Goal: Information Seeking & Learning: Compare options

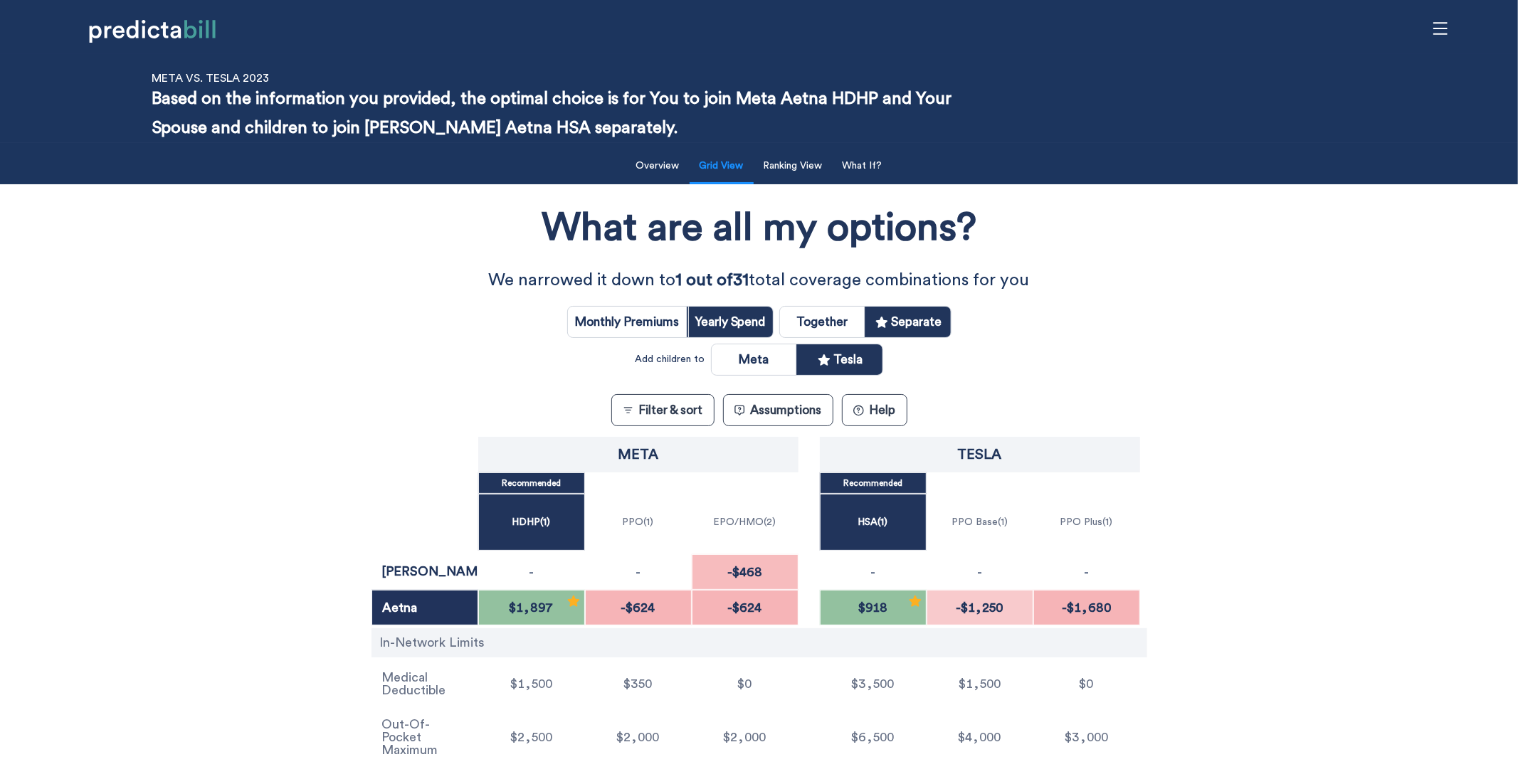
click at [813, 317] on input "radio" at bounding box center [823, 322] width 85 height 31
radio input "true"
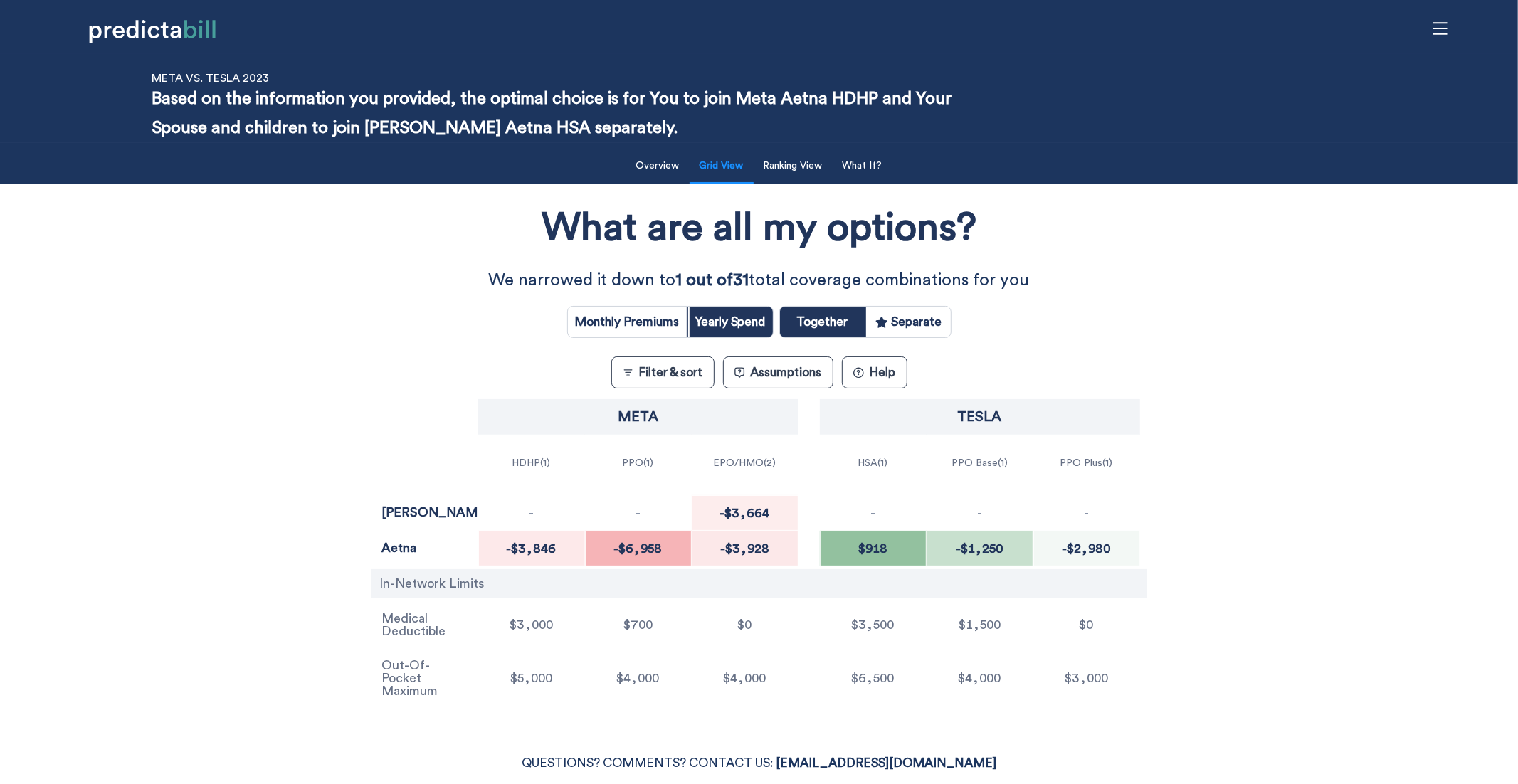
click at [916, 315] on input "radio" at bounding box center [908, 322] width 85 height 31
radio input "true"
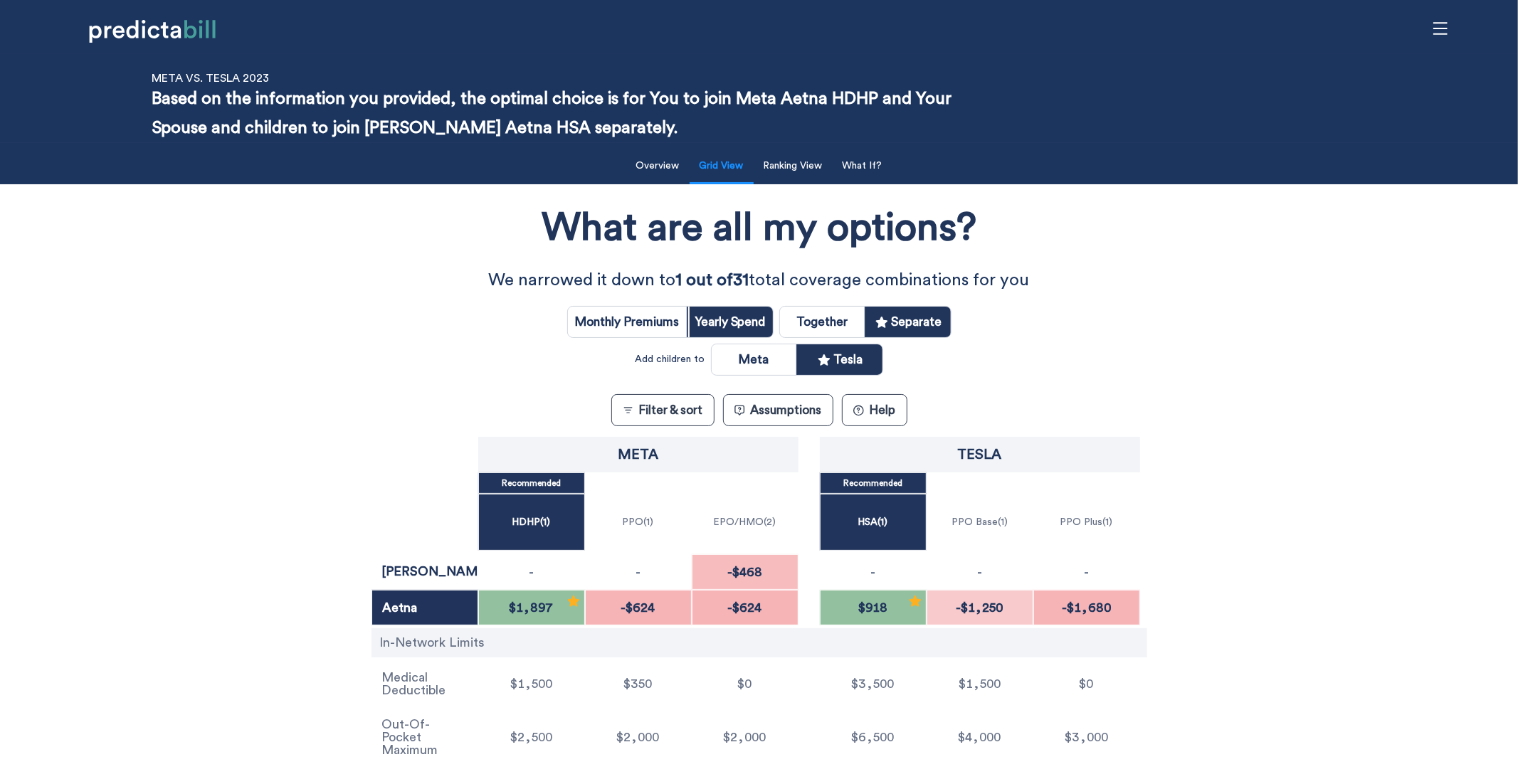
click at [762, 360] on input "radio" at bounding box center [754, 360] width 85 height 31
radio input "true"
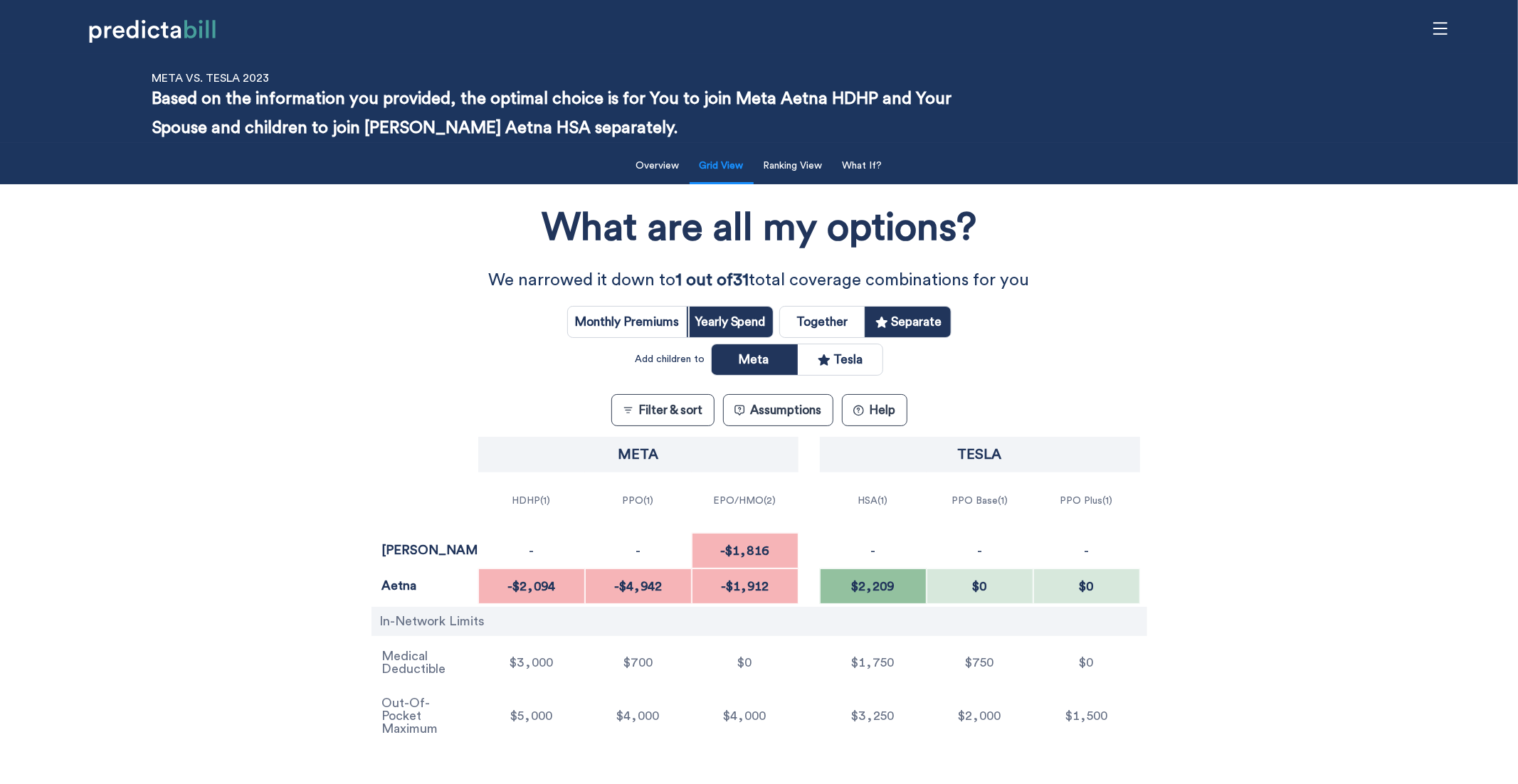
click at [864, 368] on input "radio" at bounding box center [840, 360] width 85 height 31
radio input "true"
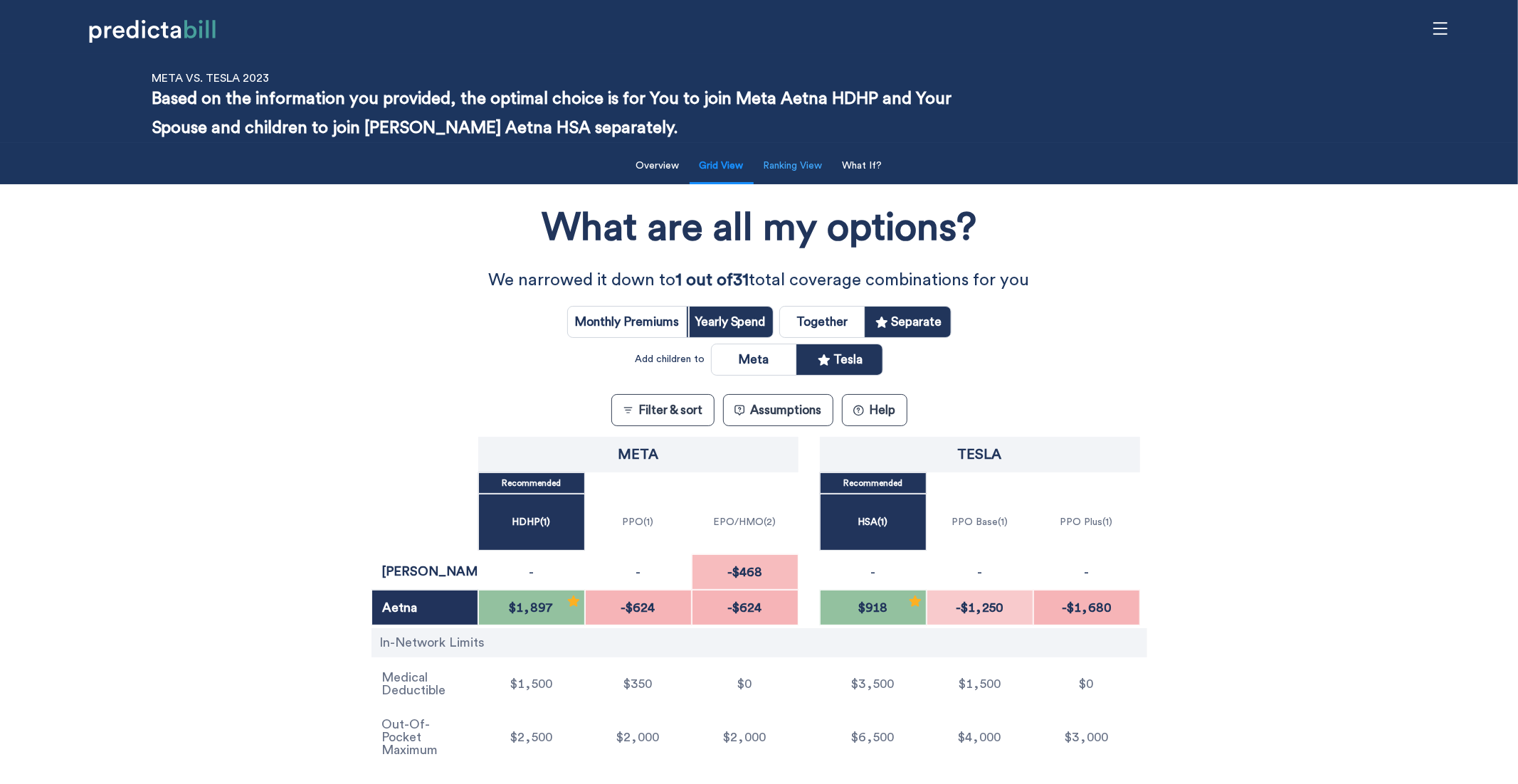
click at [797, 175] on button "Ranking View" at bounding box center [793, 166] width 76 height 29
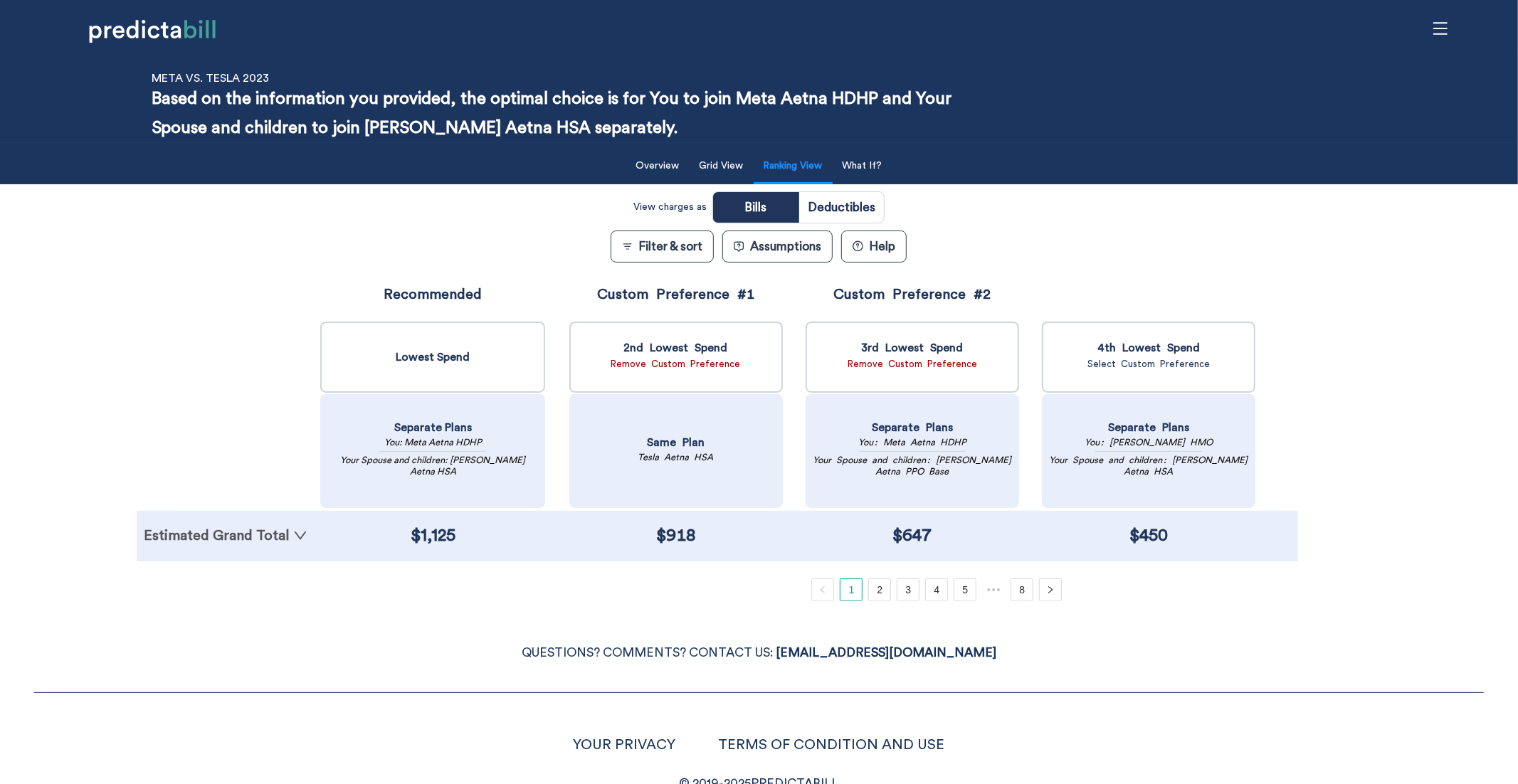
click at [272, 536] on link "Estimated Grand Total" at bounding box center [225, 536] width 164 height 14
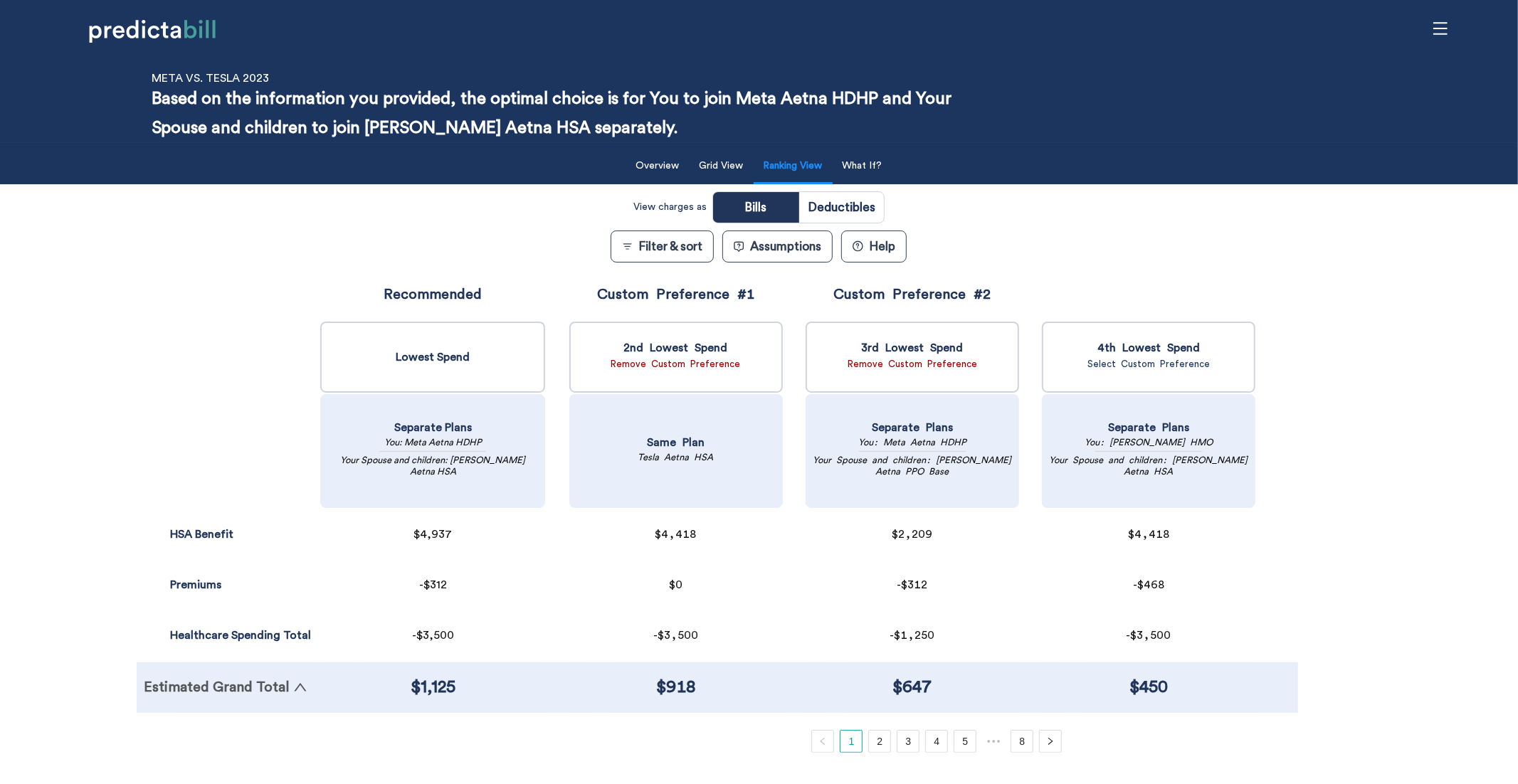
scroll to position [119, 0]
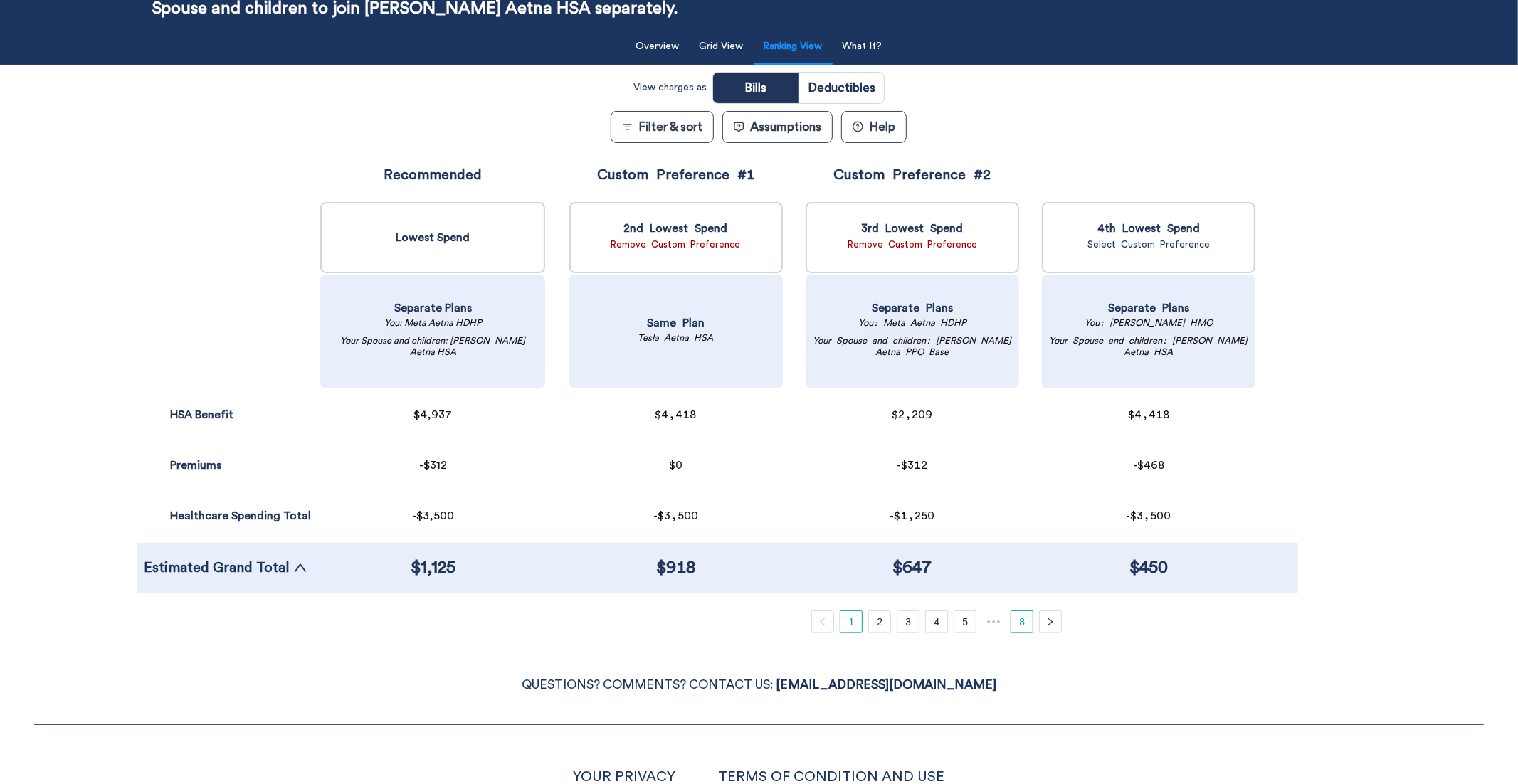
click at [1028, 627] on link "8" at bounding box center [1022, 622] width 21 height 21
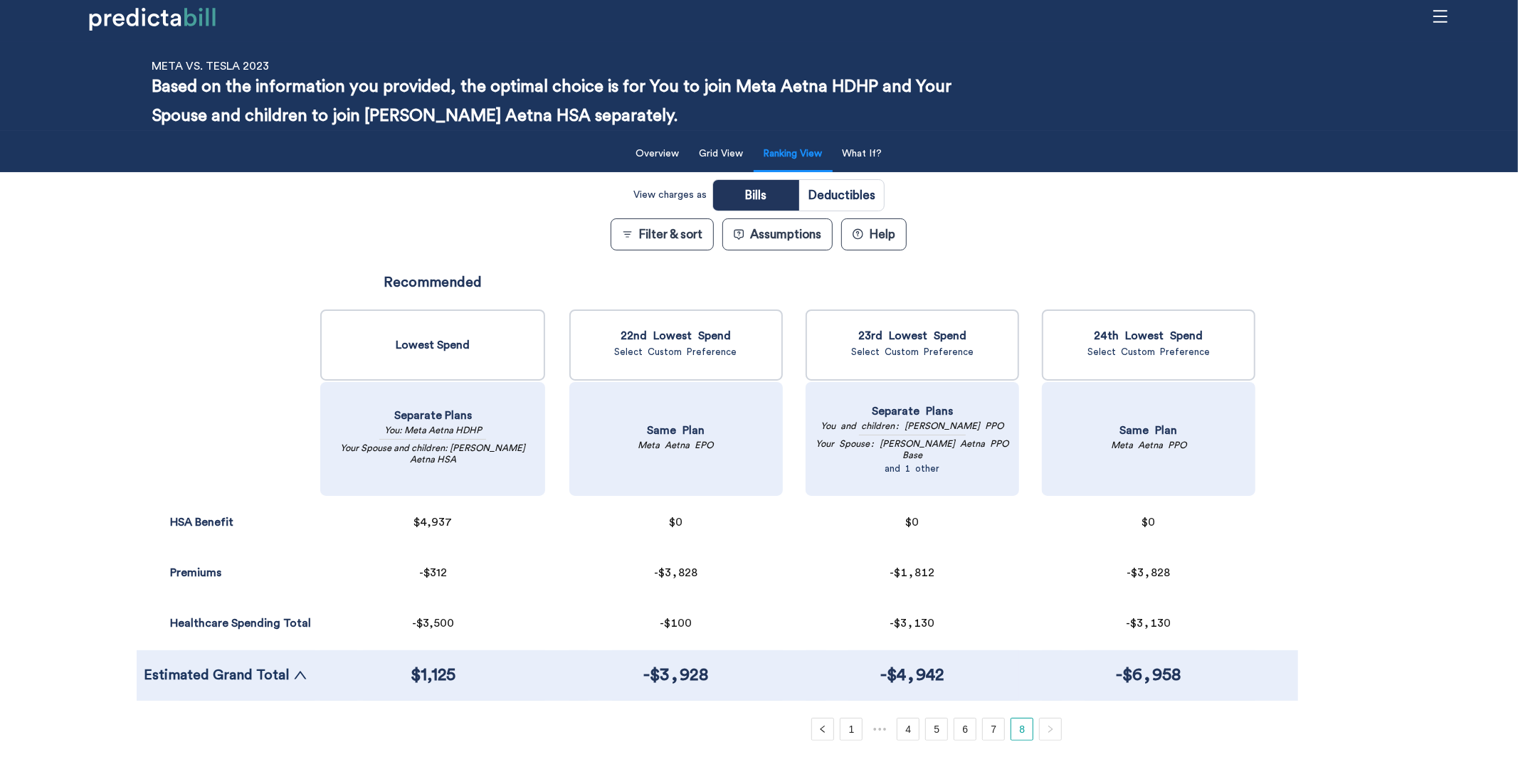
scroll to position [12, 0]
click at [851, 657] on link "1" at bounding box center [851, 730] width 21 height 21
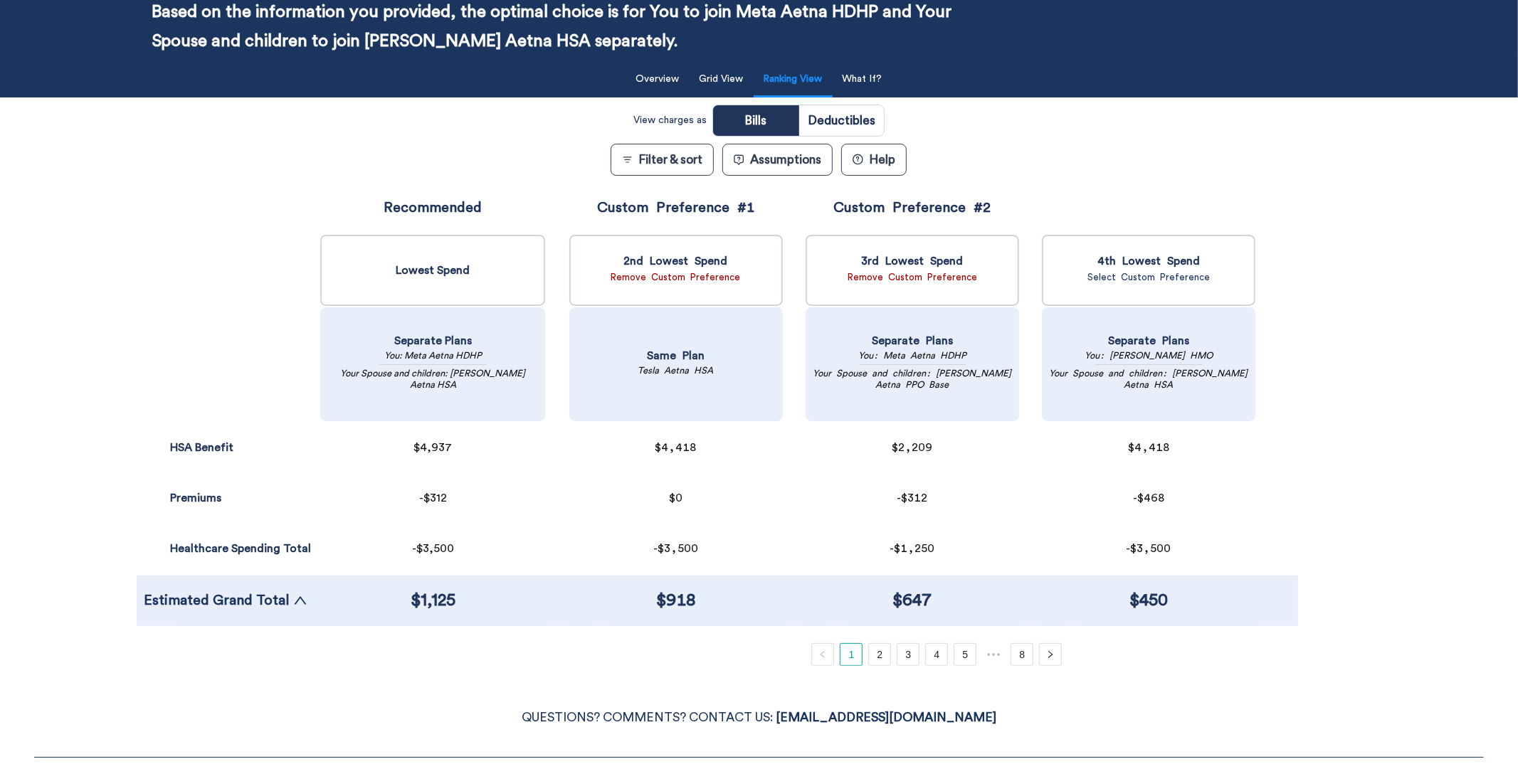
scroll to position [84, 0]
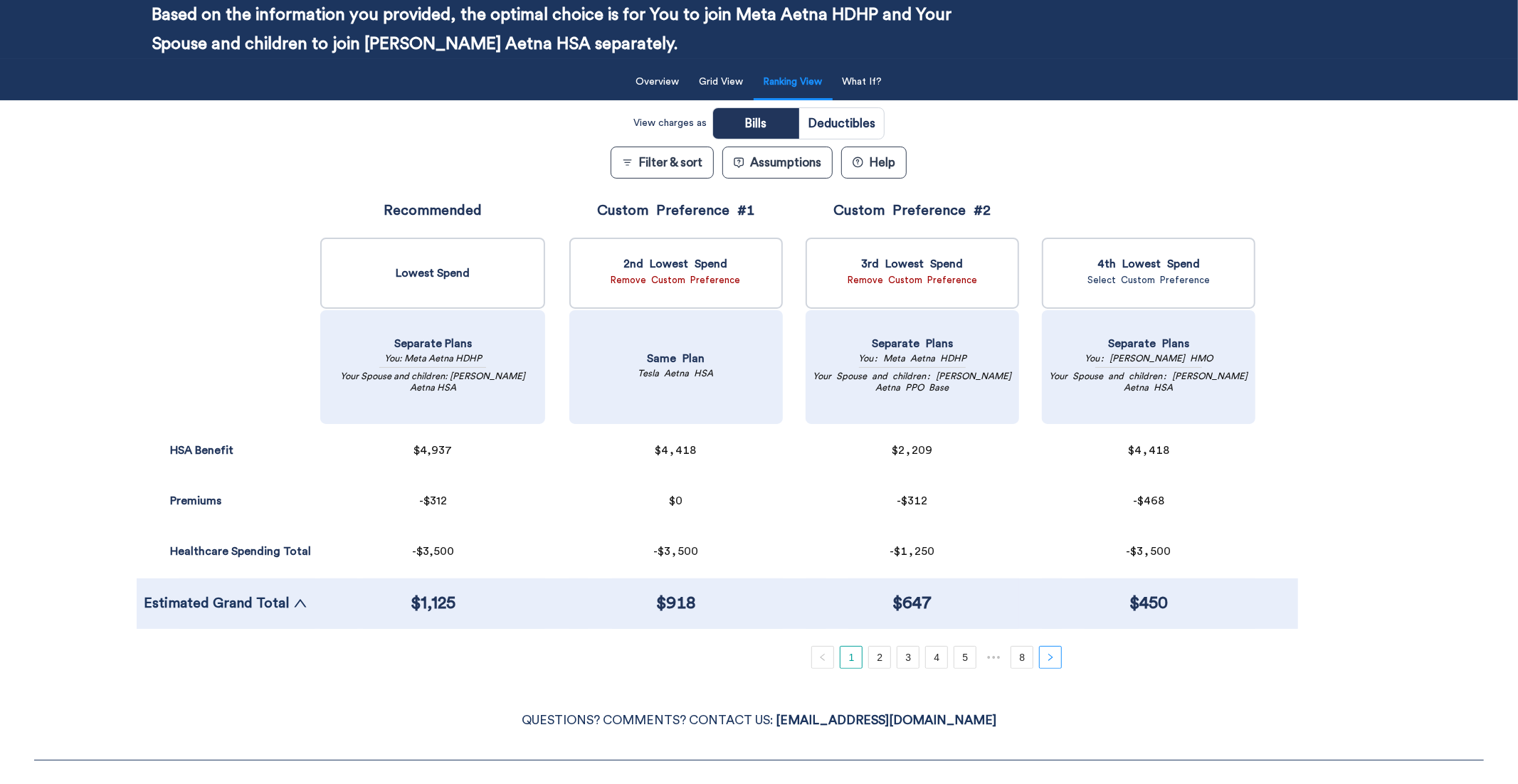
click at [1041, 657] on button "button" at bounding box center [1051, 658] width 23 height 23
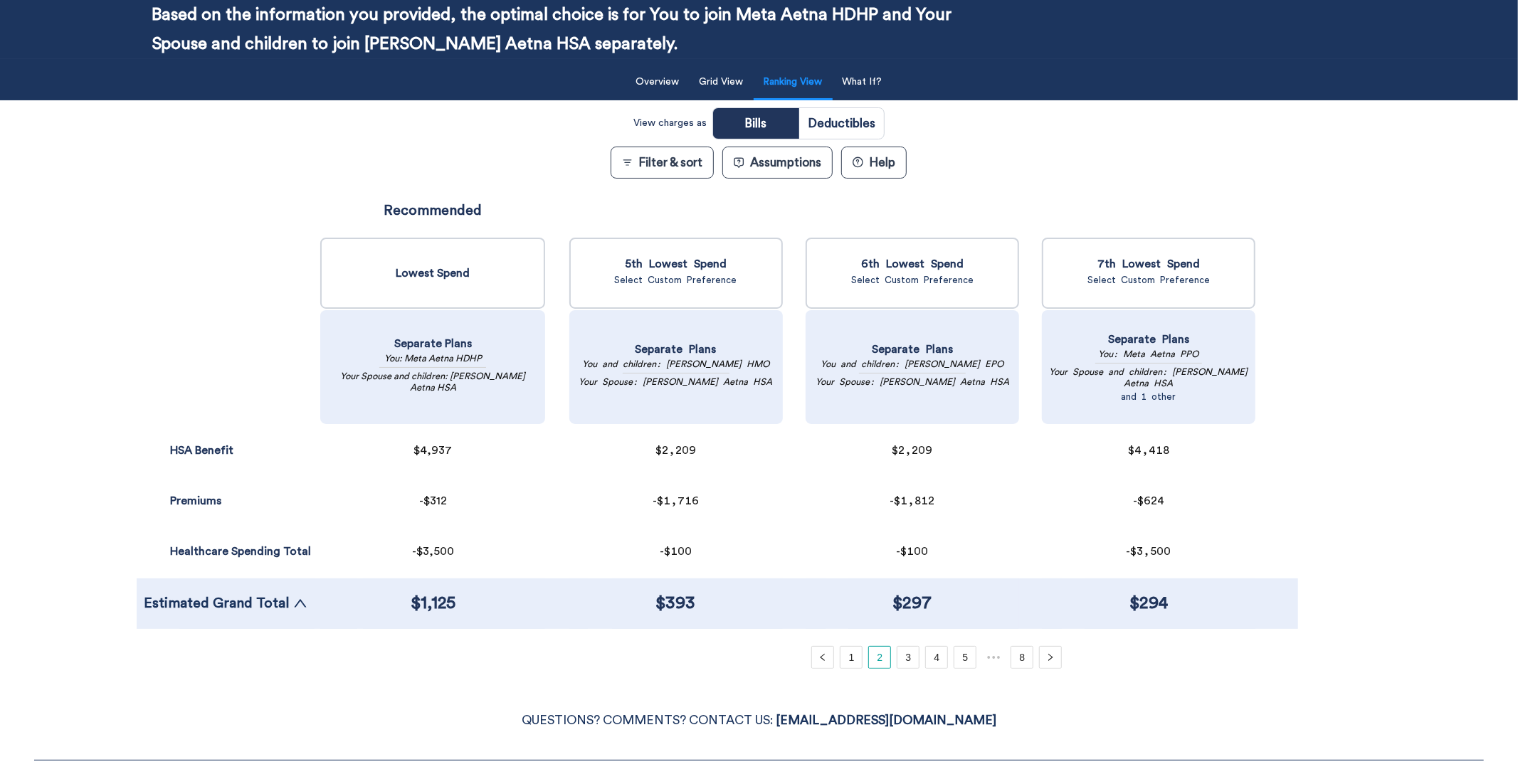
click at [1060, 652] on ul "1 2 3 4 5 ••• 8" at bounding box center [936, 658] width 746 height 23
click at [1054, 657] on button "button" at bounding box center [1051, 658] width 23 height 23
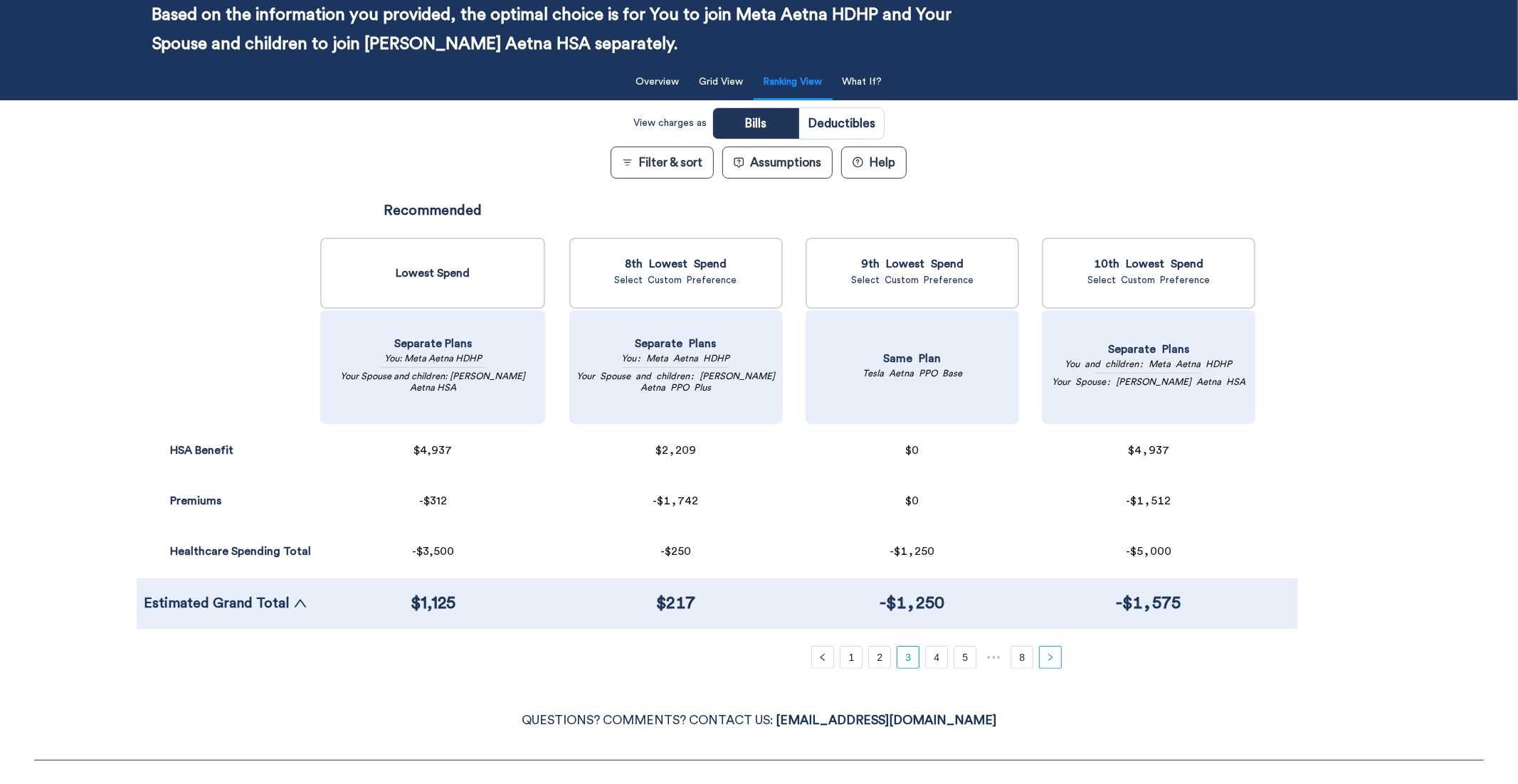
click at [1053, 657] on button "button" at bounding box center [1051, 658] width 23 height 23
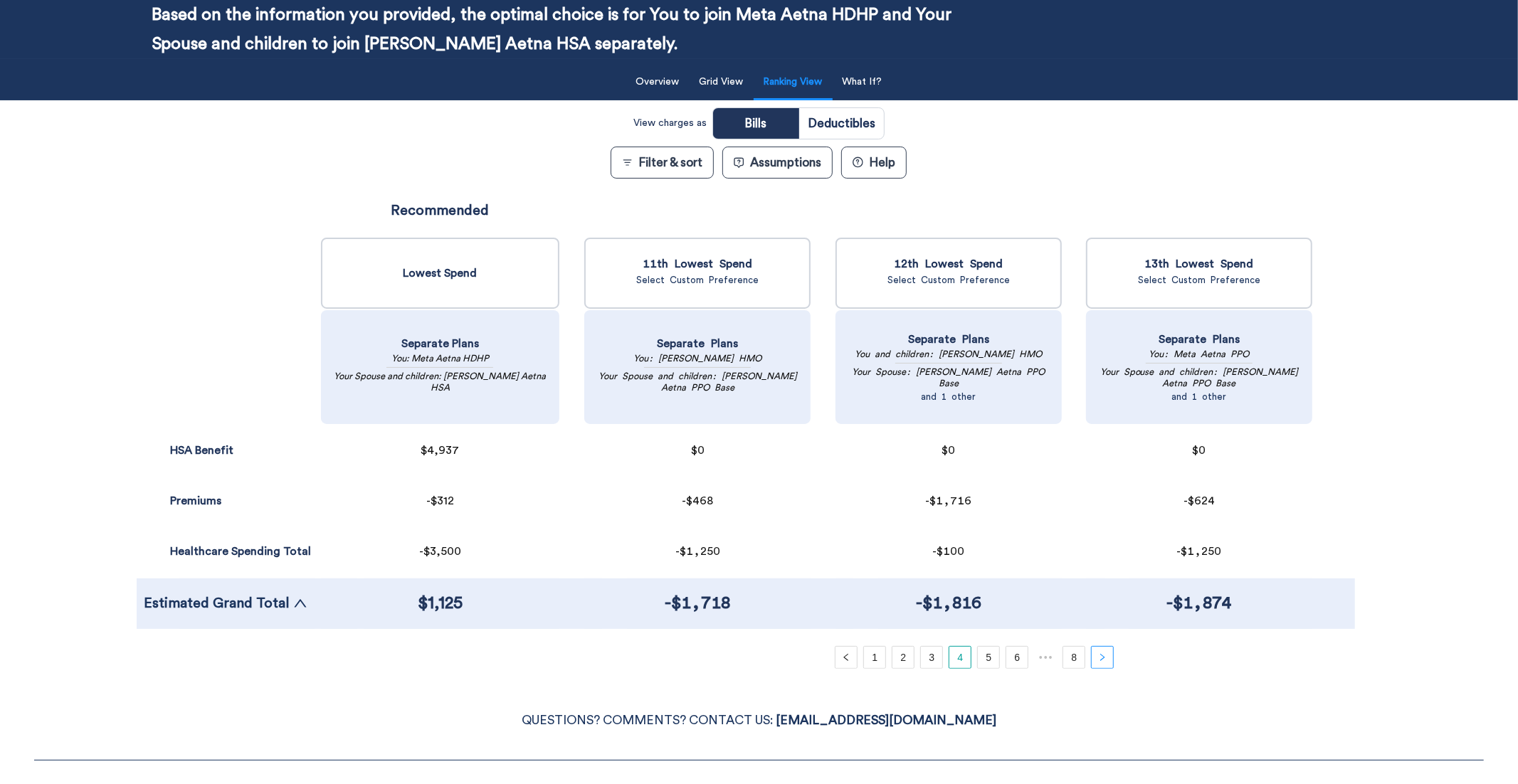
click at [1091, 657] on button "button" at bounding box center [1103, 658] width 23 height 23
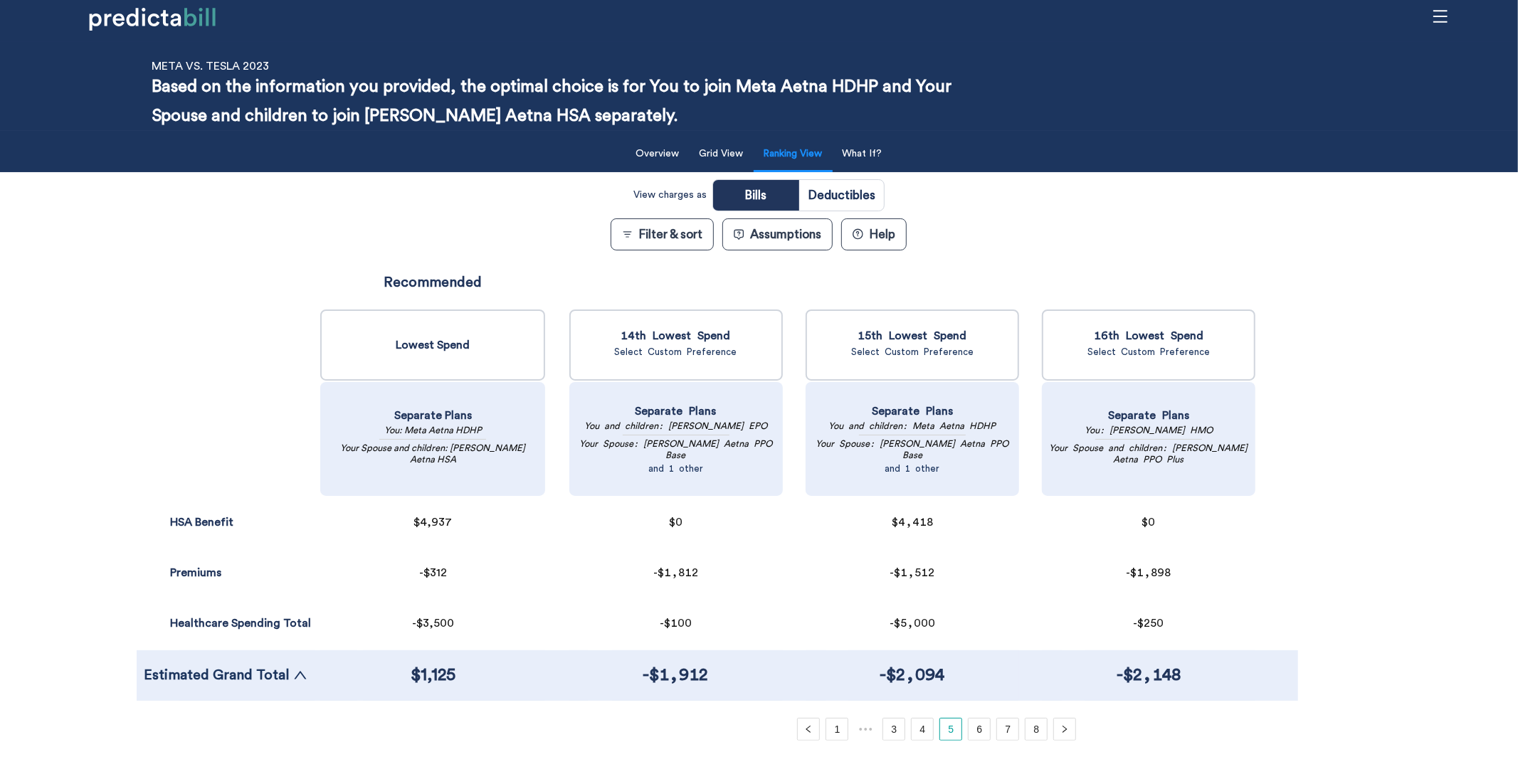
scroll to position [10, 0]
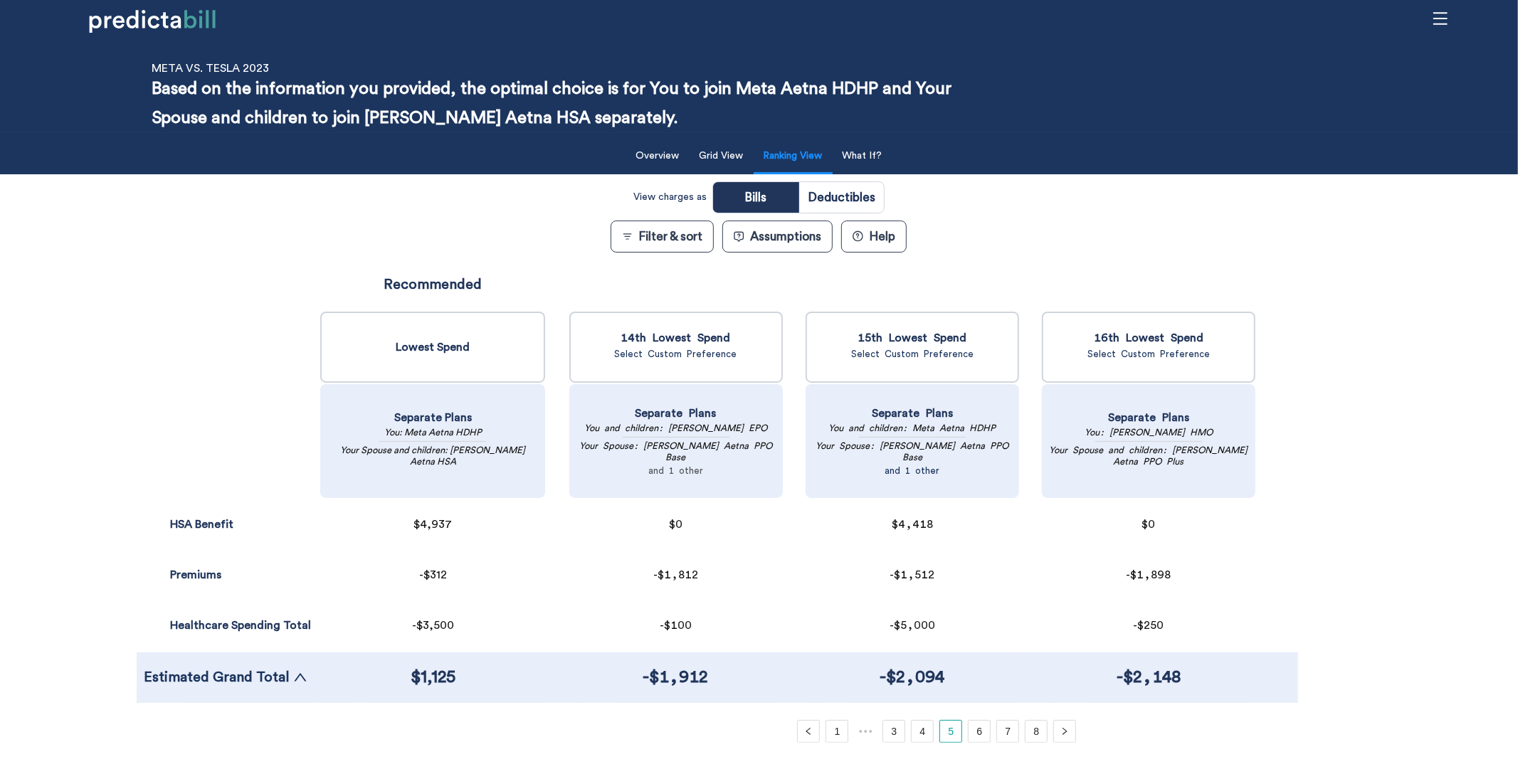
click at [673, 466] on link "and 1 other" at bounding box center [675, 471] width 55 height 10
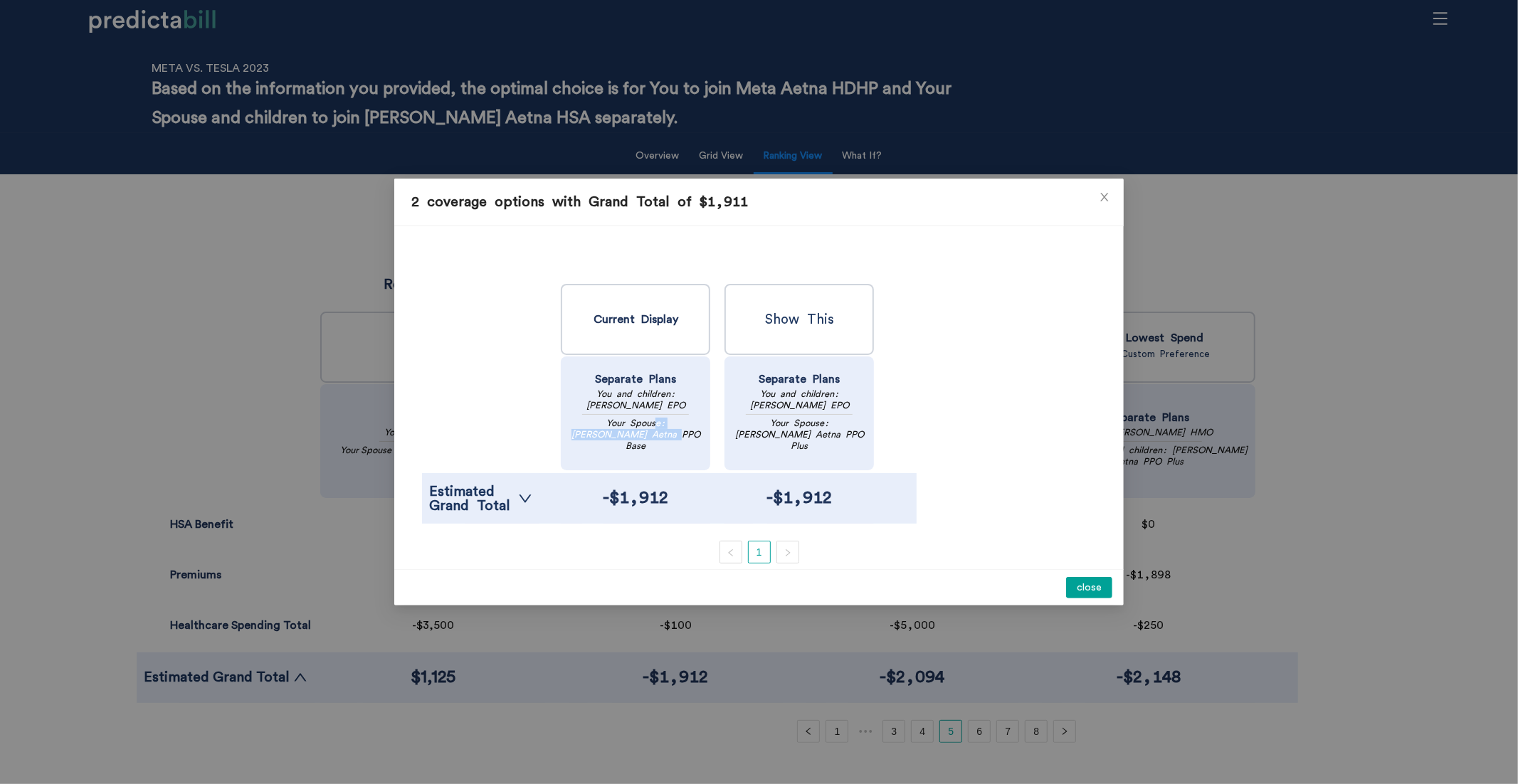
drag, startPoint x: 629, startPoint y: 433, endPoint x: 689, endPoint y: 437, distance: 60.1
click at [689, 437] on p "Your Spouse: Tesla Aetna PPO Base" at bounding box center [636, 434] width 137 height 34
click at [1102, 193] on icon "close" at bounding box center [1105, 197] width 12 height 12
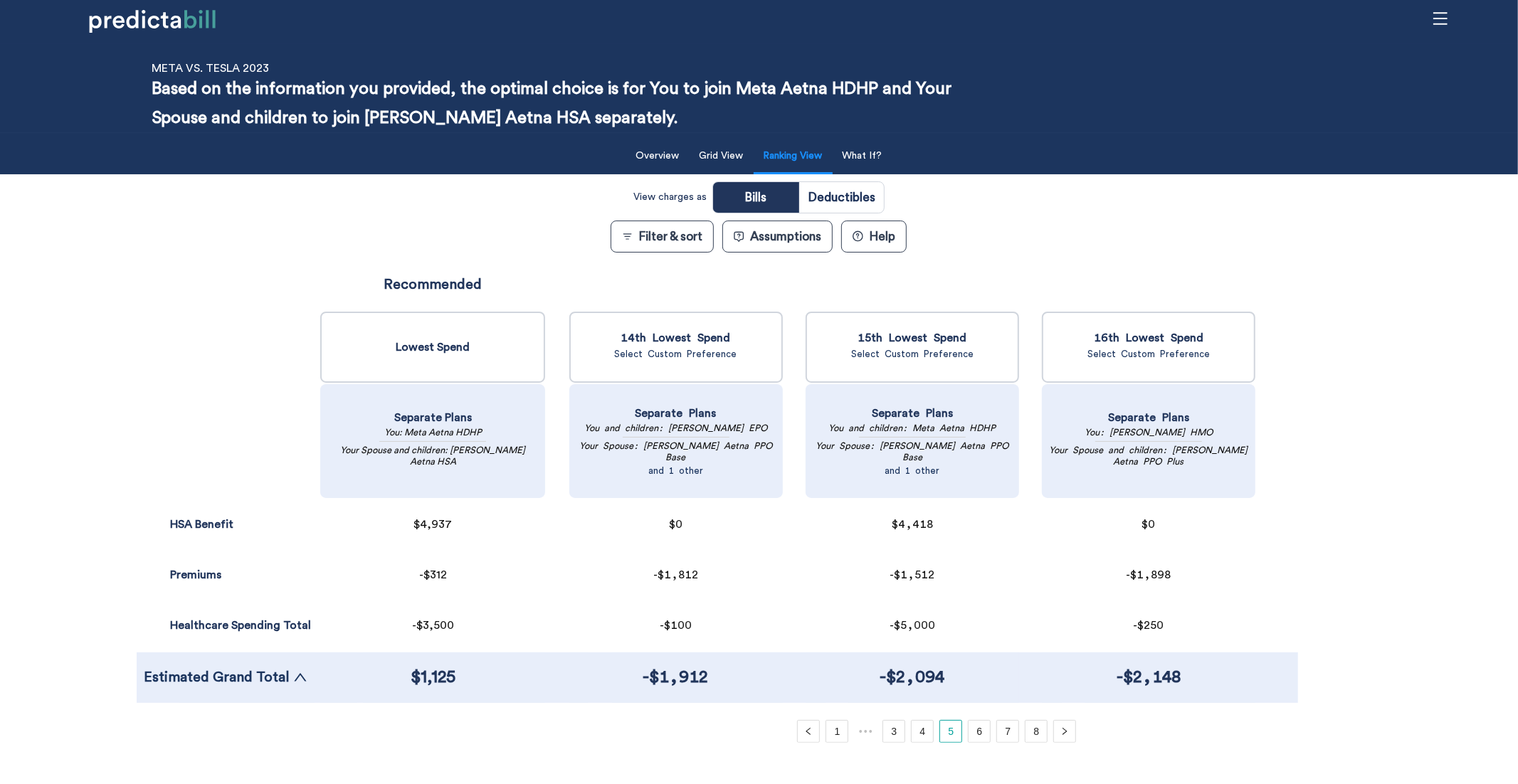
click at [787, 230] on button "Assumptions" at bounding box center [777, 236] width 111 height 32
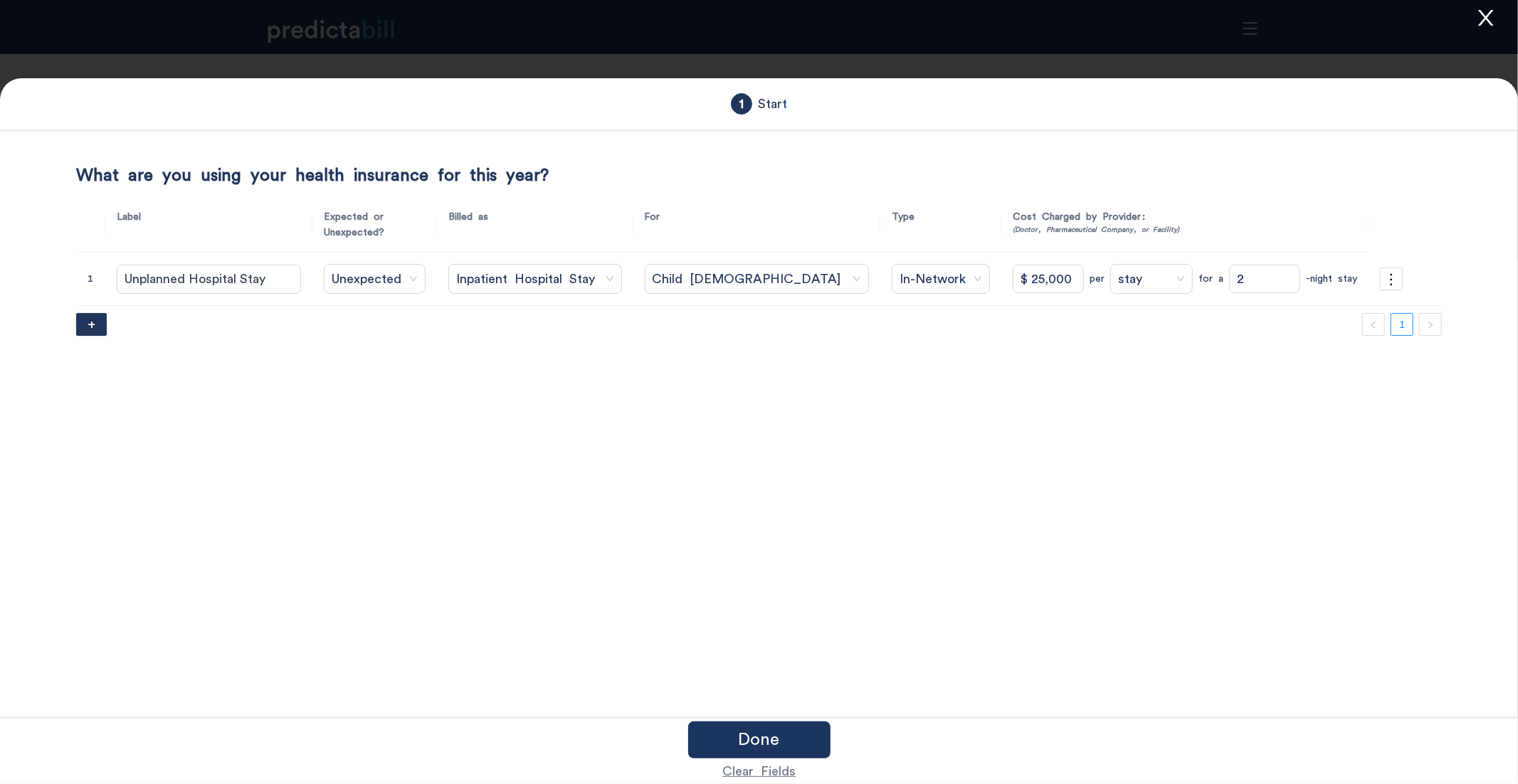
click at [1162, 17] on icon "close" at bounding box center [1485, 17] width 21 height 21
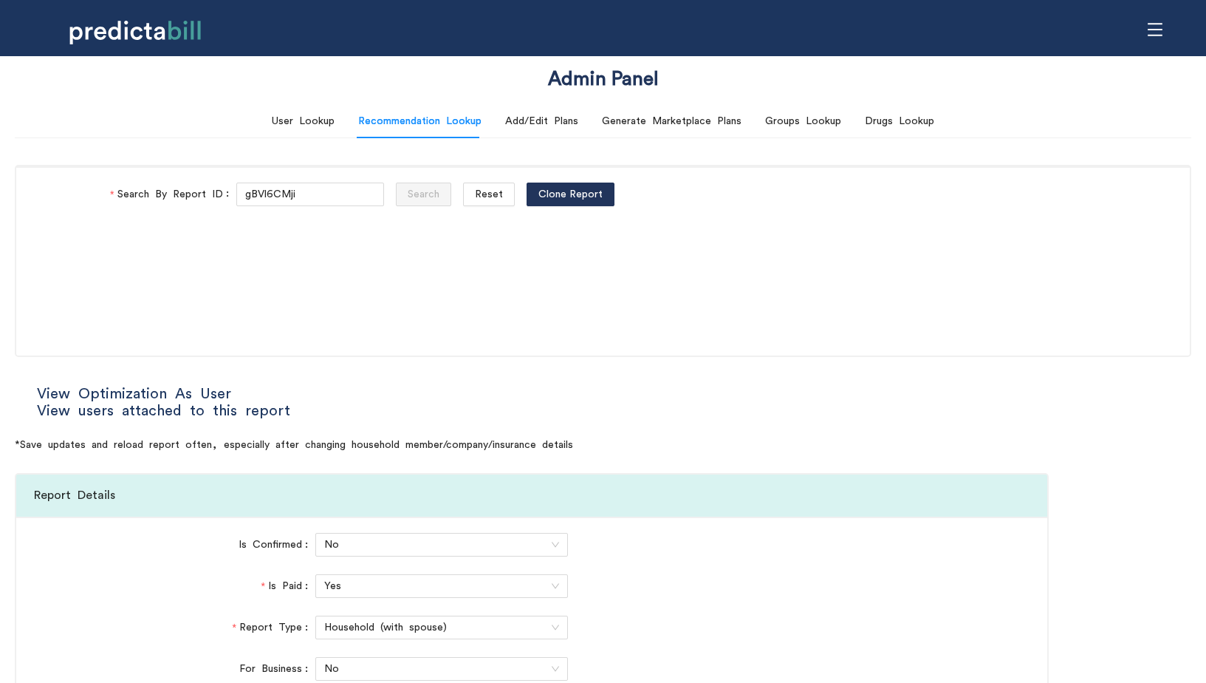
scroll to position [750, 0]
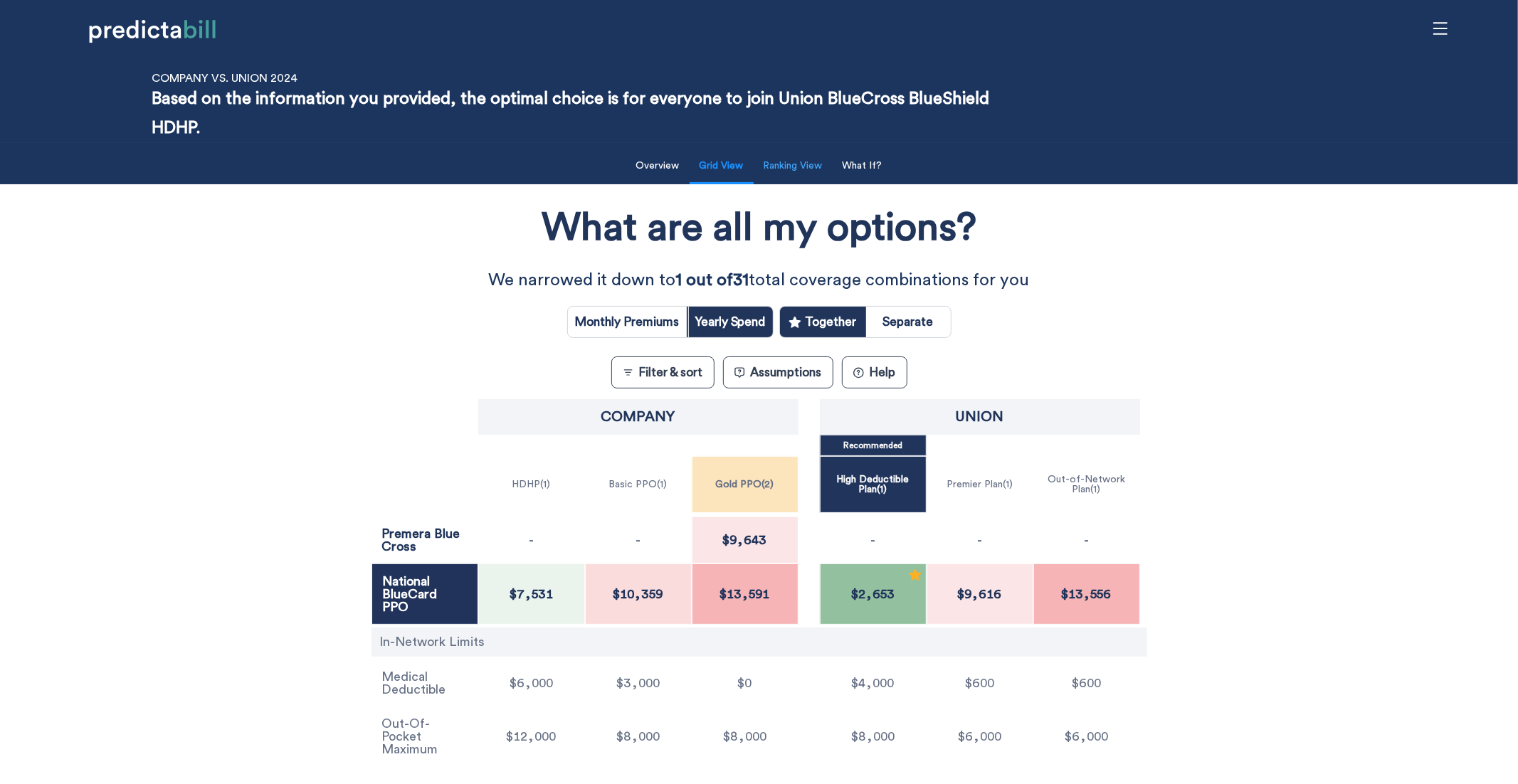
click at [785, 174] on button "Ranking View" at bounding box center [793, 166] width 76 height 29
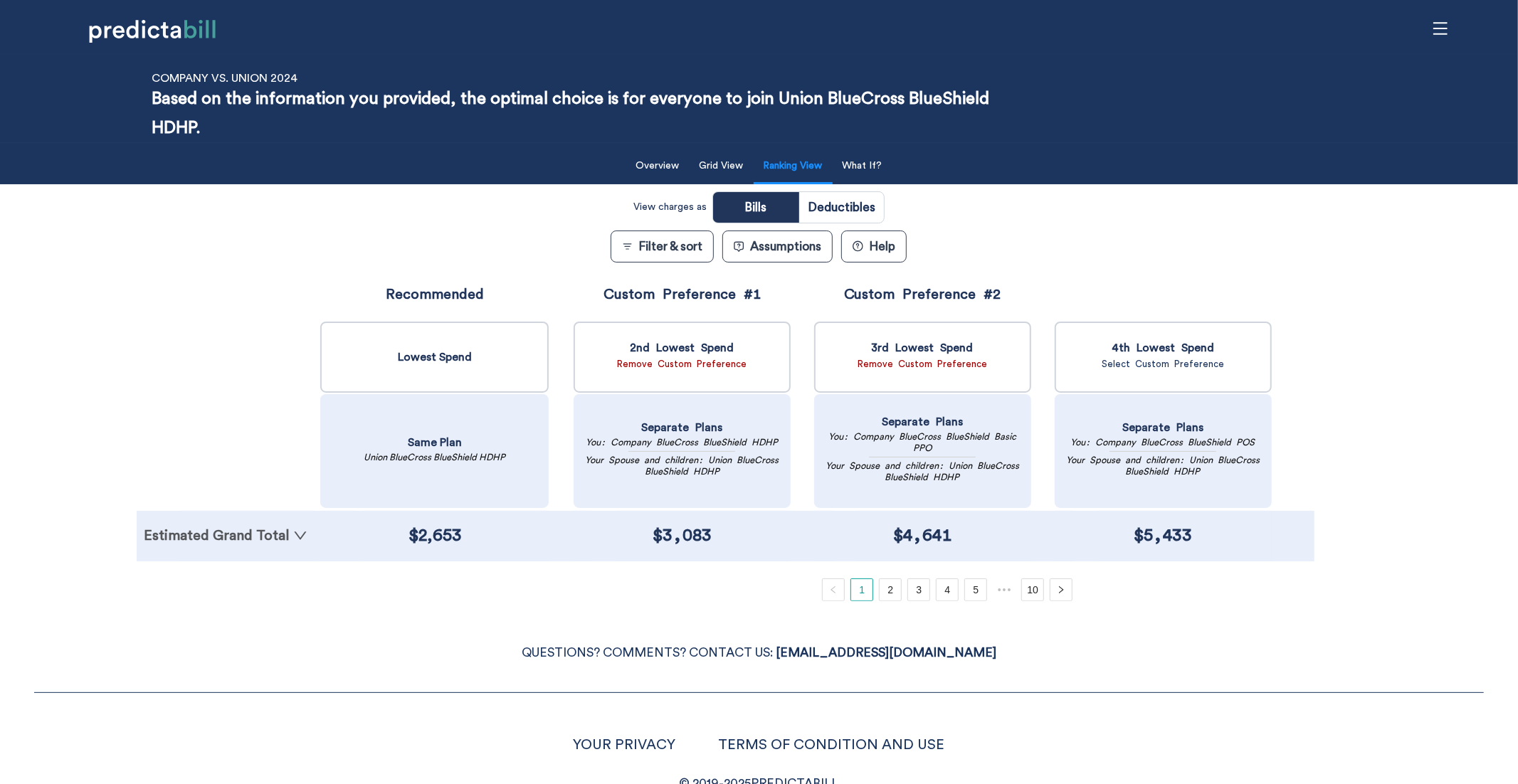
click at [275, 542] on link "Estimated Grand Total" at bounding box center [225, 536] width 164 height 14
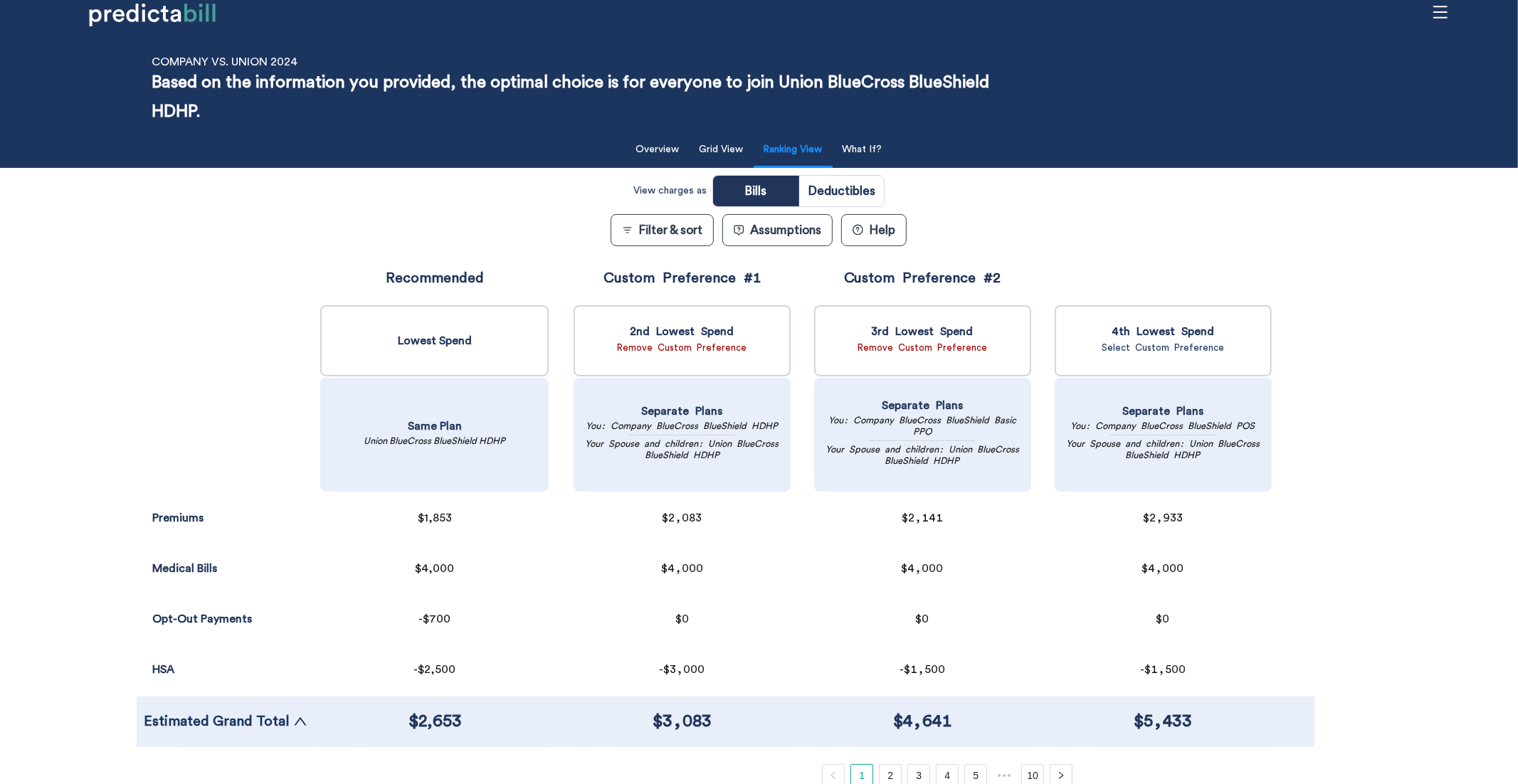
scroll to position [87, 0]
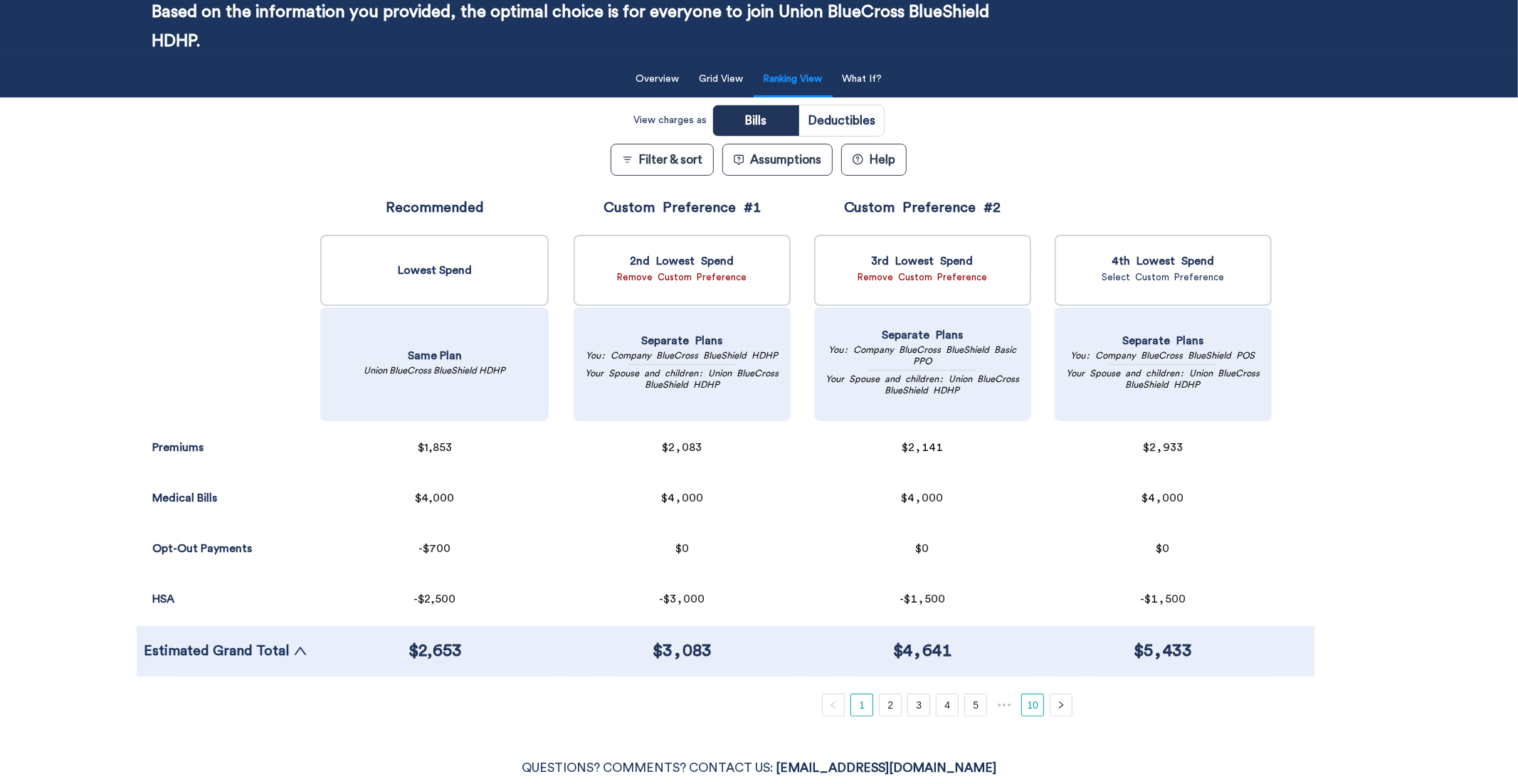
click at [1034, 657] on link "10" at bounding box center [1033, 705] width 21 height 21
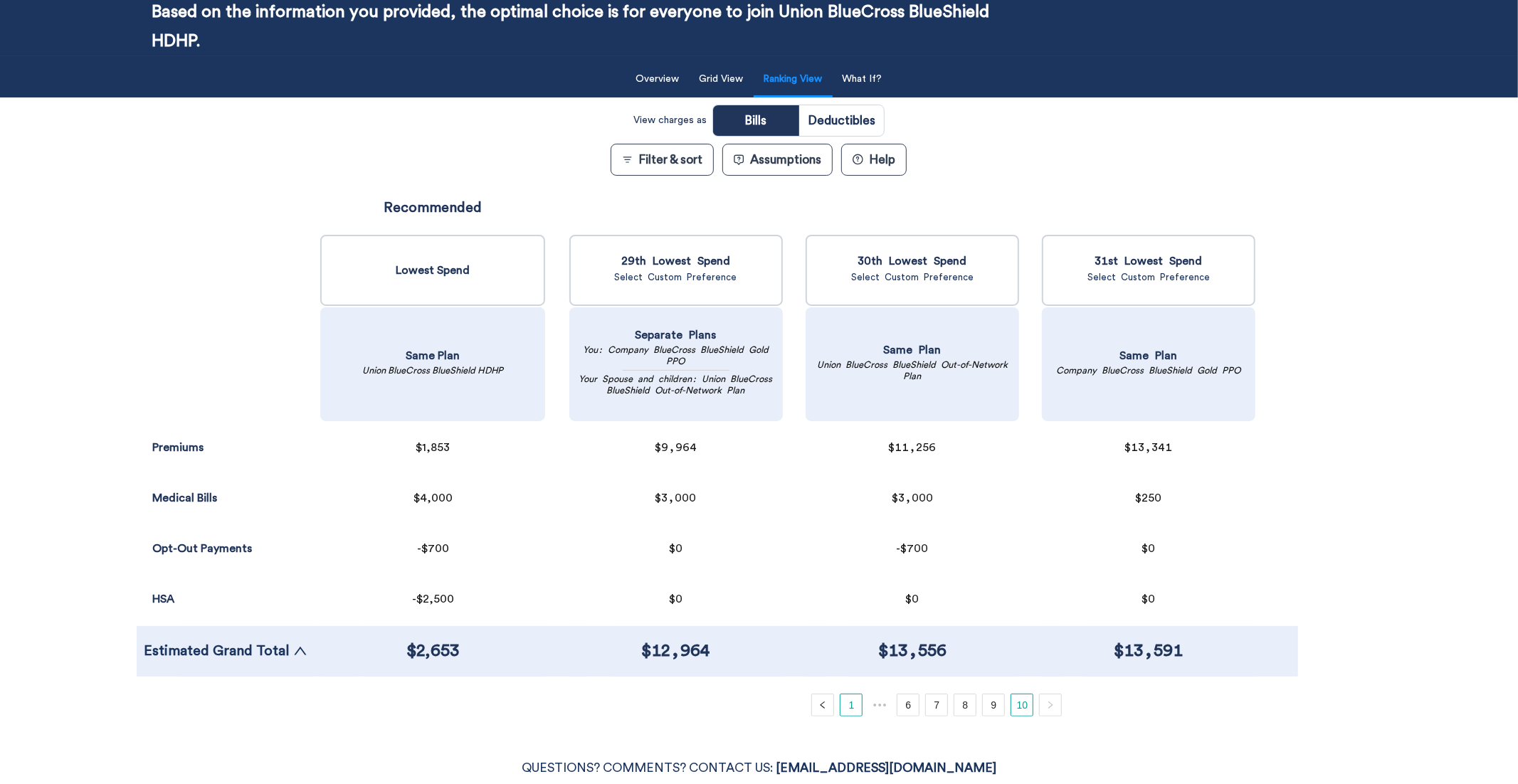
click at [855, 657] on link "1" at bounding box center [851, 705] width 21 height 21
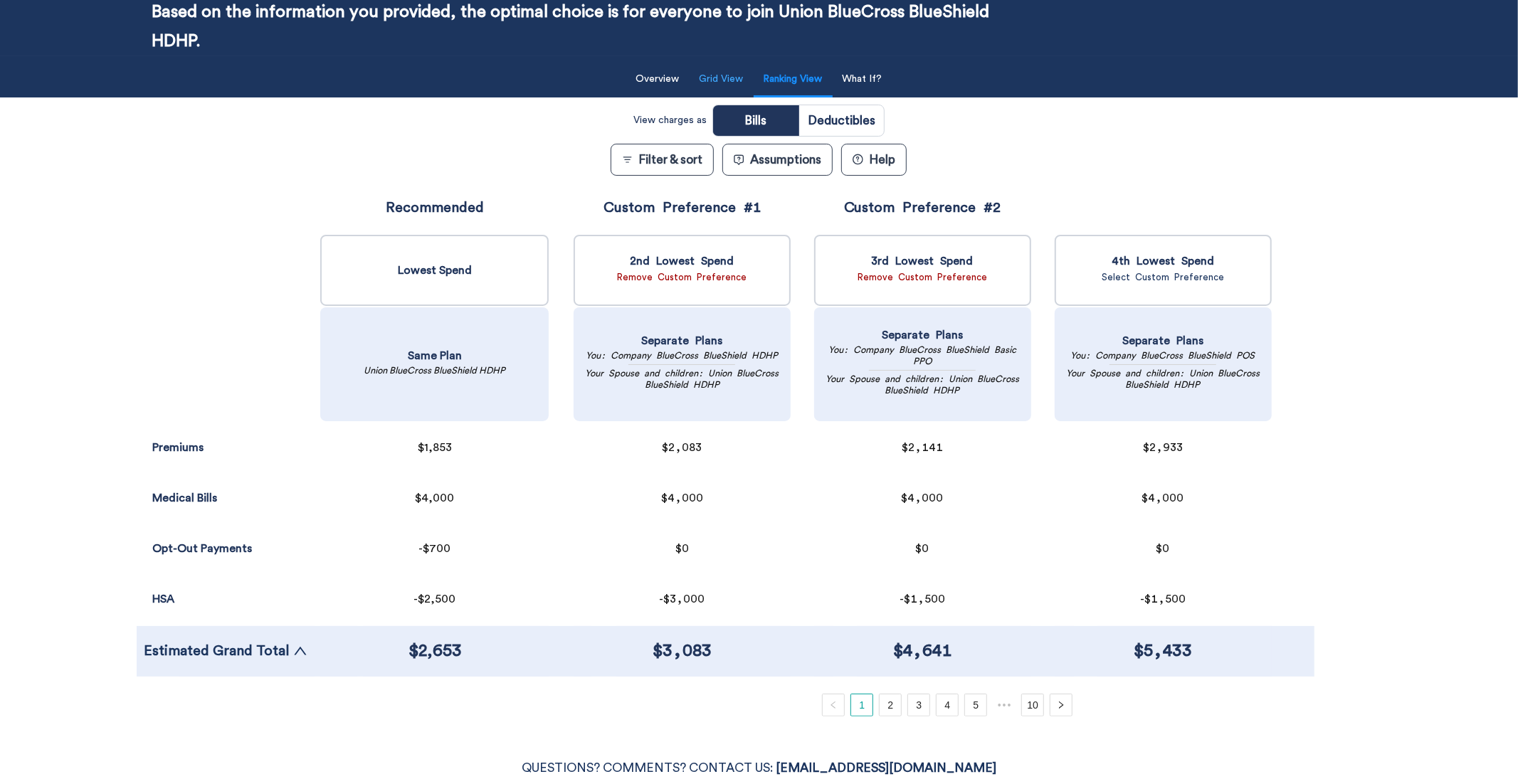
click at [734, 77] on button "Grid View" at bounding box center [721, 79] width 62 height 29
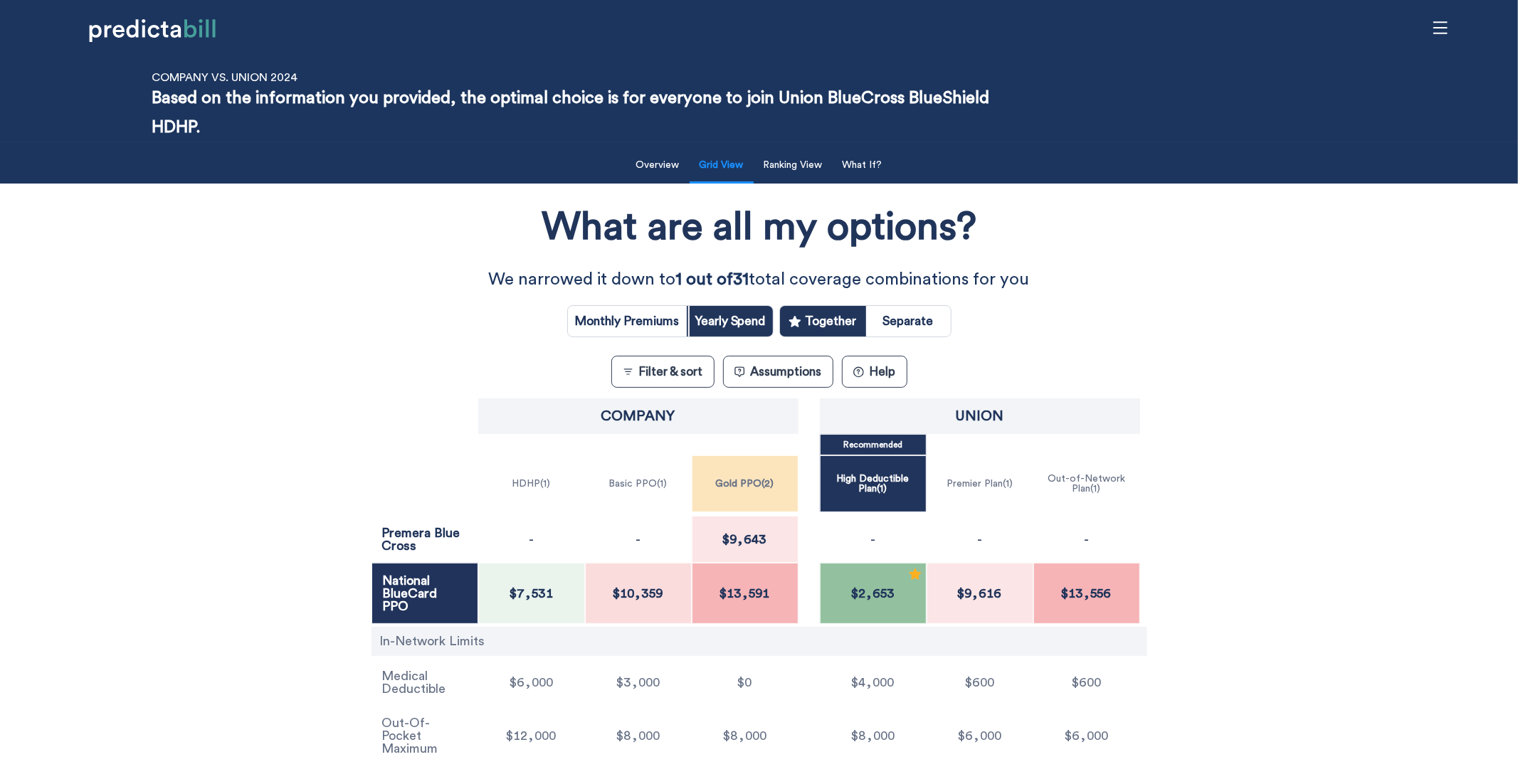
scroll to position [2, 0]
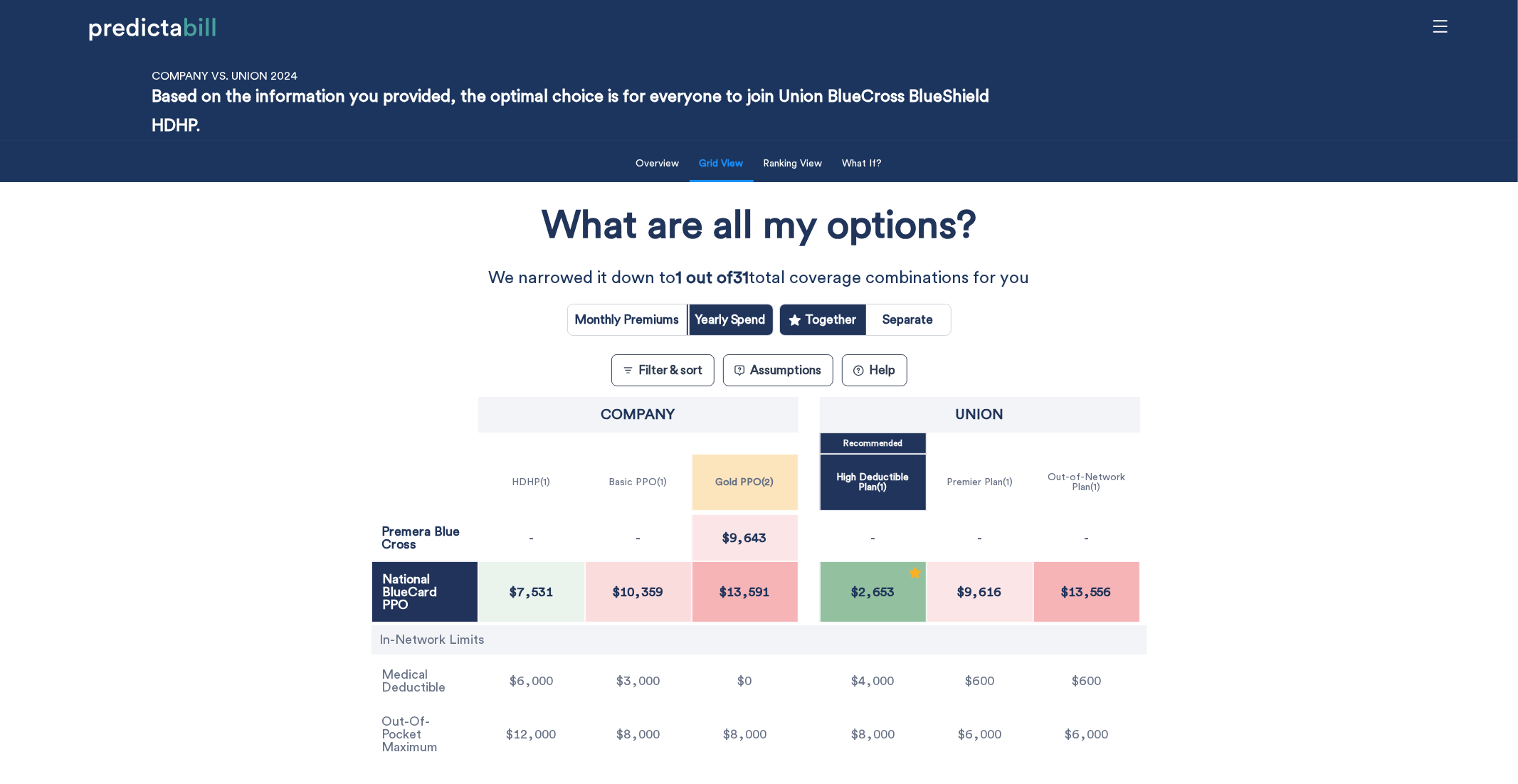
click at [316, 330] on div "What are all my options? We narrowed it down to 1 out of 31 total coverage comb…" at bounding box center [759, 479] width 1366 height 579
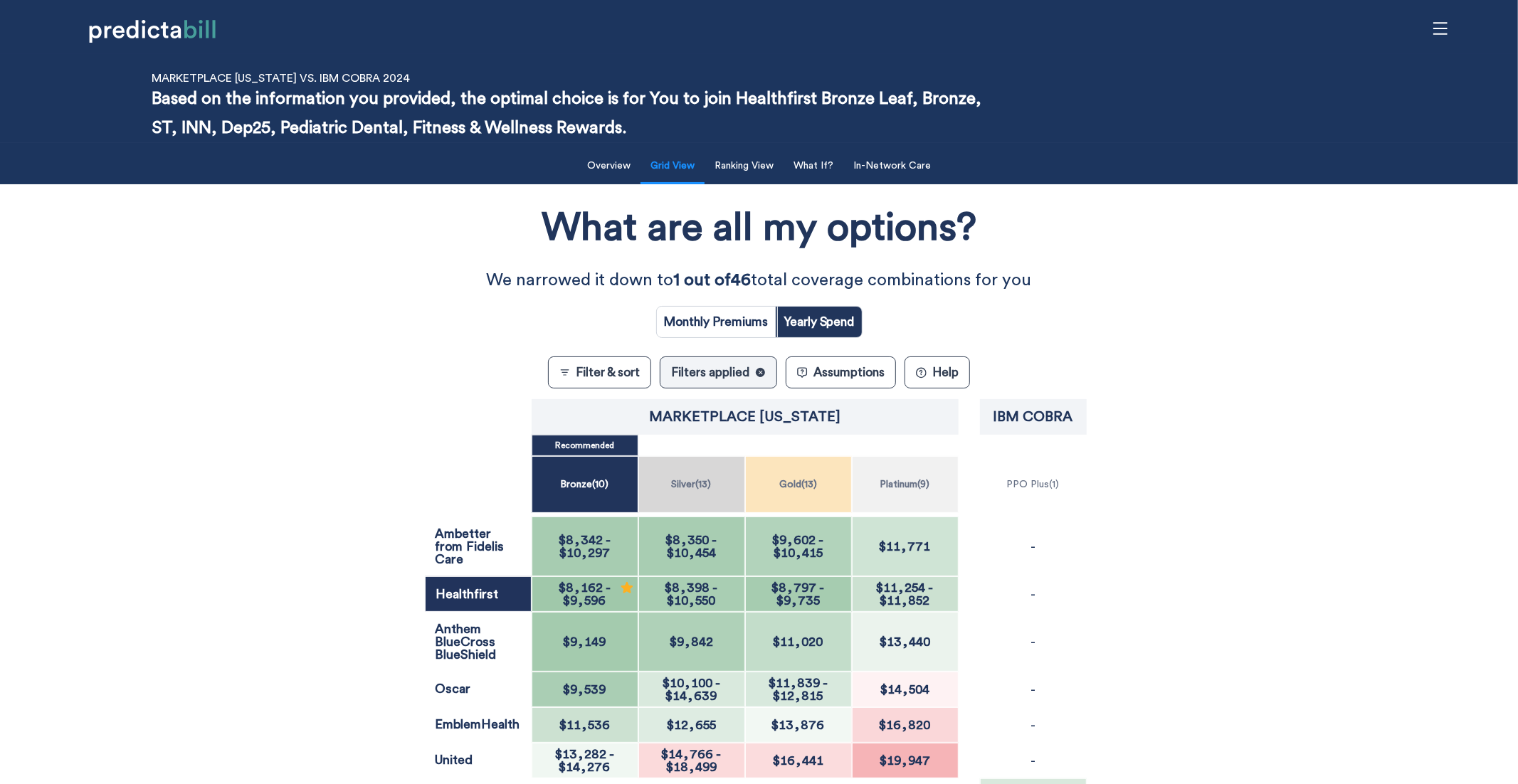
click at [725, 317] on input "radio" at bounding box center [716, 322] width 118 height 31
radio input "true"
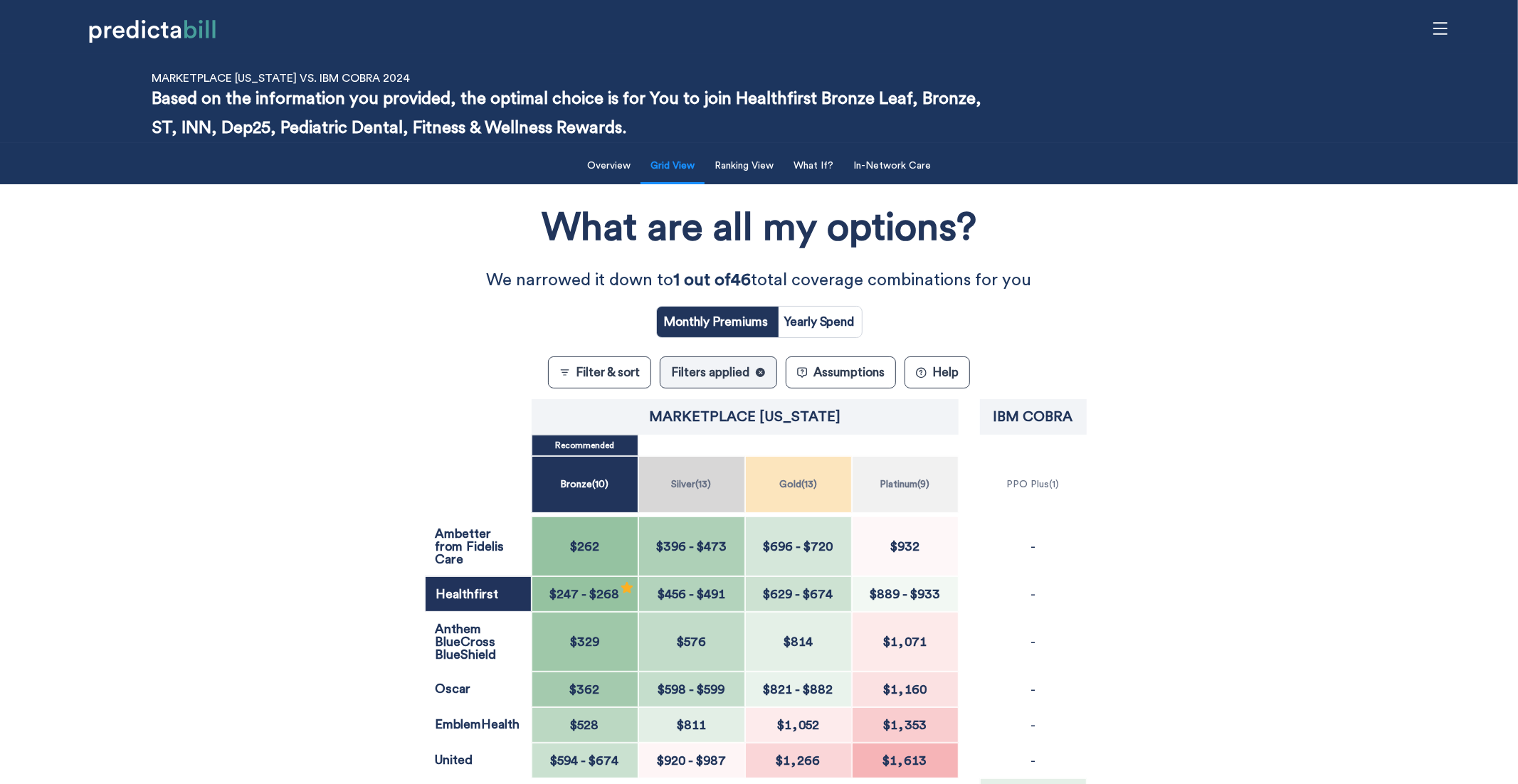
click at [837, 319] on input "radio" at bounding box center [820, 322] width 85 height 31
radio input "true"
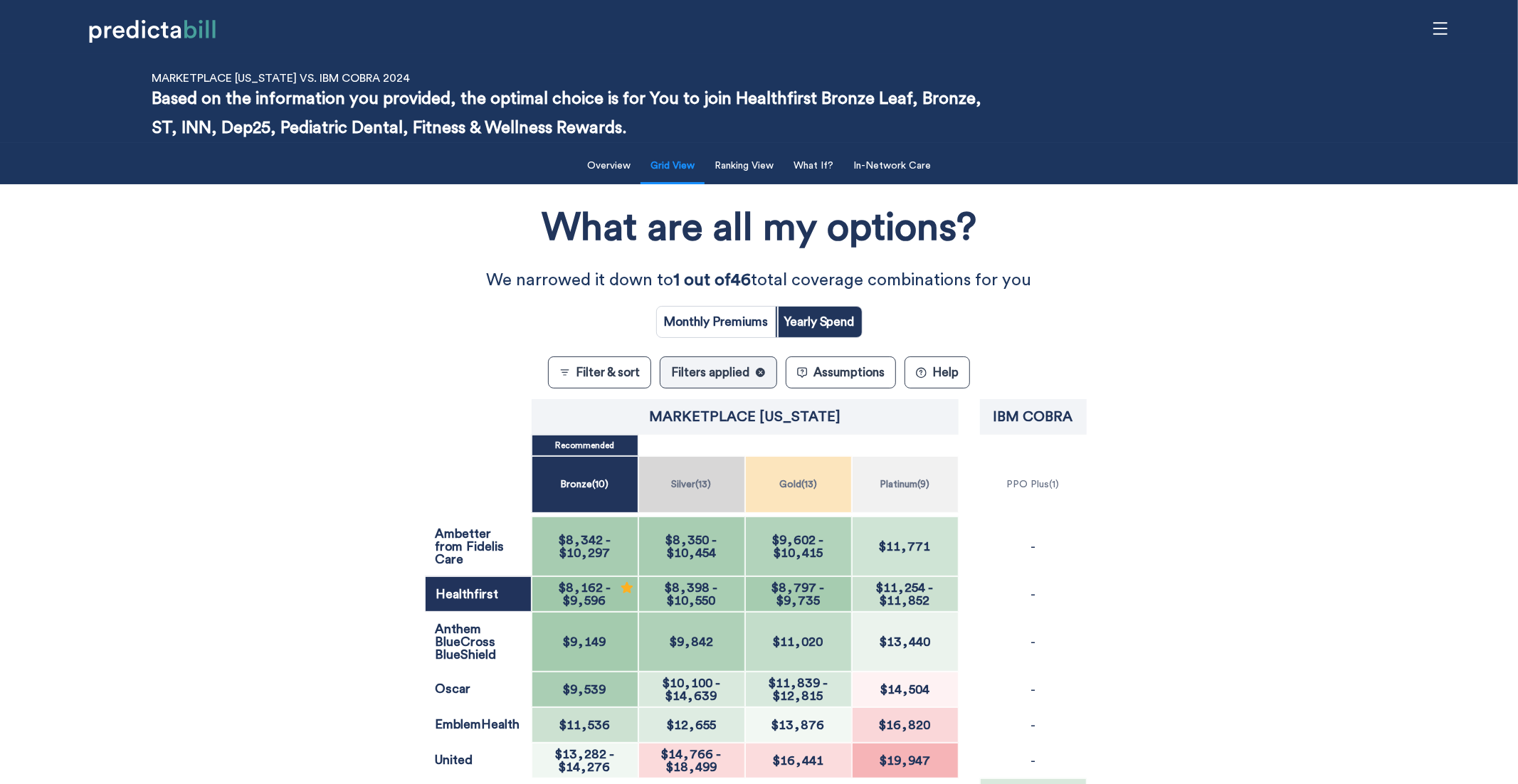
click at [709, 318] on input "radio" at bounding box center [716, 322] width 118 height 31
radio input "true"
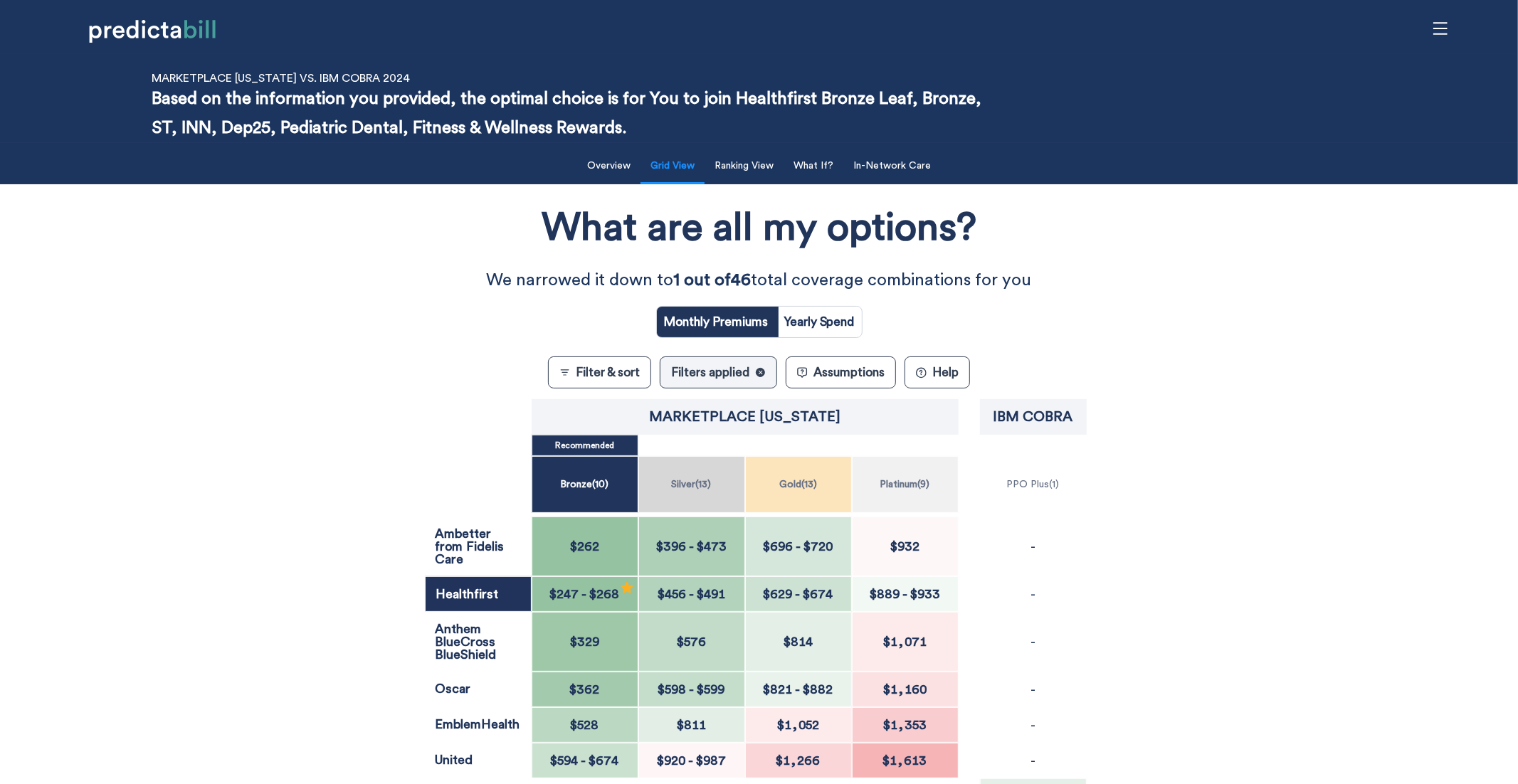
click at [253, 345] on div "What are all my options? We narrowed it down to 1 out of 46 total coverage comb…" at bounding box center [759, 576] width 1366 height 769
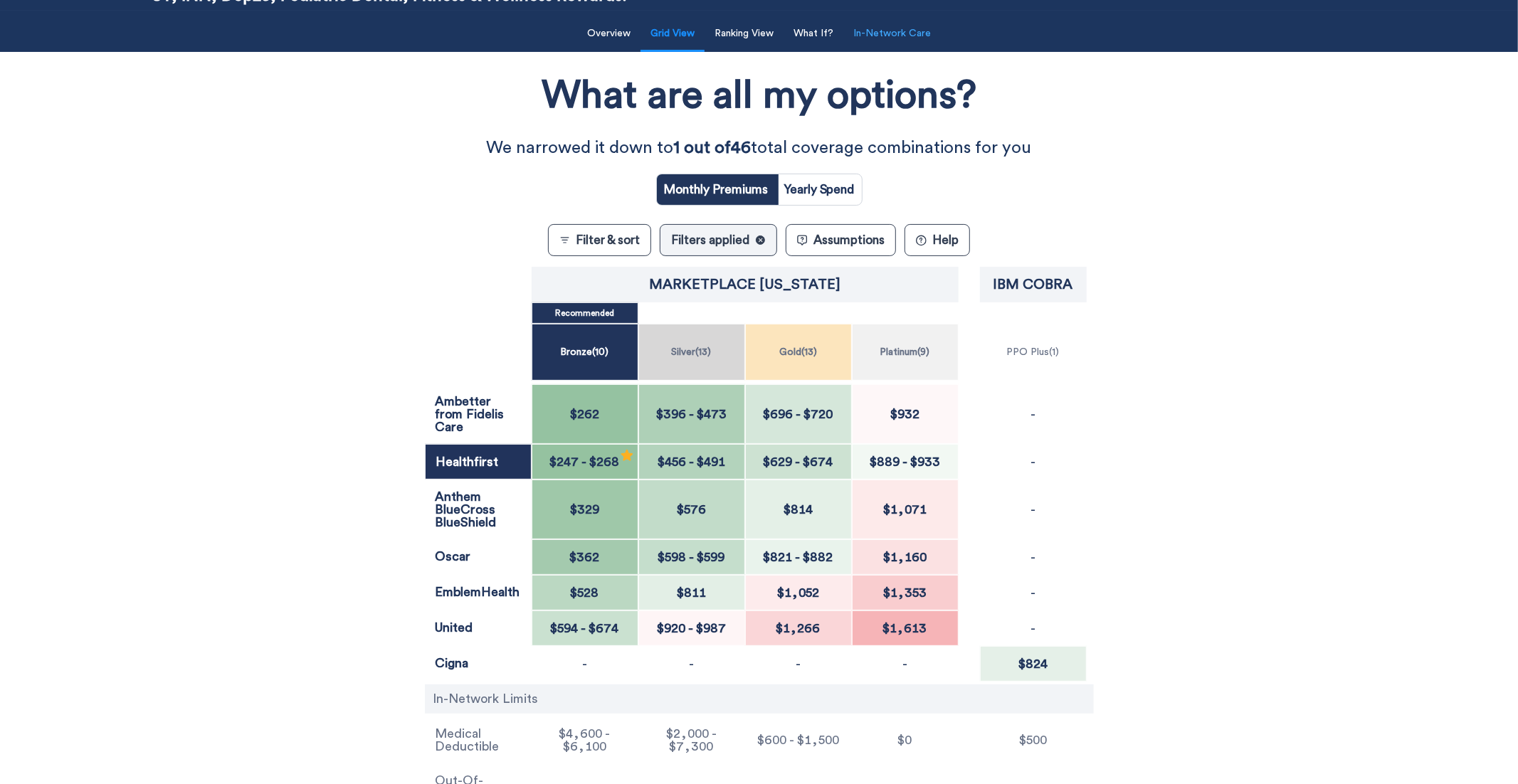
scroll to position [133, 0]
drag, startPoint x: 460, startPoint y: 592, endPoint x: 438, endPoint y: 587, distance: 22.6
click at [438, 587] on p "EmblemHealth" at bounding box center [478, 590] width 86 height 13
click at [283, 477] on div "What are all my options? We narrowed it down to 1 out of 46 total coverage comb…" at bounding box center [759, 443] width 1366 height 769
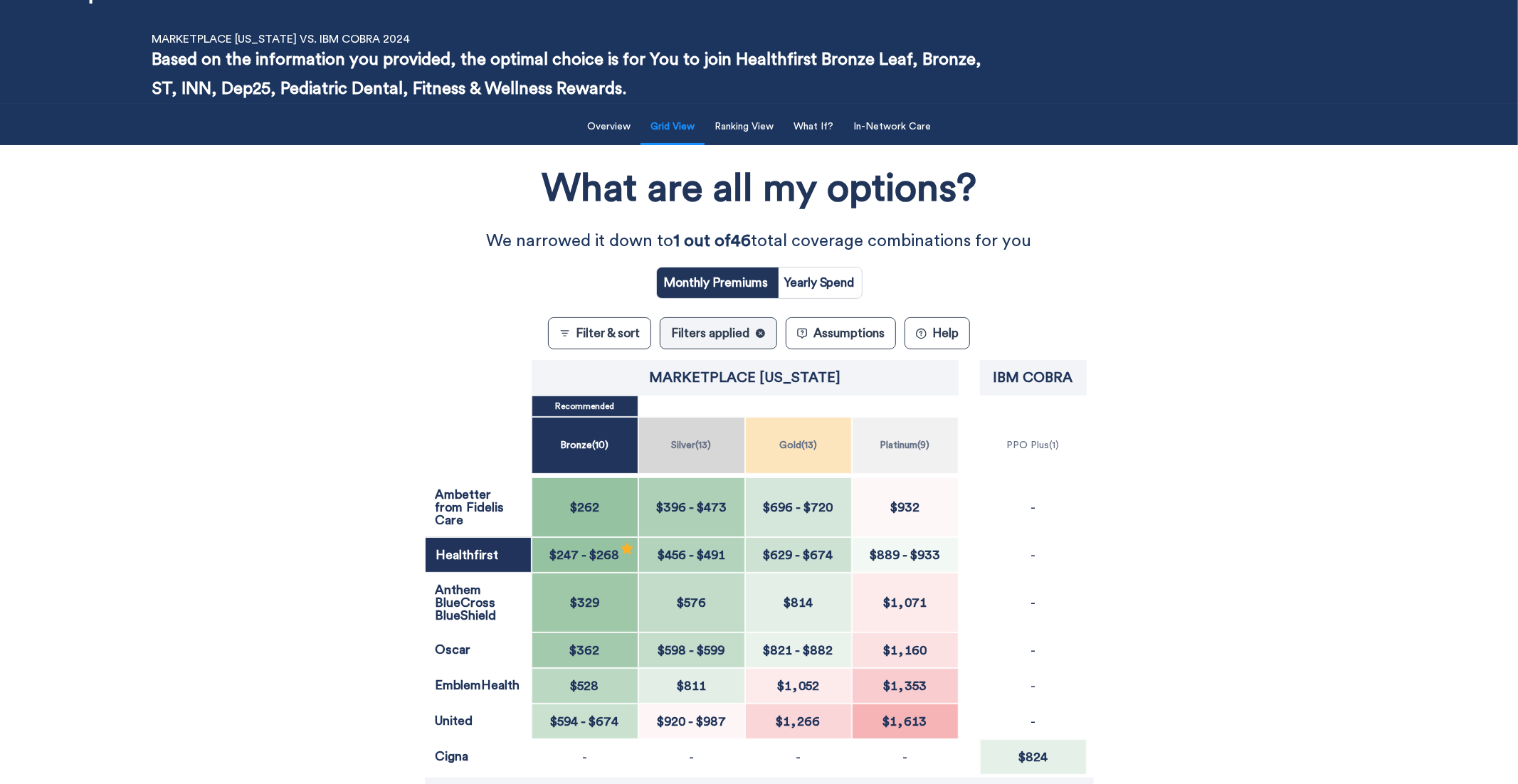
scroll to position [39, 0]
click at [918, 133] on button "In-Network Care" at bounding box center [892, 127] width 94 height 29
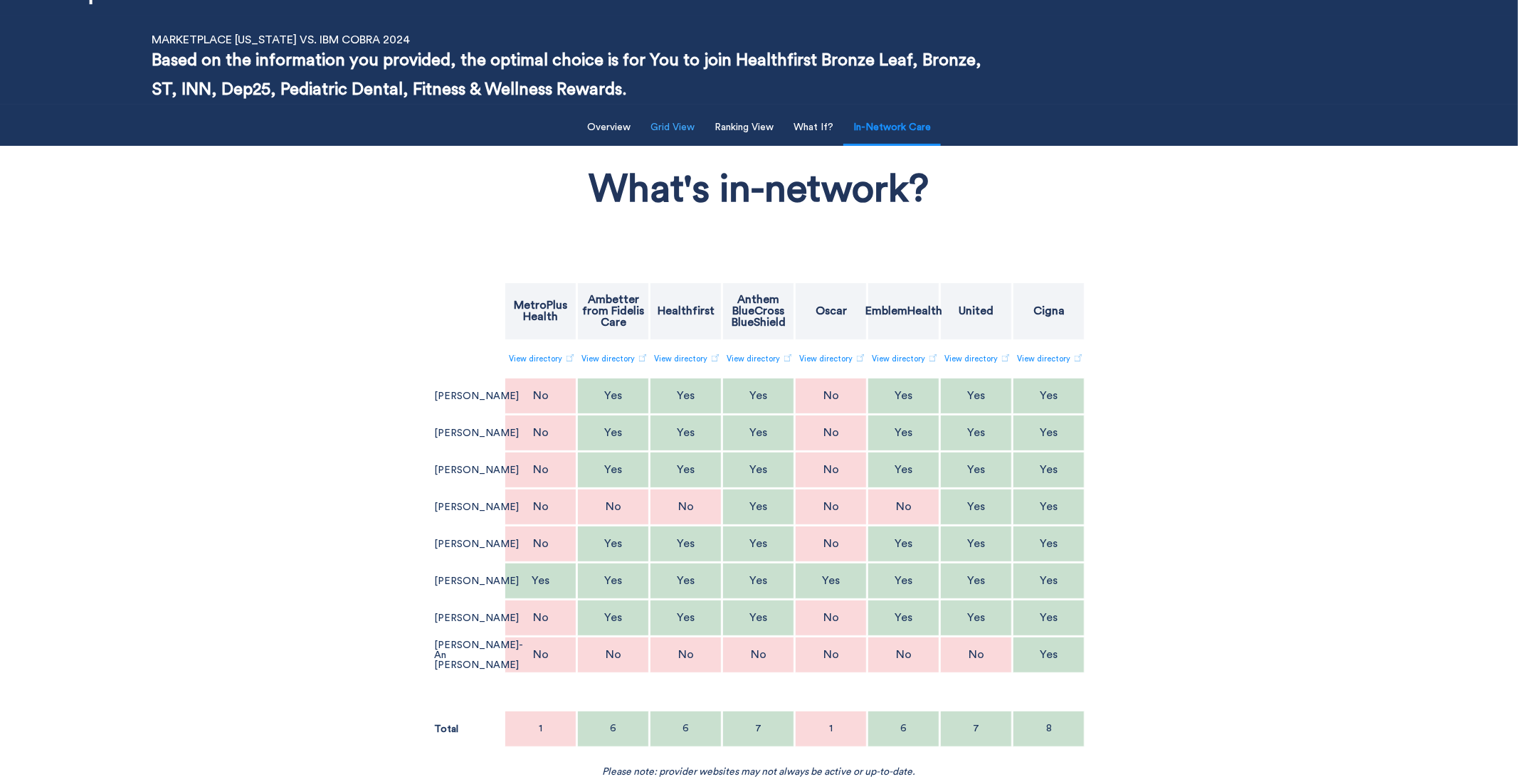
click at [677, 126] on button "Grid View" at bounding box center [672, 127] width 62 height 29
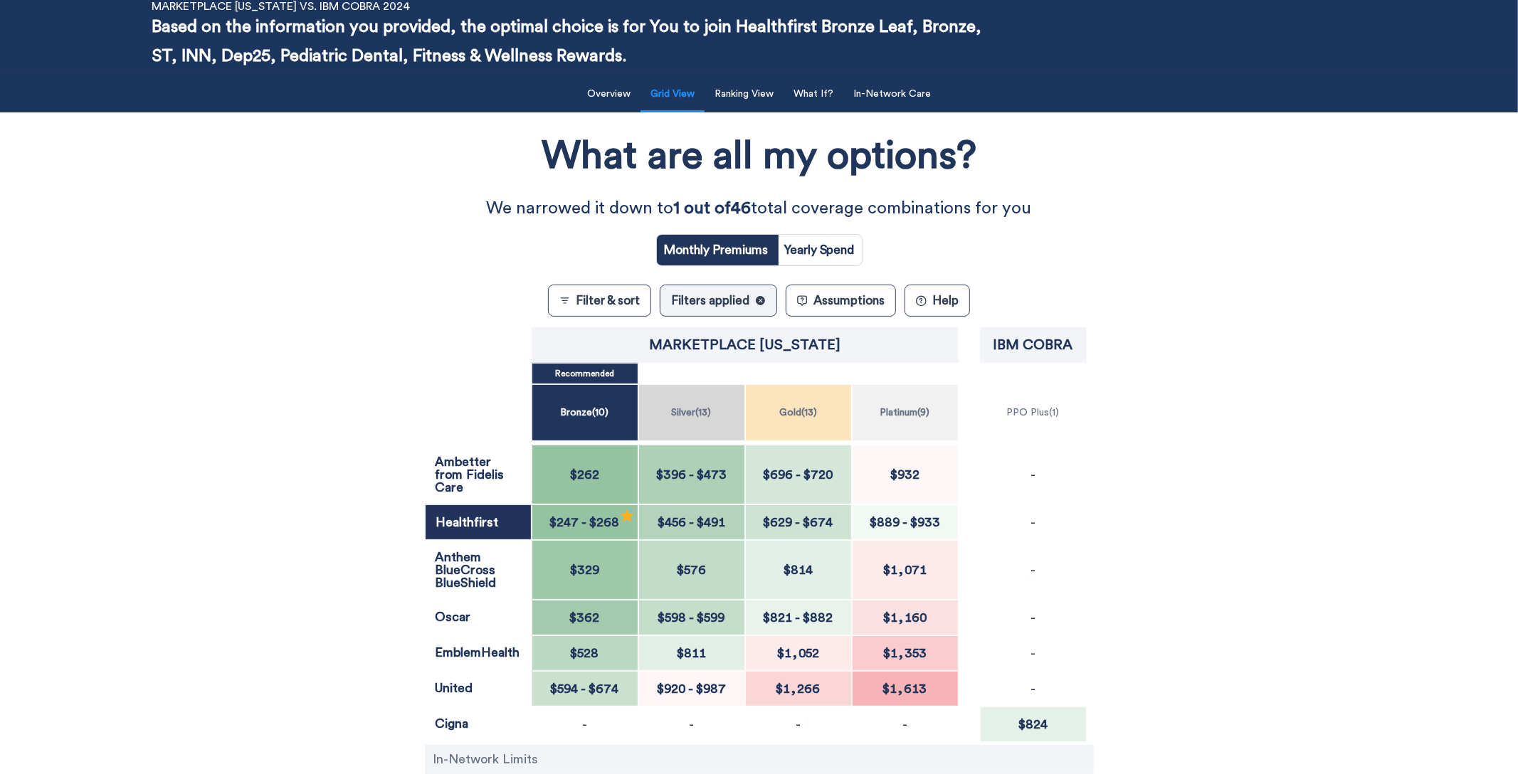
scroll to position [81, 0]
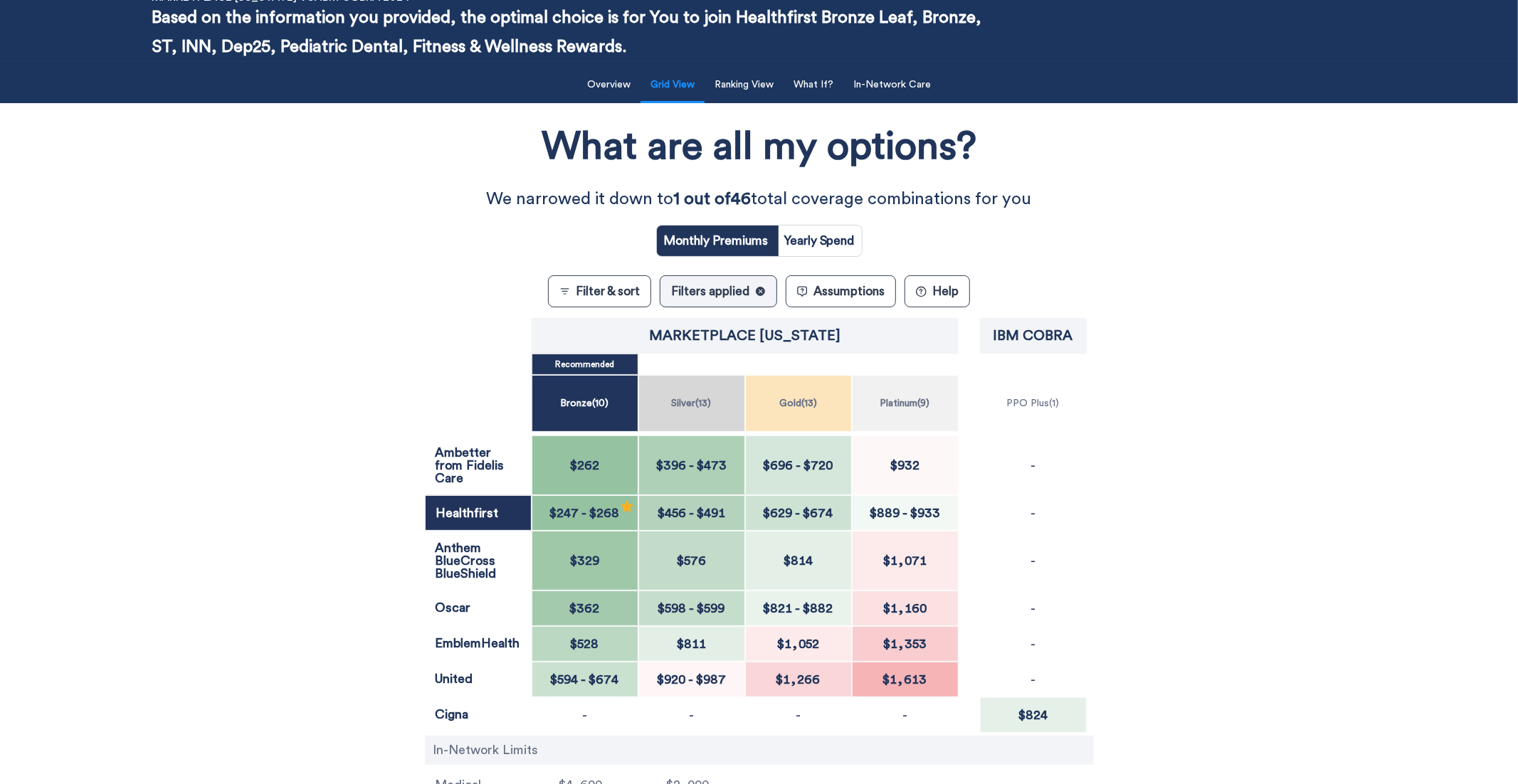
click at [442, 609] on p "Oscar" at bounding box center [478, 607] width 86 height 13
click at [356, 622] on div "What are all my options? We narrowed it down to 1 out of 46 total coverage comb…" at bounding box center [759, 495] width 1366 height 769
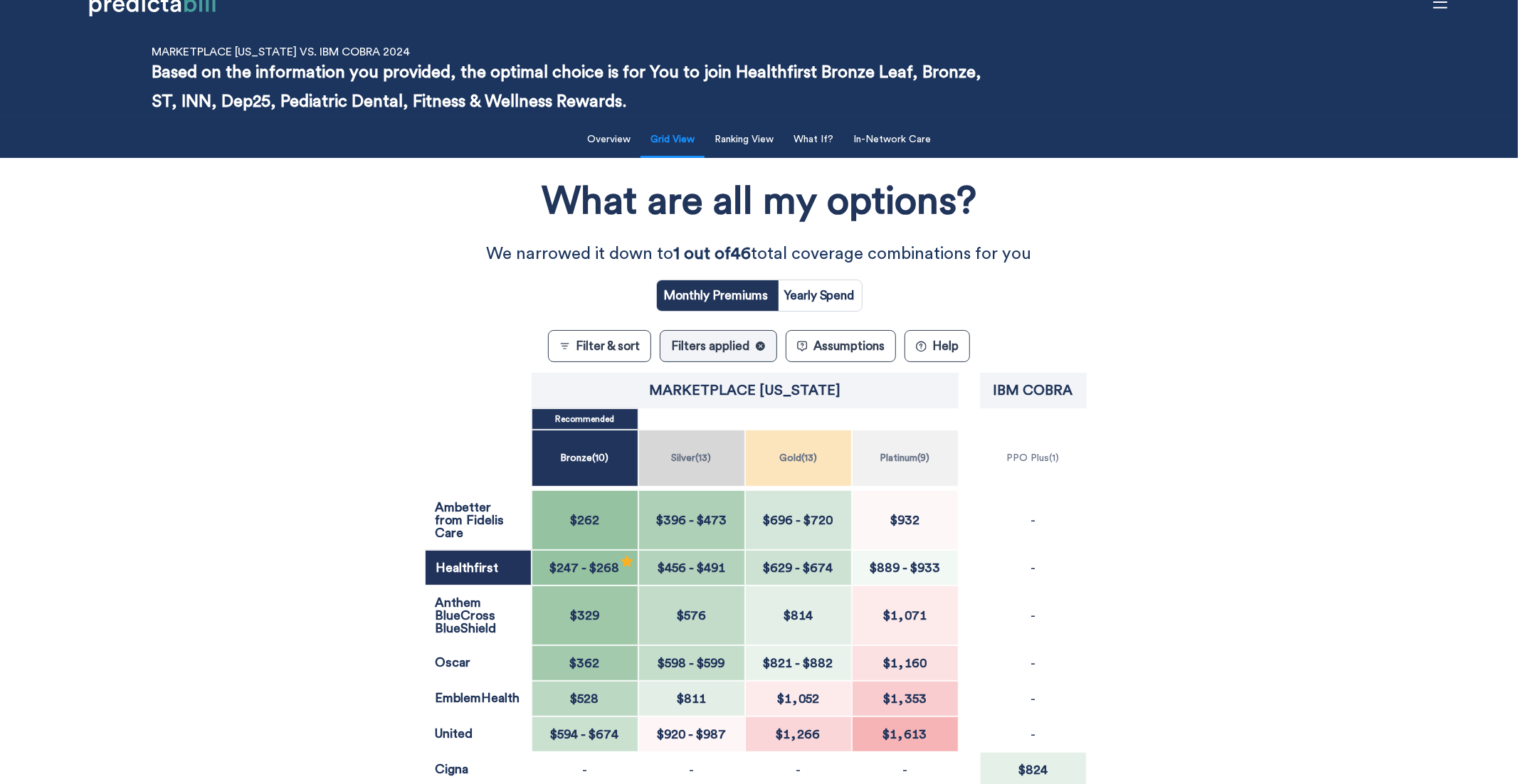
scroll to position [0, 0]
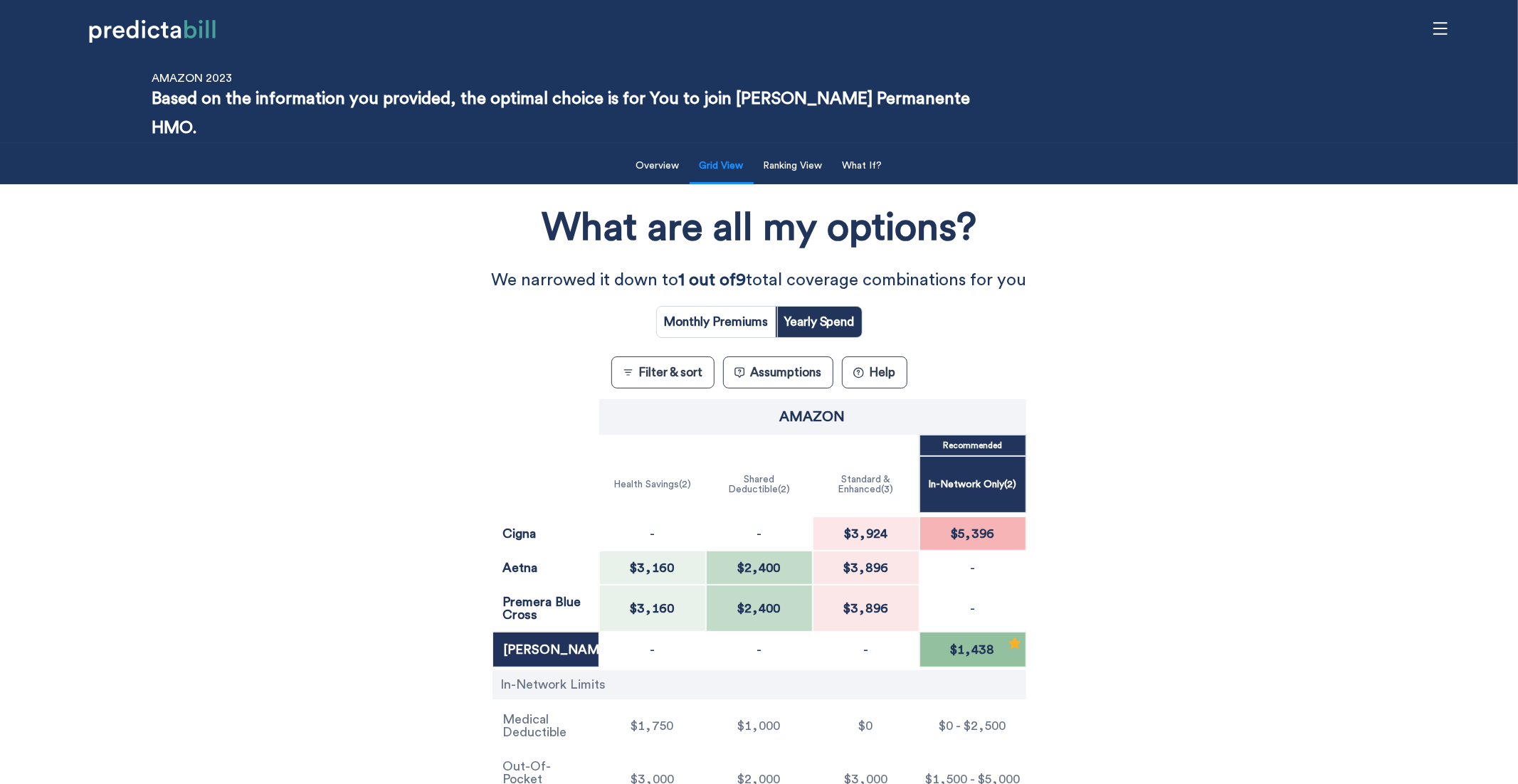
click at [228, 570] on div "What are all my options? We narrowed it down to 1 out of 9 total coverage combi…" at bounding box center [759, 503] width 1366 height 622
click at [702, 306] on input "radio" at bounding box center [716, 322] width 118 height 31
radio input "true"
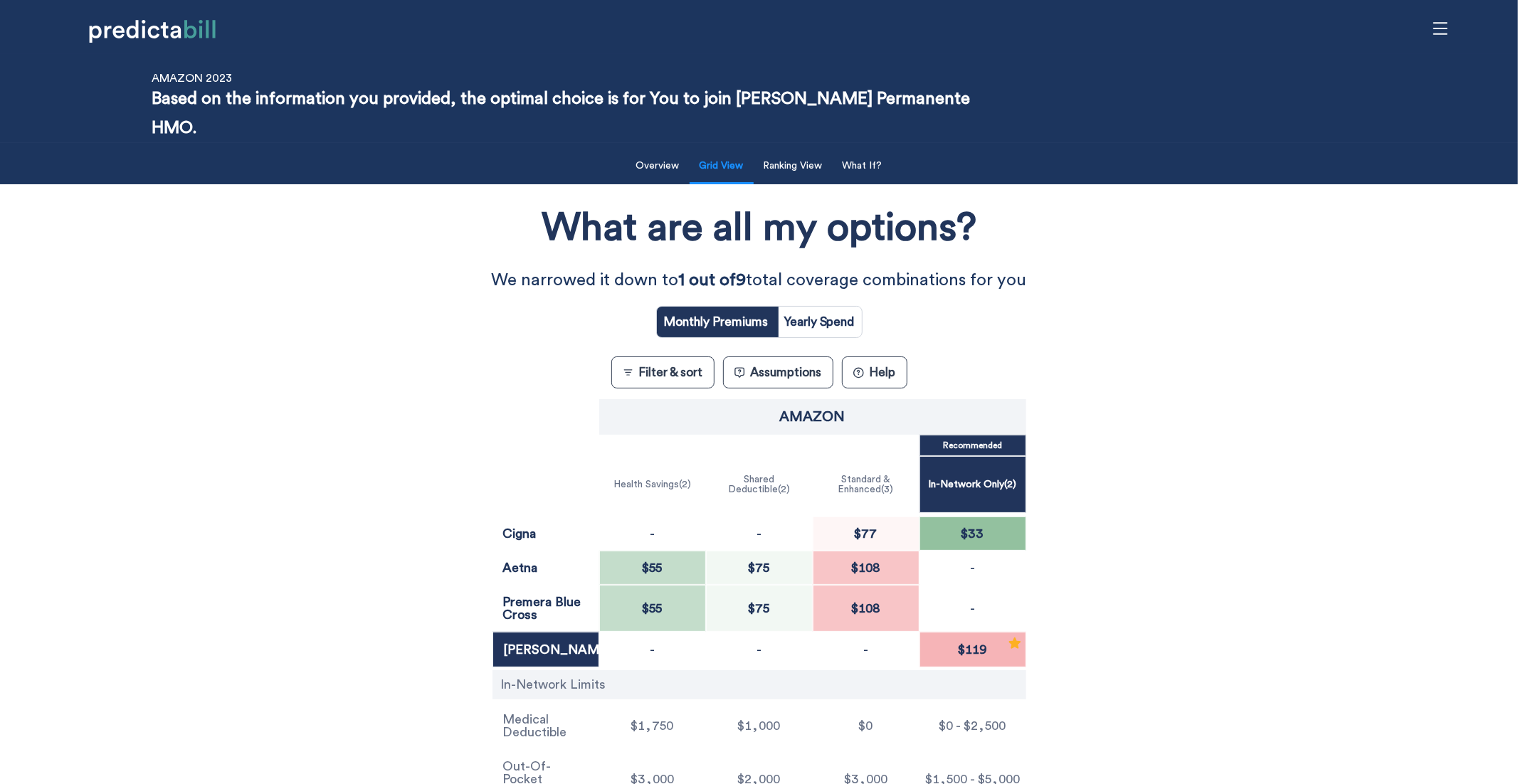
click at [829, 306] on input "radio" at bounding box center [820, 322] width 85 height 31
radio input "true"
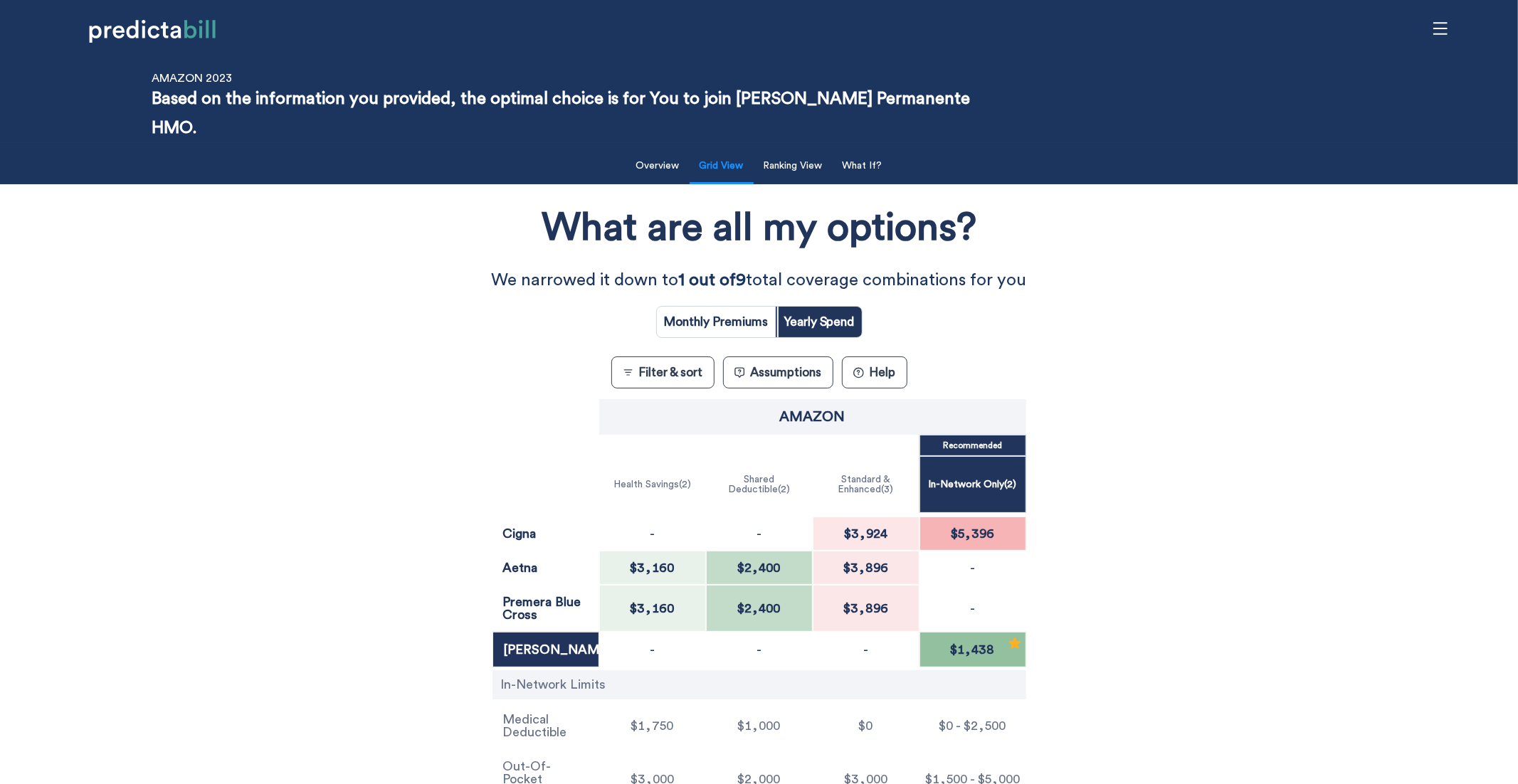
click at [432, 434] on div "What are all my options? We narrowed it down to 1 out of 9 total coverage combi…" at bounding box center [759, 503] width 1366 height 622
click at [878, 356] on button "? Help" at bounding box center [875, 372] width 65 height 32
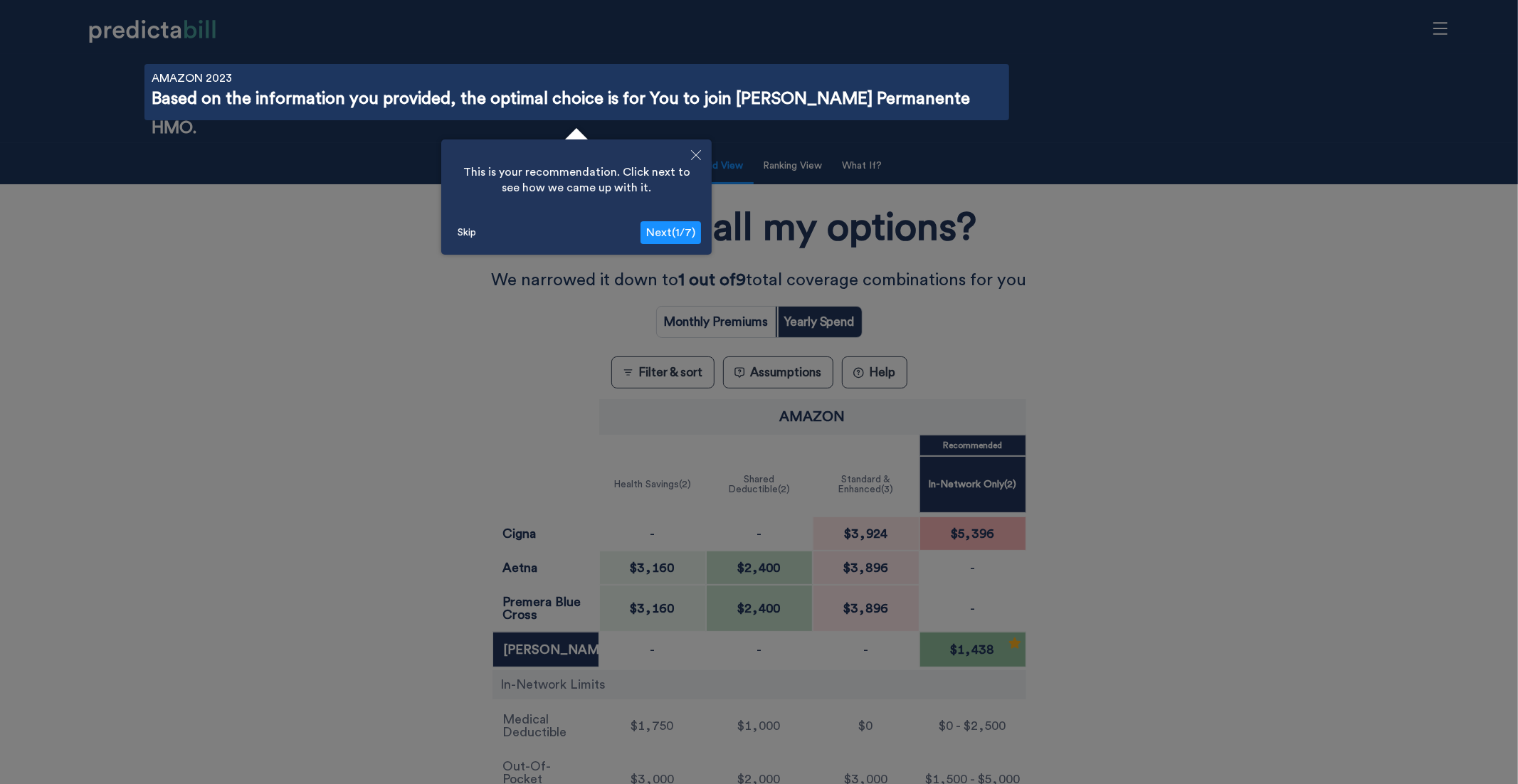
click at [677, 232] on span "Next ( 1 / 7 )" at bounding box center [670, 233] width 49 height 12
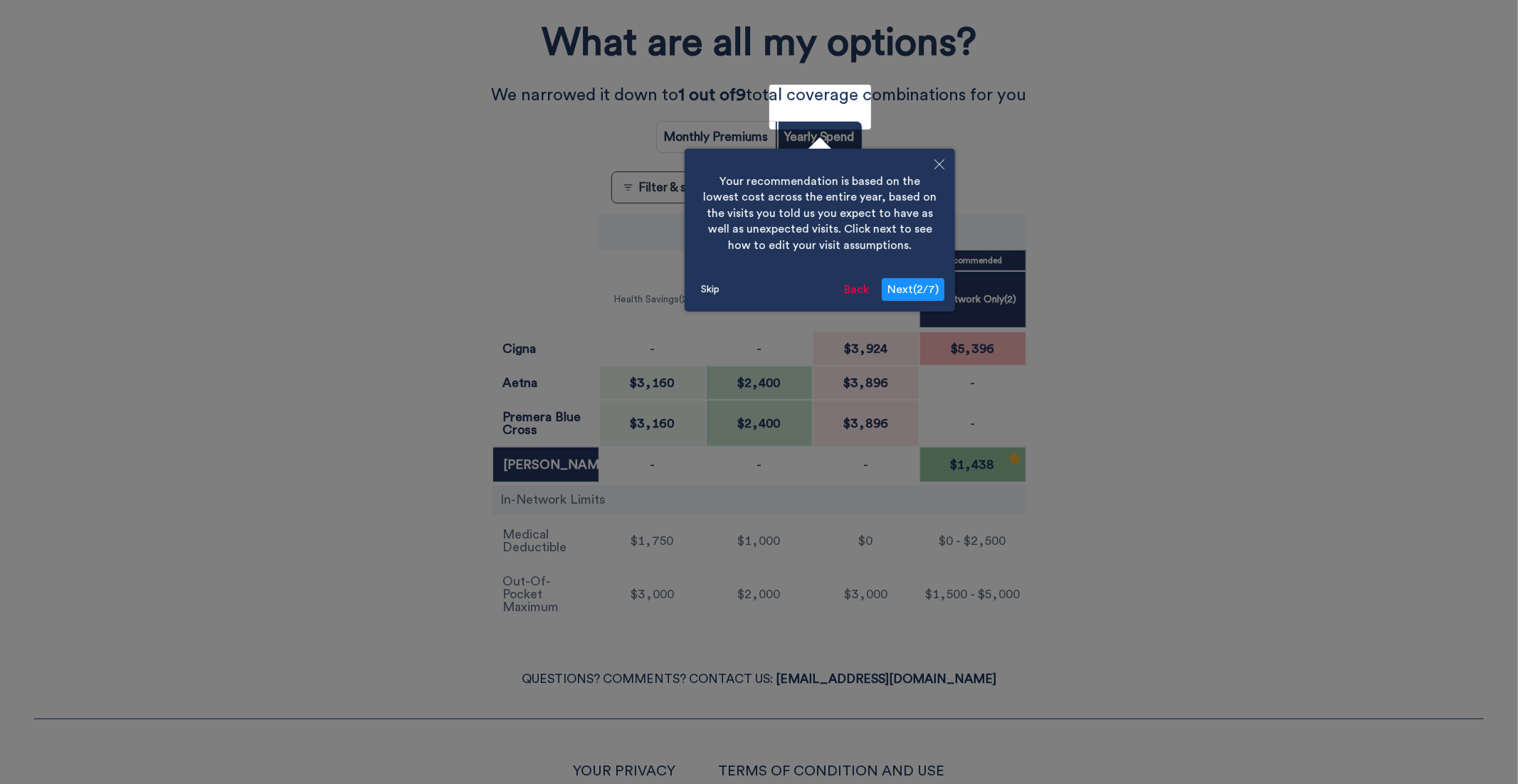
scroll to position [221, 0]
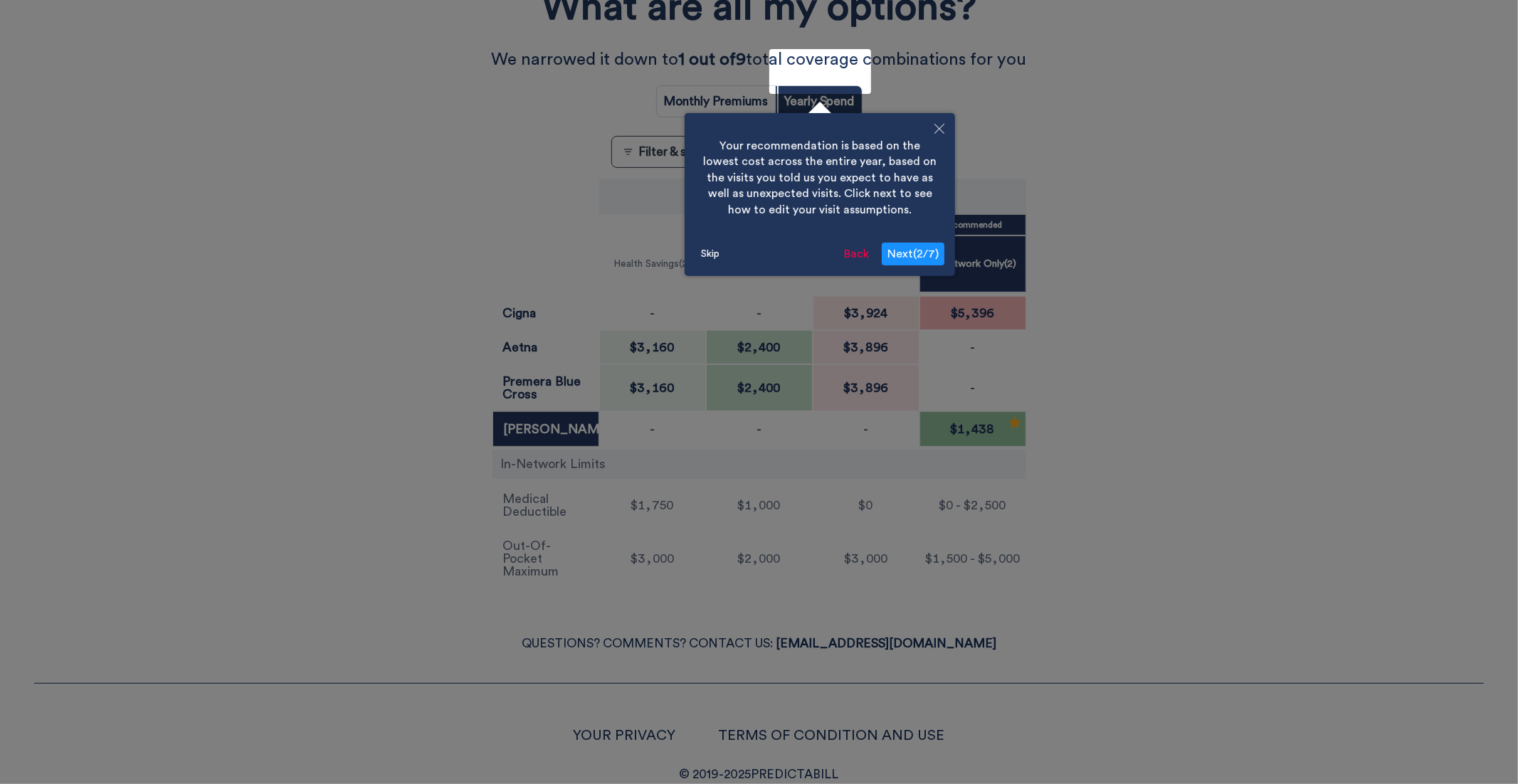
click at [928, 253] on span "Next ( 2 / 7 )" at bounding box center [912, 254] width 51 height 12
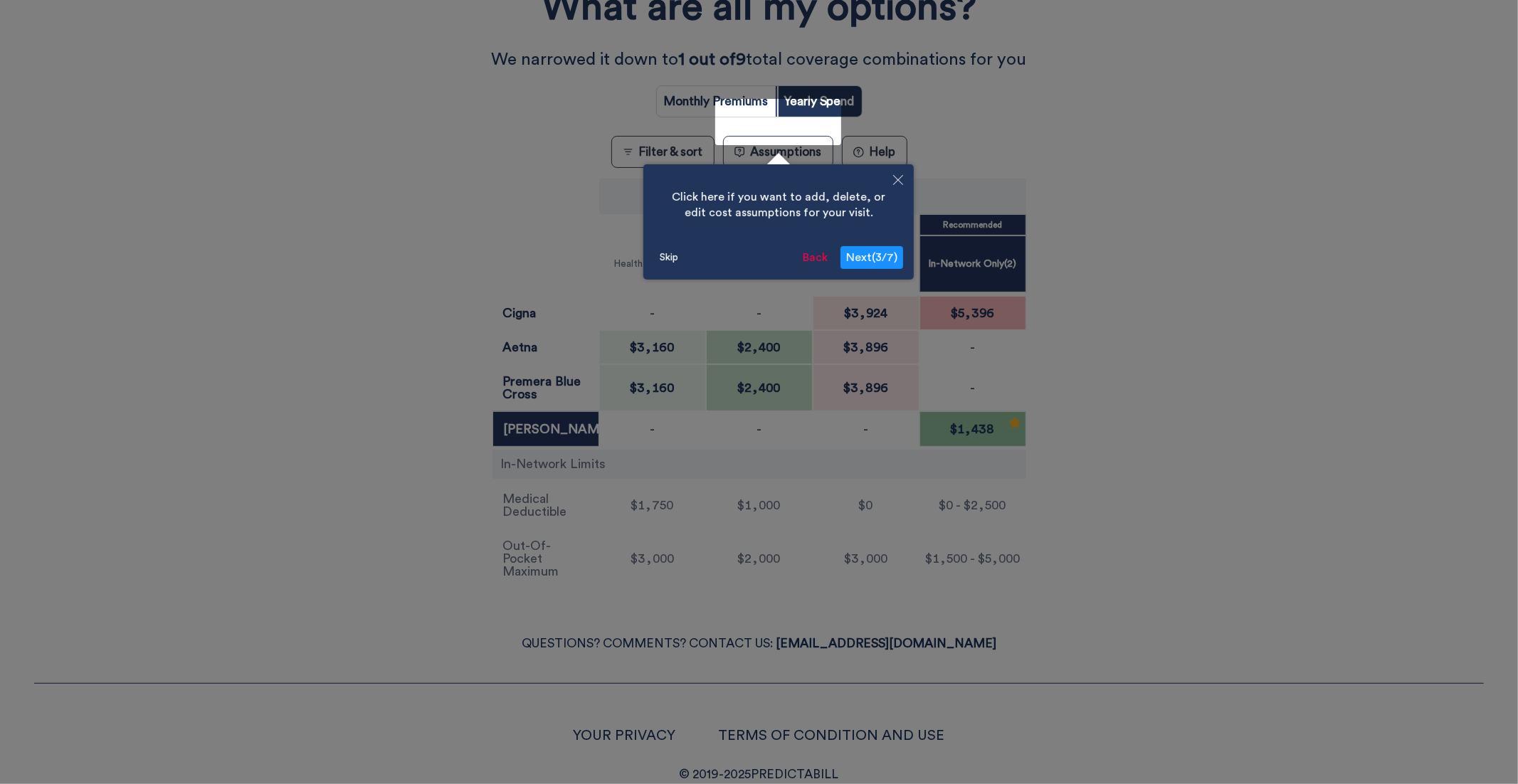
click at [676, 260] on button "Skip" at bounding box center [668, 257] width 30 height 21
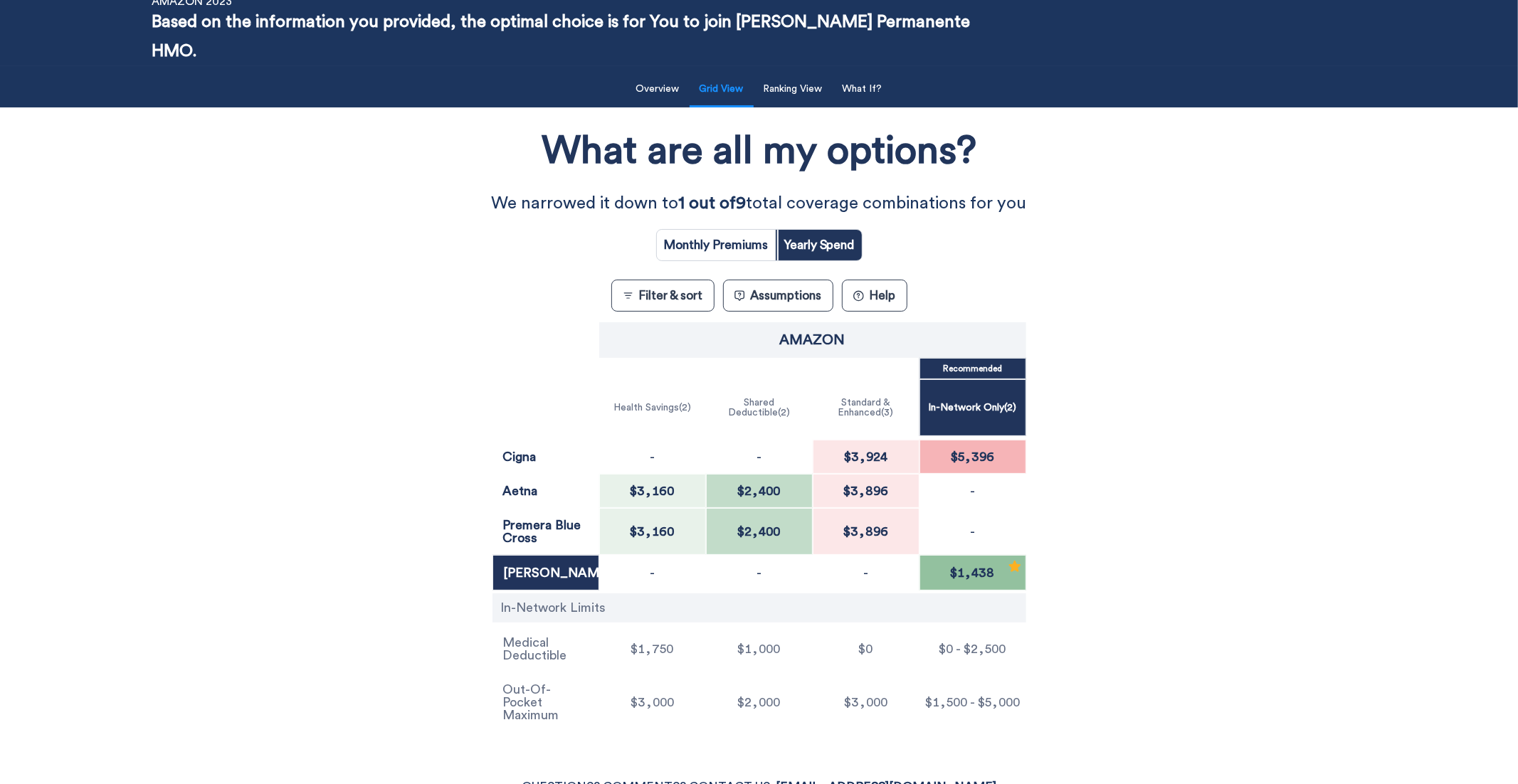
scroll to position [69, 0]
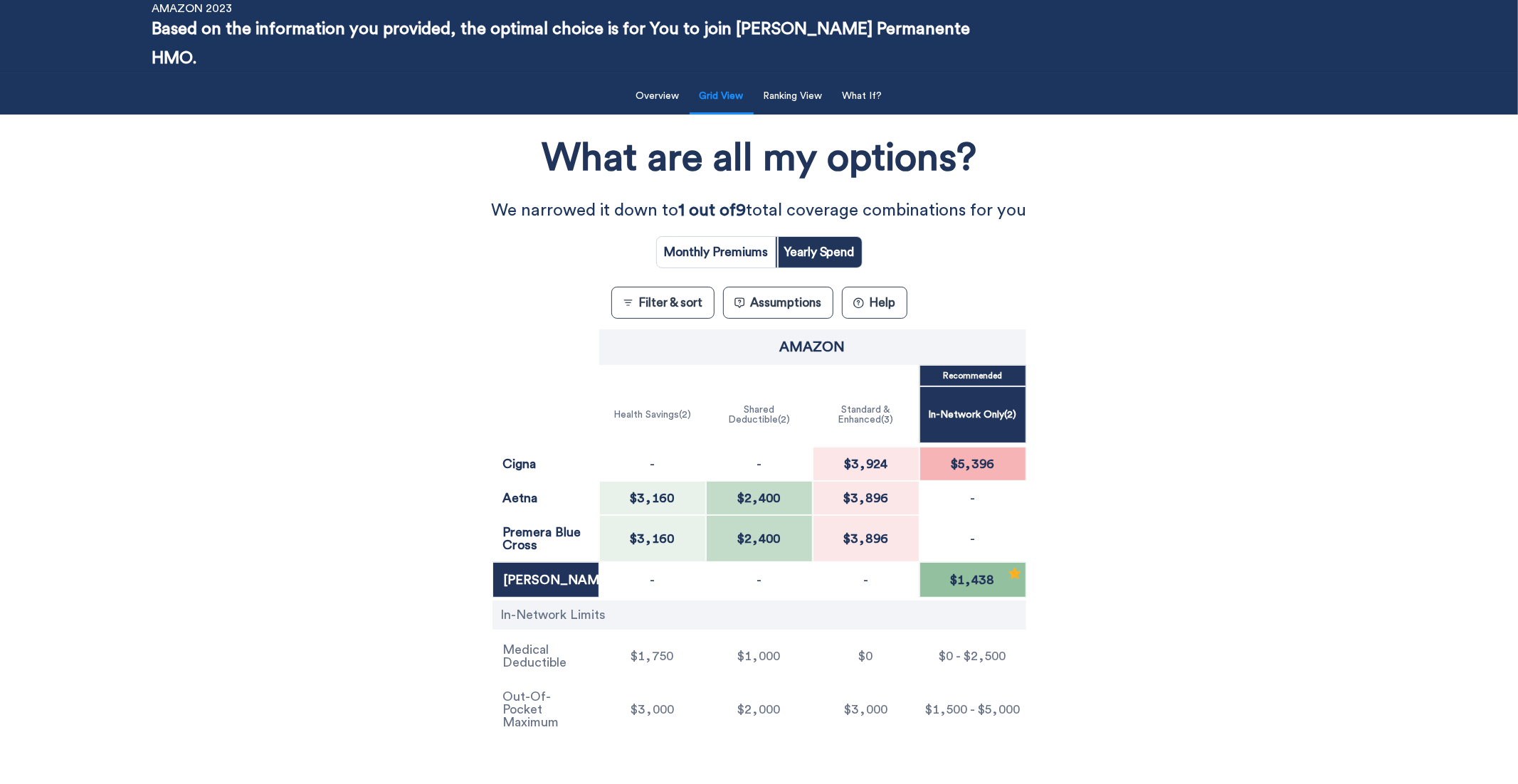
click at [397, 302] on div "What are all my options? We narrowed it down to 1 out of 9 total coverage combi…" at bounding box center [759, 432] width 1366 height 622
click at [641, 287] on button "Filter & sort" at bounding box center [663, 302] width 103 height 32
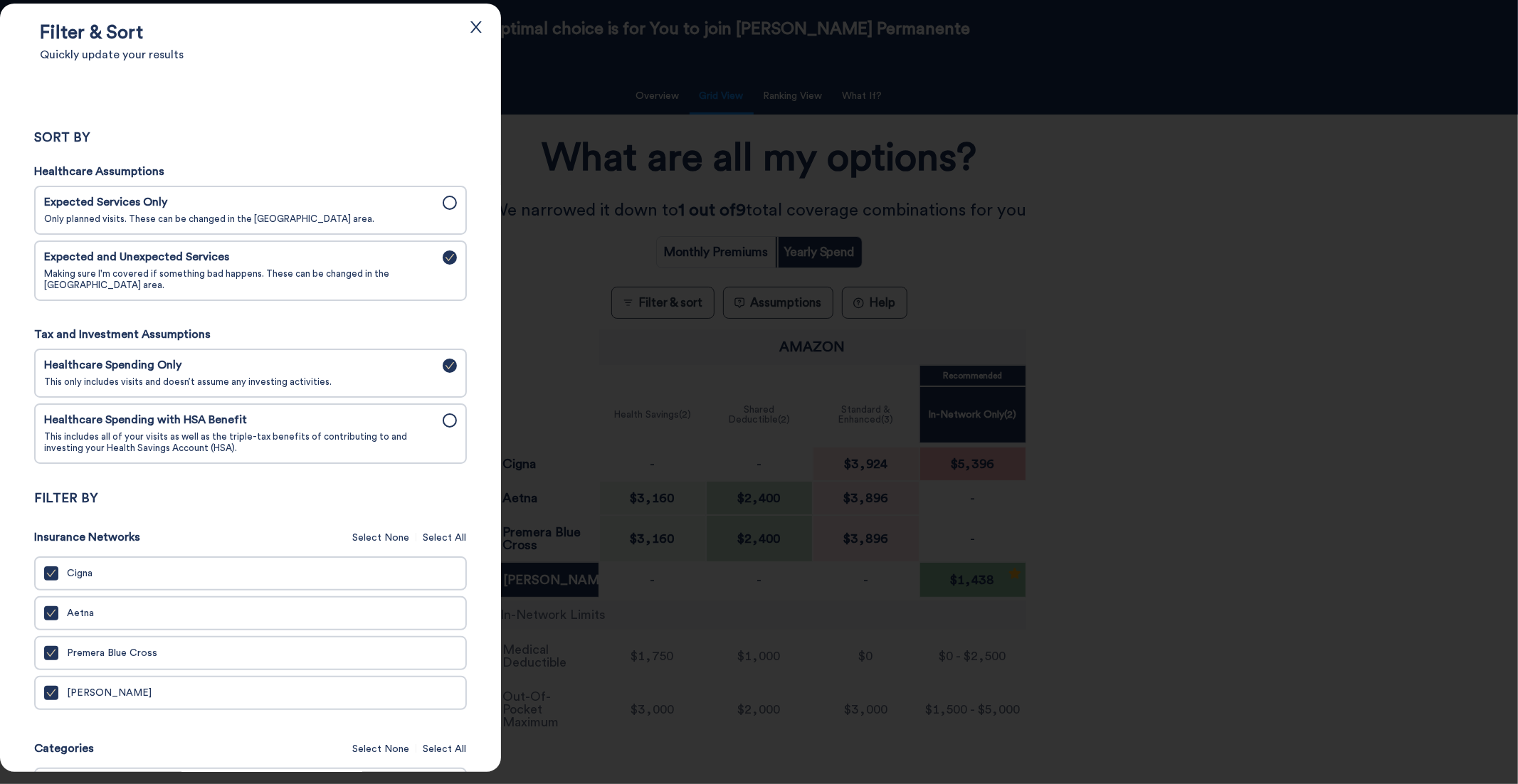
click at [397, 427] on span "Healthcare Spending with HSA Benefit" at bounding box center [239, 420] width 390 height 13
click at [0, 0] on input "Healthcare Spending with HSA Benefit This includes all of your visits as well a…" at bounding box center [0, 0] width 0 height 0
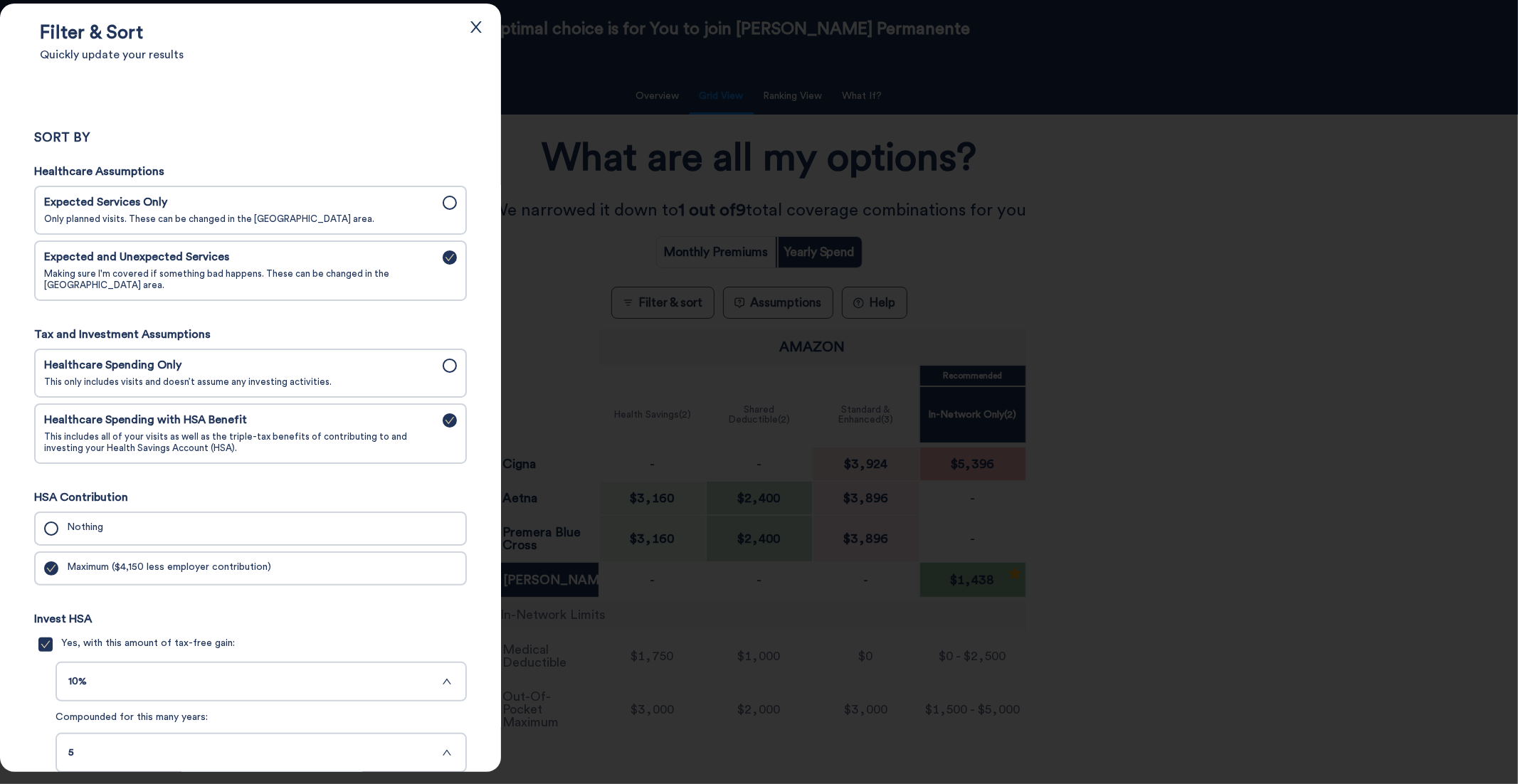
click at [361, 378] on div "Healthcare Spending Only This only includes visits and doesn’t assume any inves…" at bounding box center [239, 373] width 390 height 29
click at [0, 0] on input "Healthcare Spending Only This only includes visits and doesn’t assume any inves…" at bounding box center [0, 0] width 0 height 0
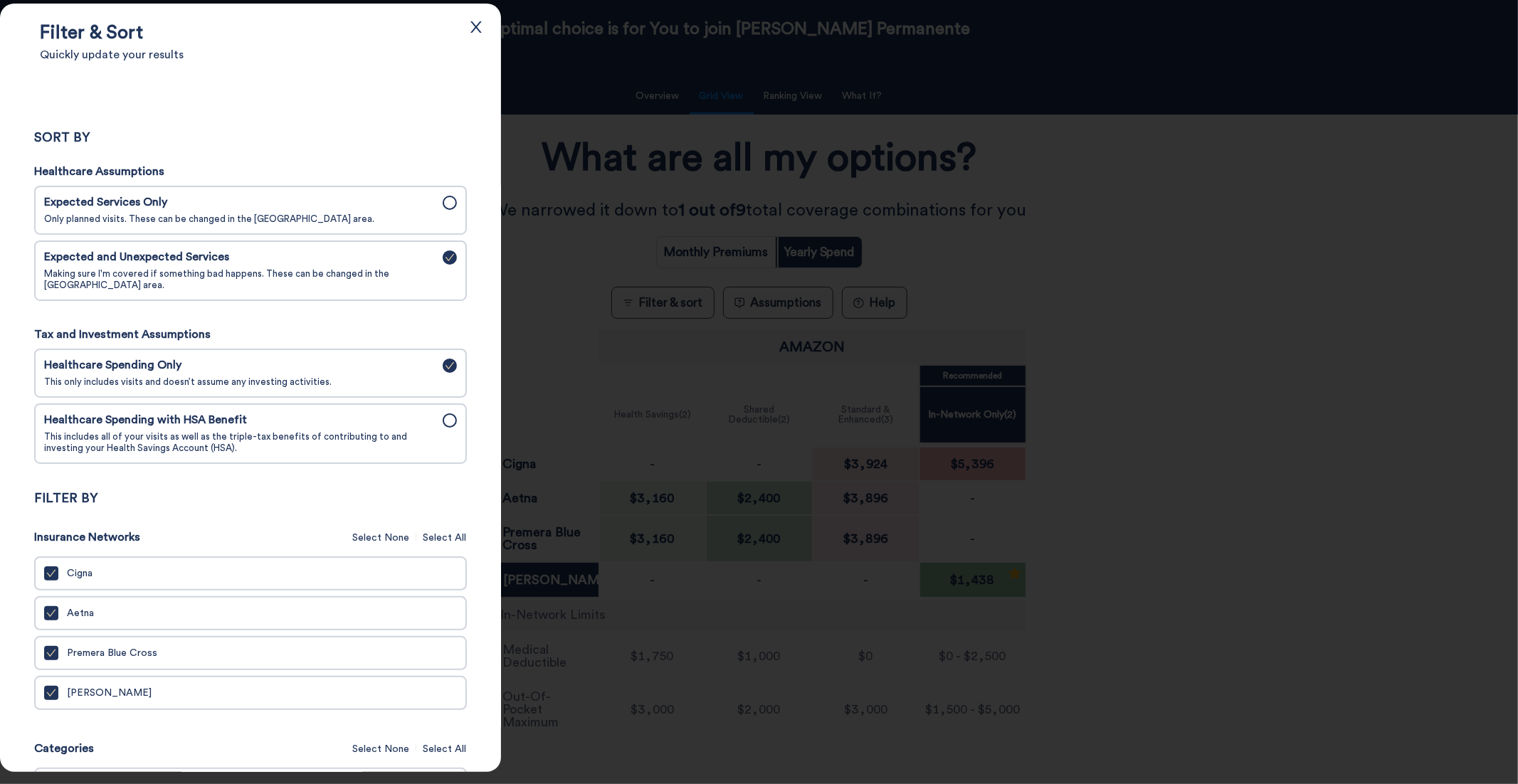
click at [368, 214] on span "Only planned visits. These can be changed in the Assumptions area." at bounding box center [239, 220] width 390 height 12
click at [0, 0] on input "Expected Services Only Only planned visits. These can be changed in the Assumpt…" at bounding box center [0, 0] width 0 height 0
click at [349, 274] on span "Making sure I'm covered if something bad happens. These can be changed in the A…" at bounding box center [239, 280] width 390 height 23
click at [0, 0] on input "Expected and Unexpected Services Making sure I'm covered if something bad happe…" at bounding box center [0, 0] width 0 height 0
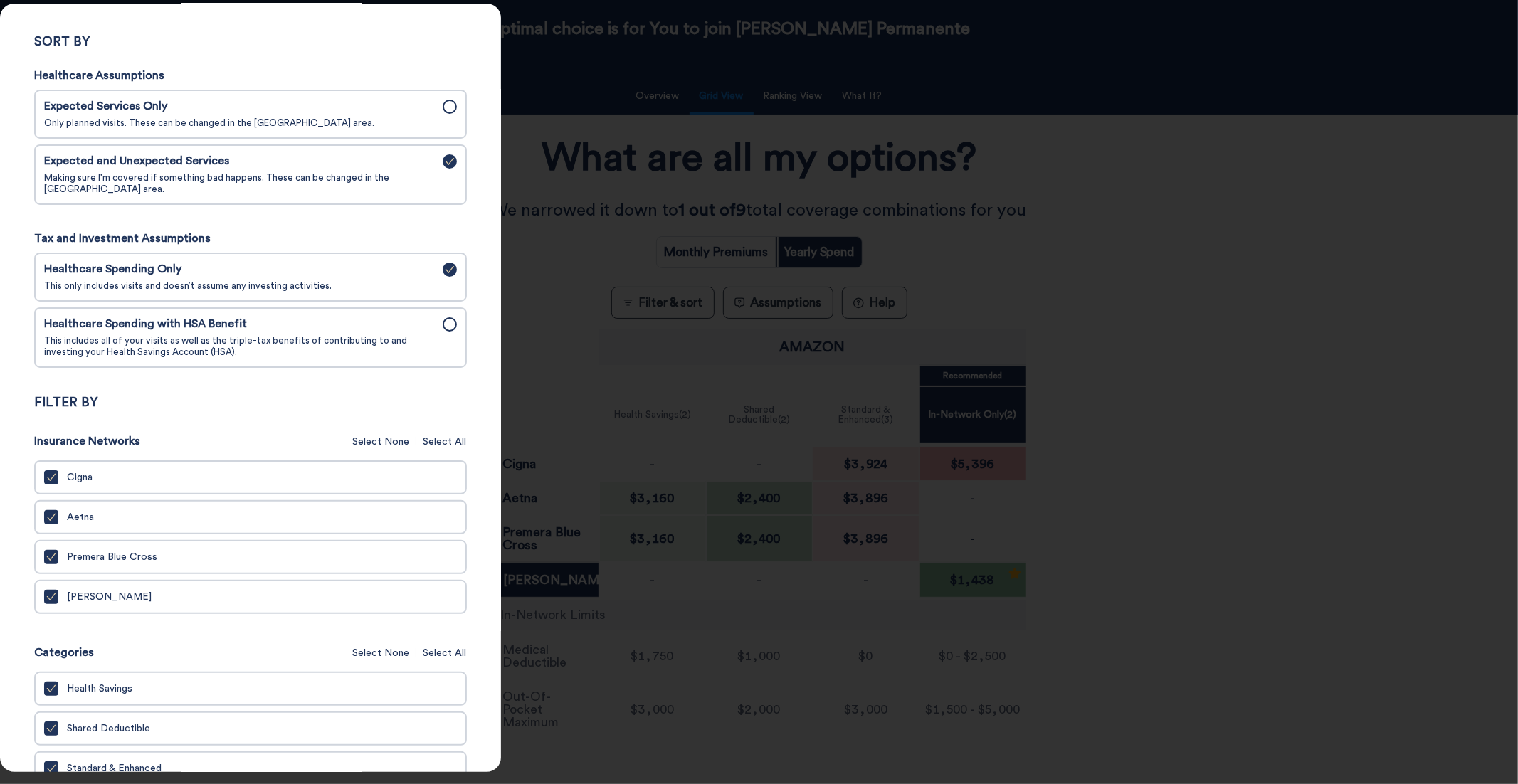
click at [50, 595] on icon "check" at bounding box center [51, 597] width 10 height 10
click at [0, 0] on input "Kaiser" at bounding box center [0, 0] width 0 height 0
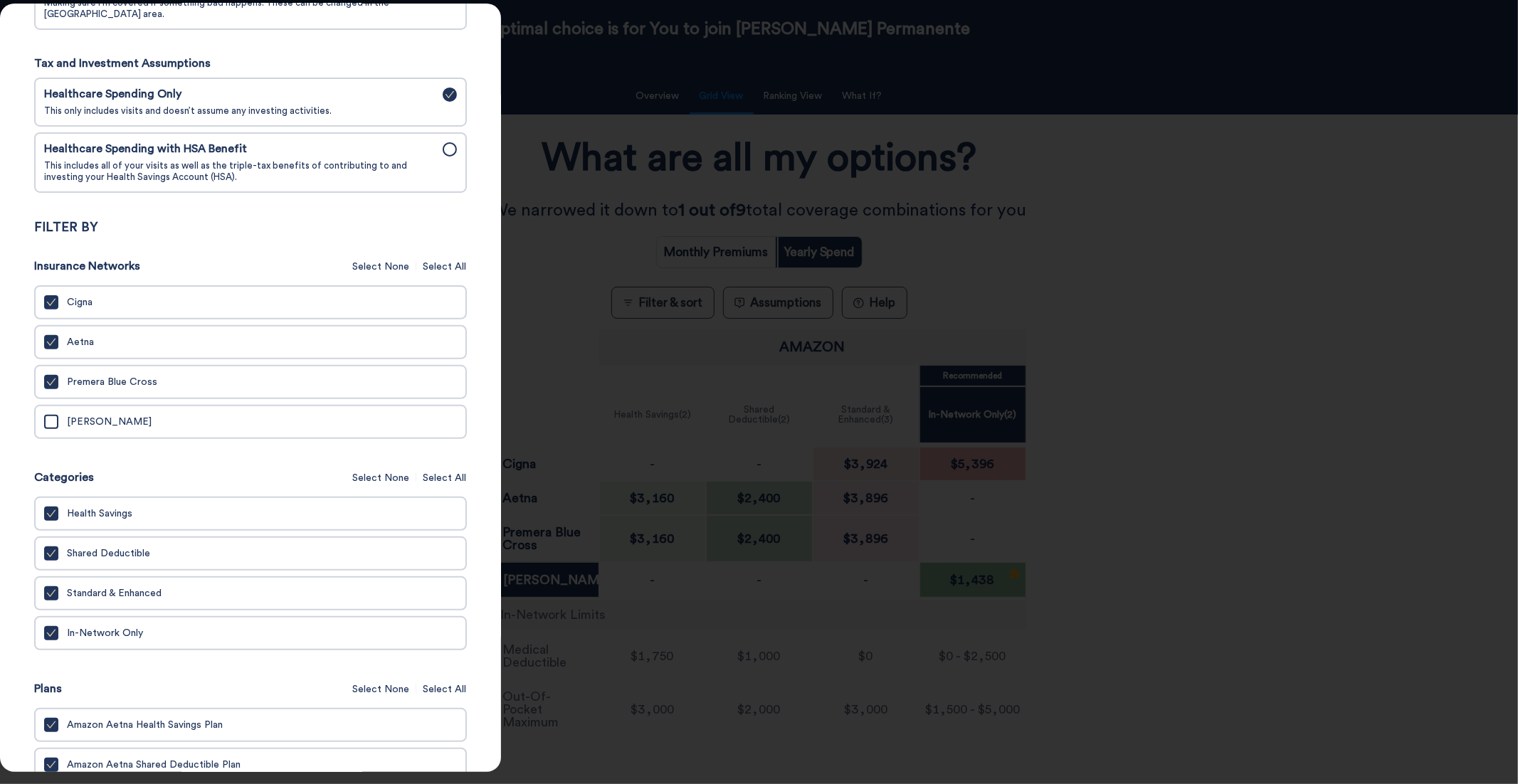
scroll to position [0, 0]
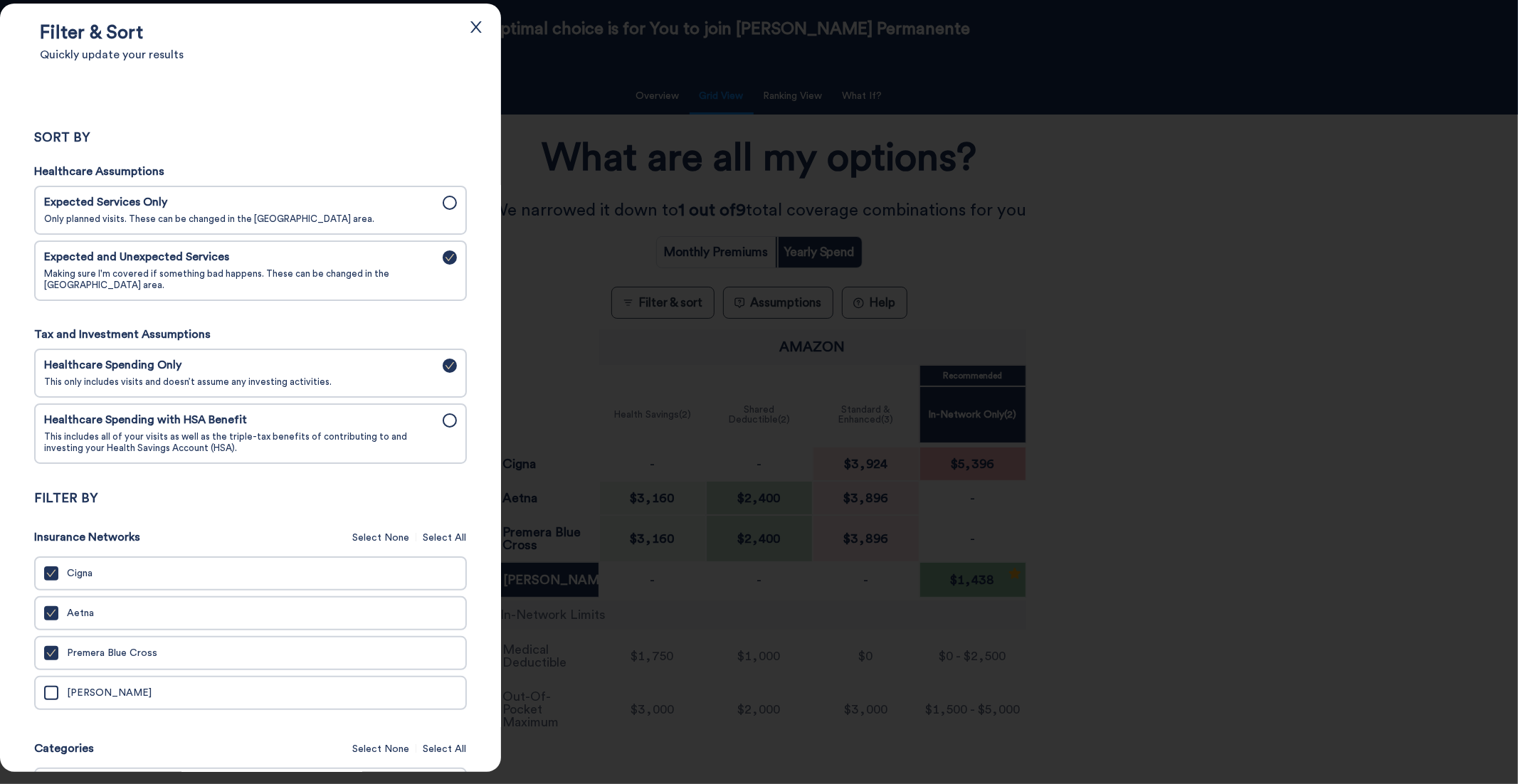
click at [475, 25] on icon "close" at bounding box center [476, 27] width 15 height 15
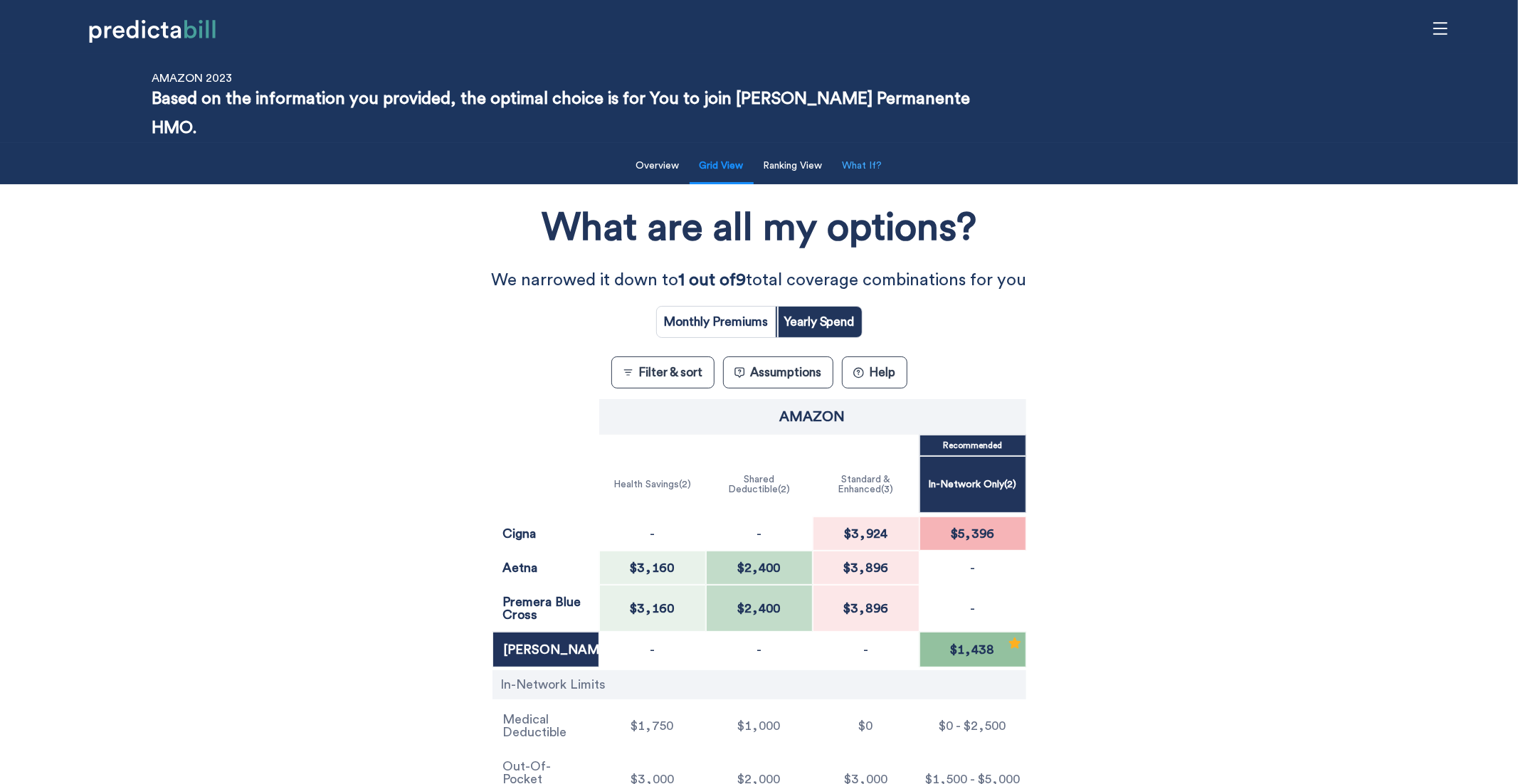
click at [865, 151] on button "What If?" at bounding box center [862, 166] width 57 height 29
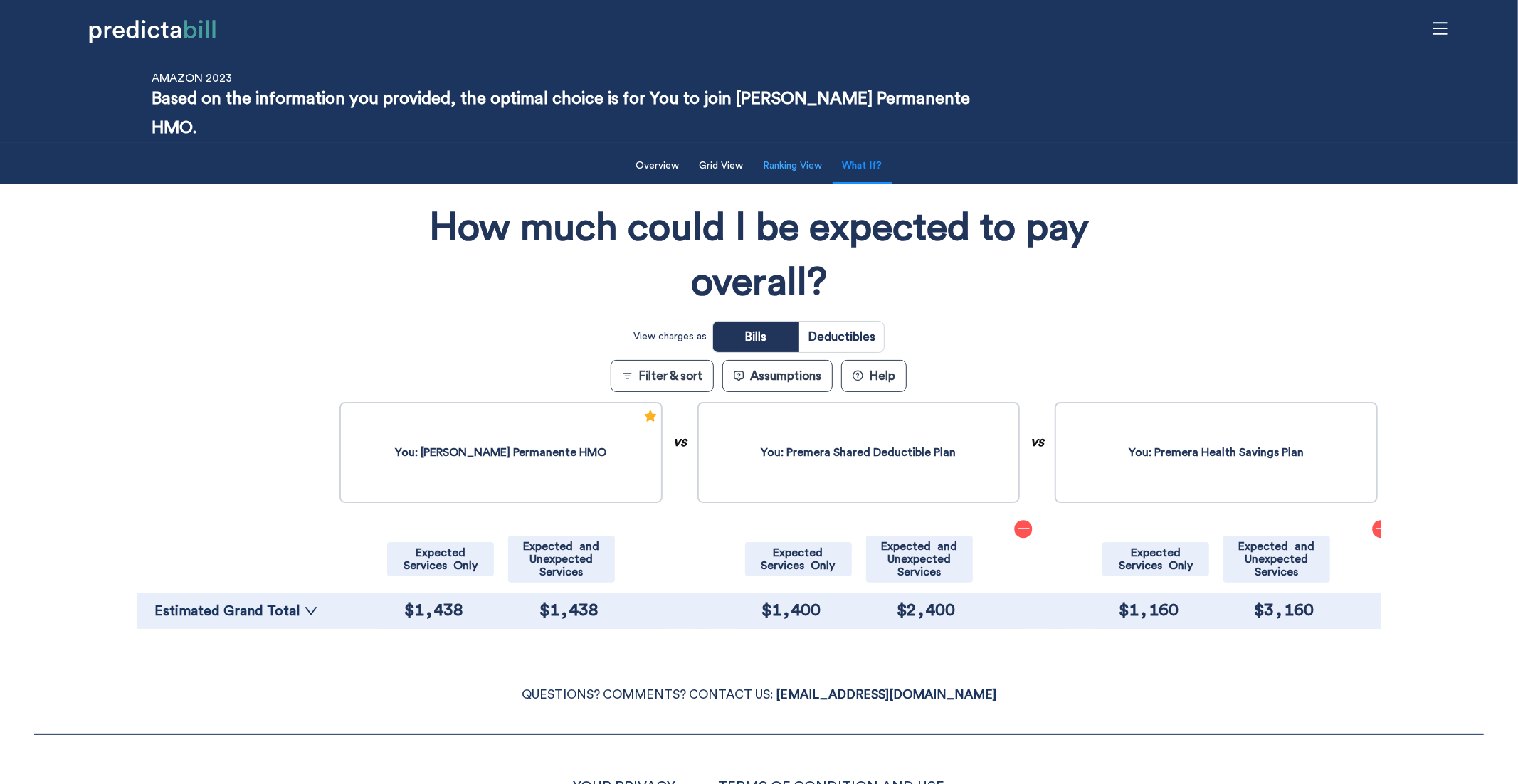
click at [807, 151] on button "Ranking View" at bounding box center [793, 166] width 76 height 29
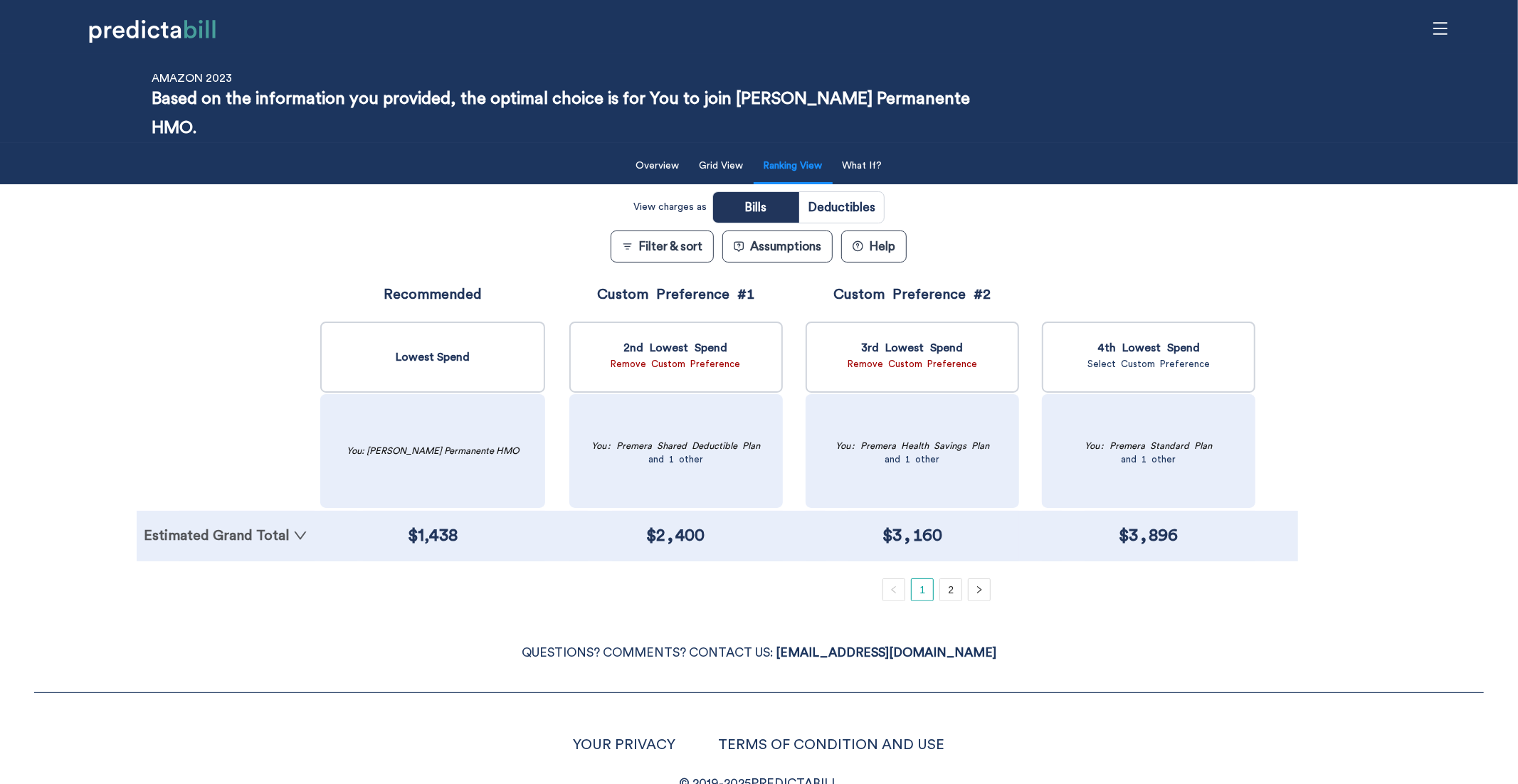
click at [263, 529] on link "Estimated Grand Total" at bounding box center [225, 536] width 164 height 14
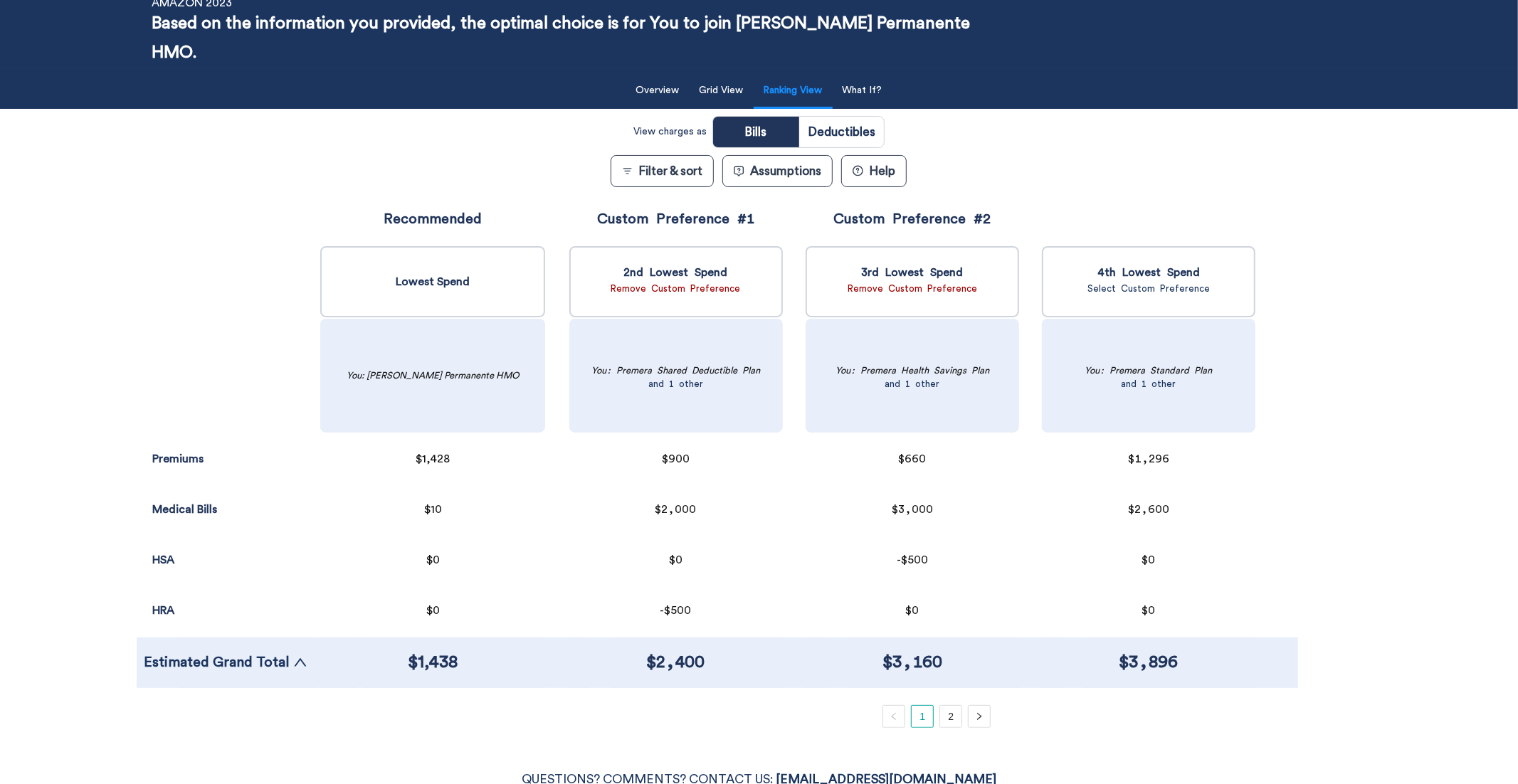
scroll to position [76, 0]
click at [664, 154] on button "Filter & sort" at bounding box center [662, 170] width 103 height 32
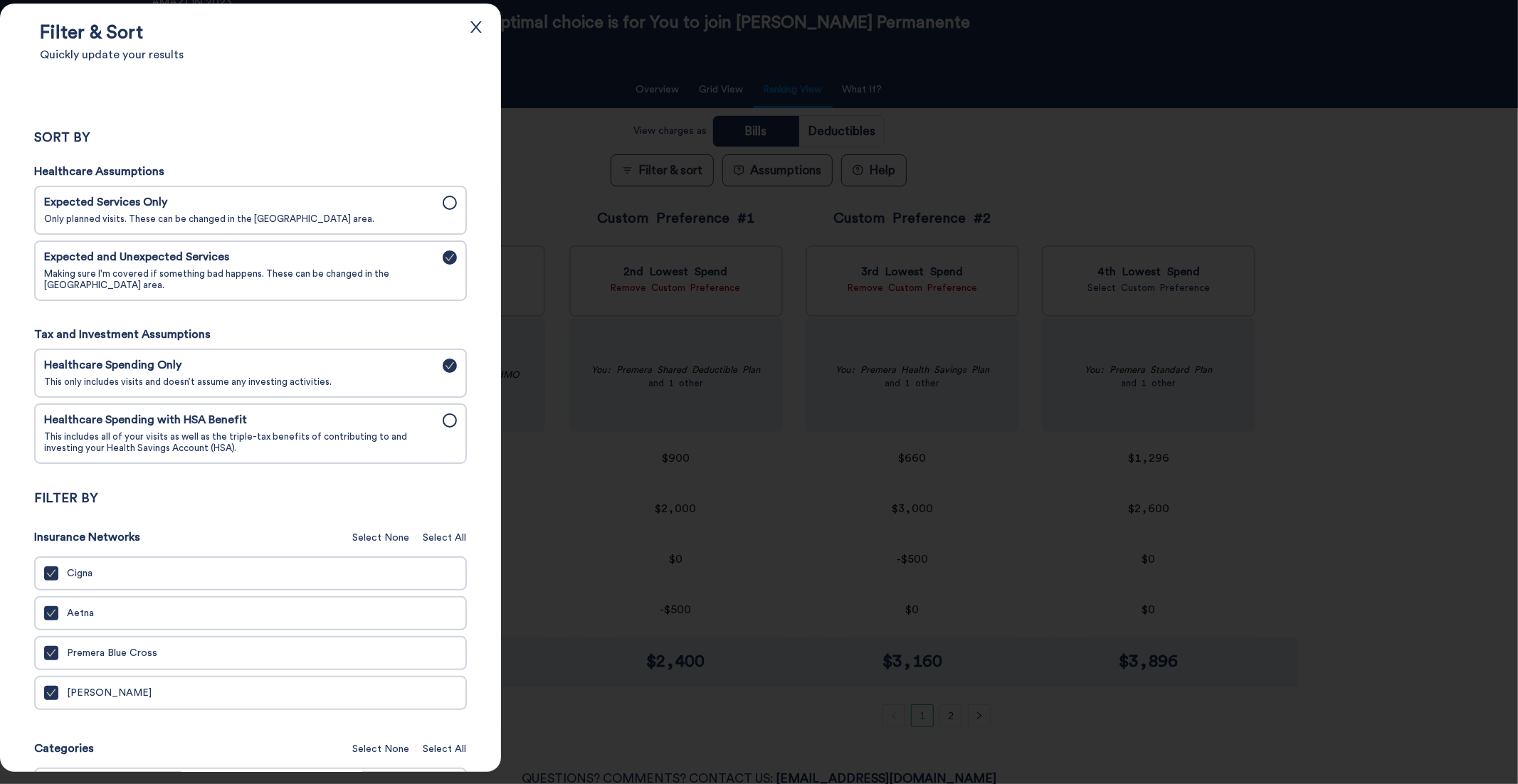
click at [187, 445] on span "This includes all of your visits as well as the triple-tax benefits of contribu…" at bounding box center [239, 443] width 390 height 23
click at [0, 0] on input "Healthcare Spending with HSA Benefit This includes all of your visits as well a…" at bounding box center [0, 0] width 0 height 0
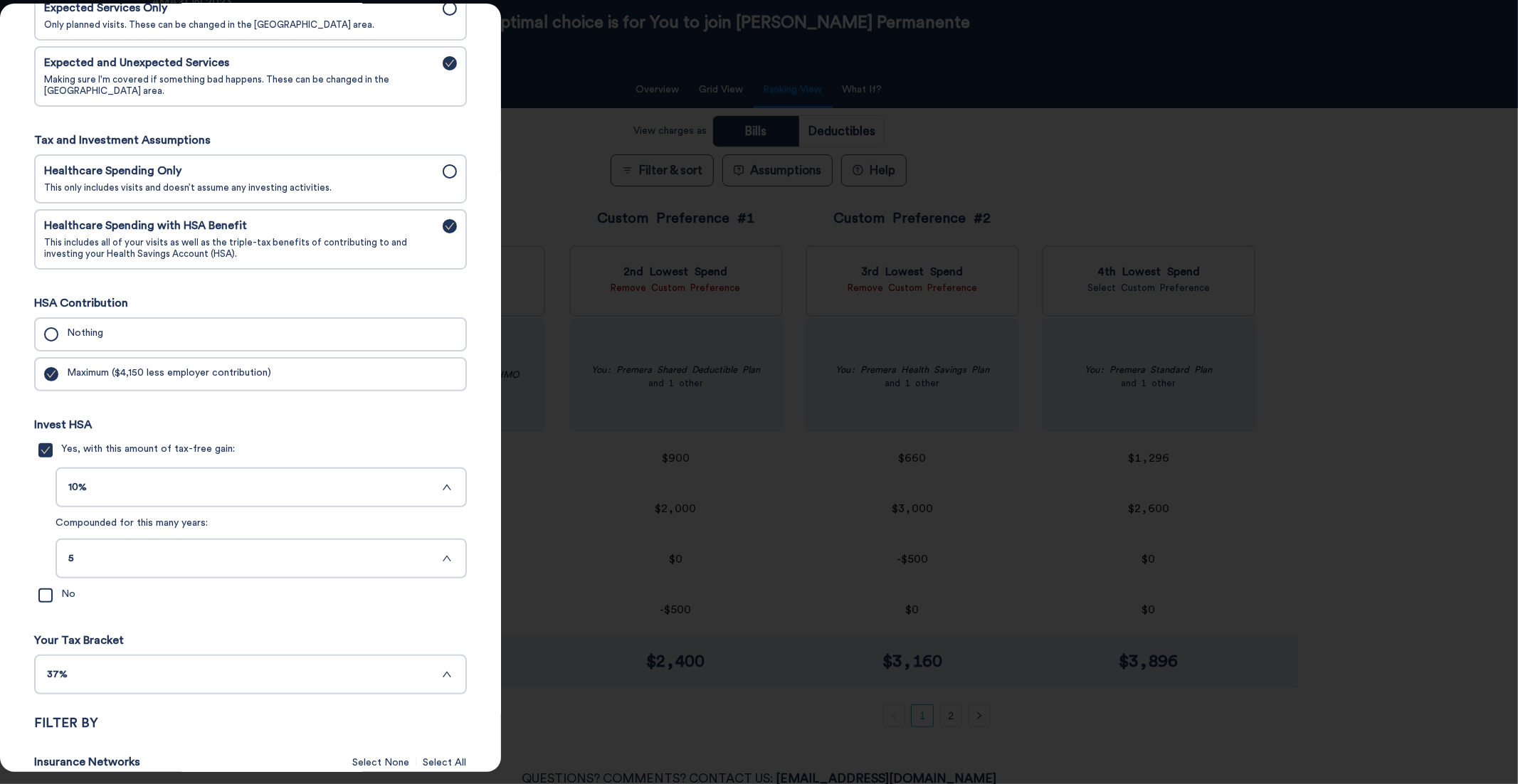
scroll to position [196, 0]
click at [772, 129] on div at bounding box center [759, 392] width 1518 height 784
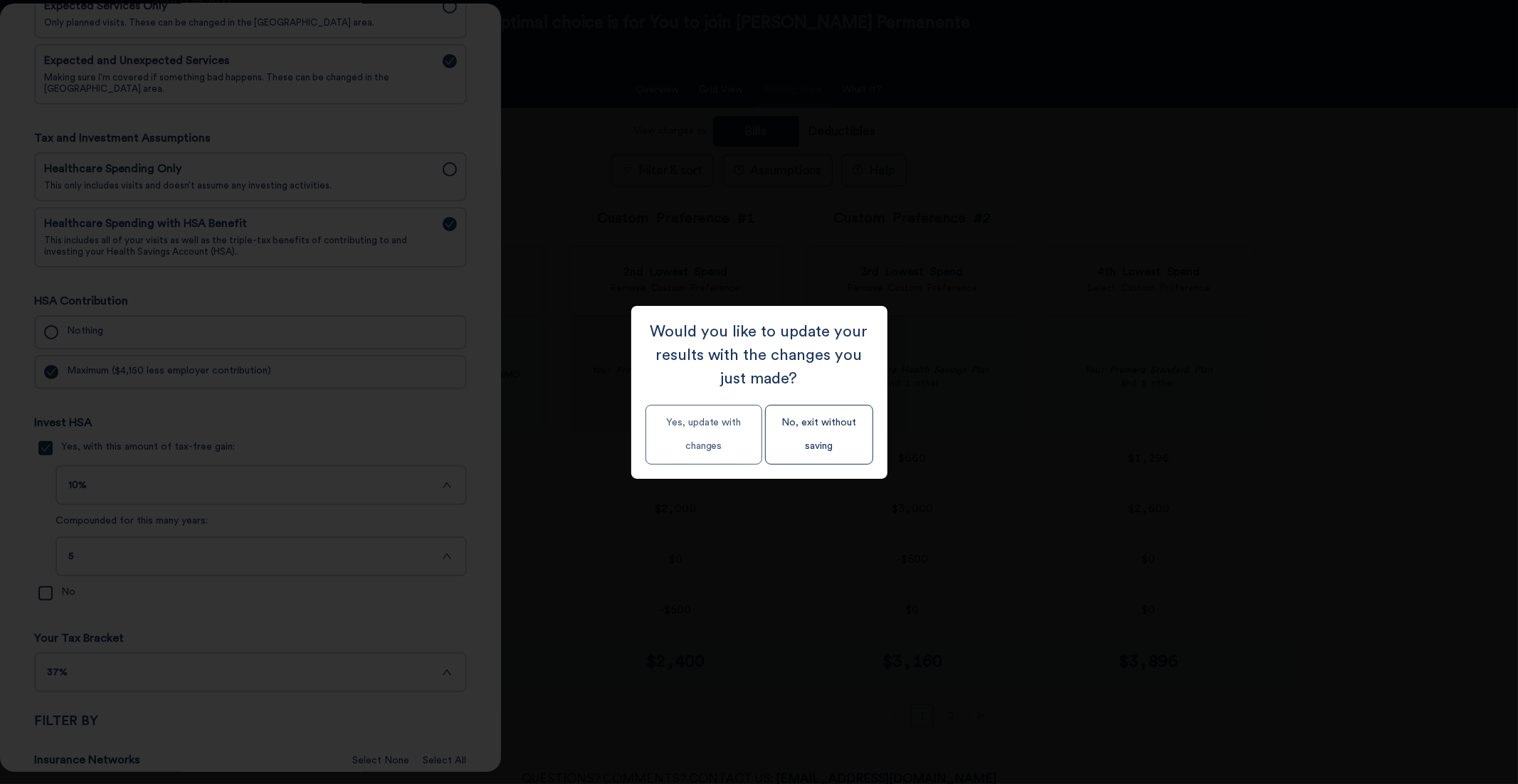
click at [678, 448] on button "Yes, update with changes" at bounding box center [703, 434] width 117 height 60
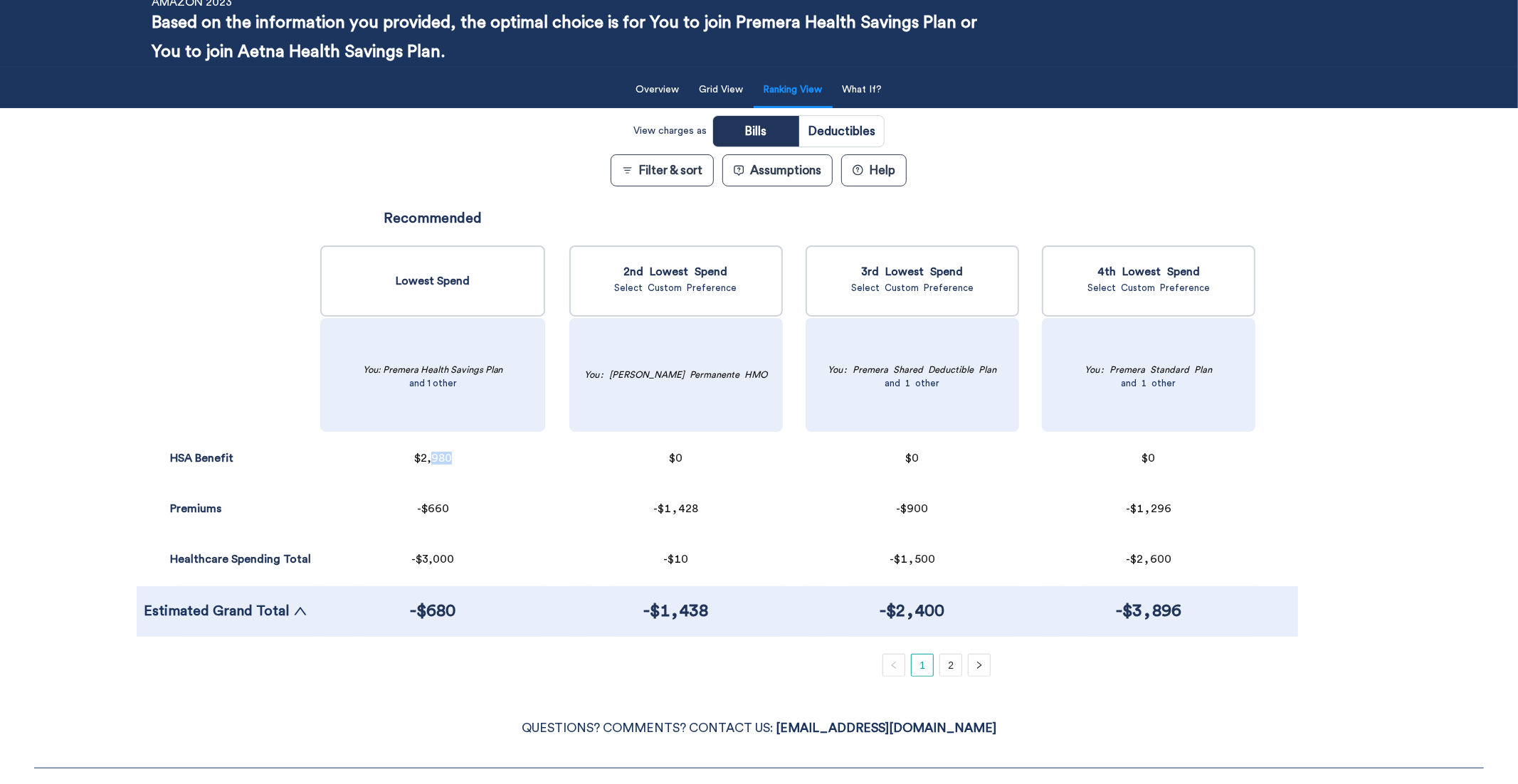
drag, startPoint x: 428, startPoint y: 457, endPoint x: 449, endPoint y: 457, distance: 21.0
click at [449, 457] on div "$2,980" at bounding box center [432, 458] width 224 height 50
click at [461, 478] on div "$2,980" at bounding box center [432, 458] width 224 height 50
click at [413, 657] on div "QUESTIONS? COMMENTS? CONTACT US: HI@PREDICTABILL.COM YOUR PRIVACY TERMS OF COND…" at bounding box center [759, 777] width 1518 height 187
click at [943, 657] on link "2" at bounding box center [951, 666] width 21 height 21
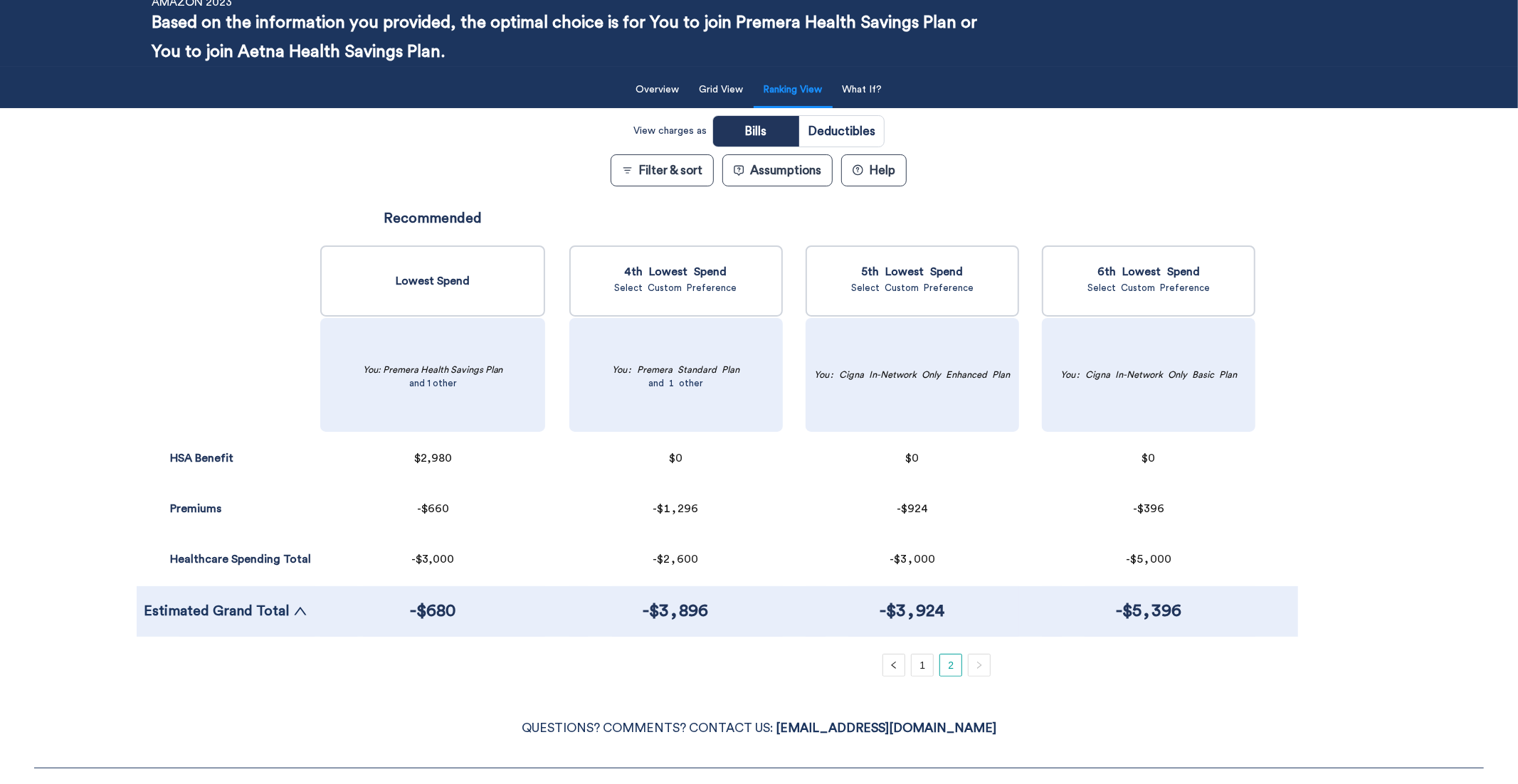
scroll to position [0, 0]
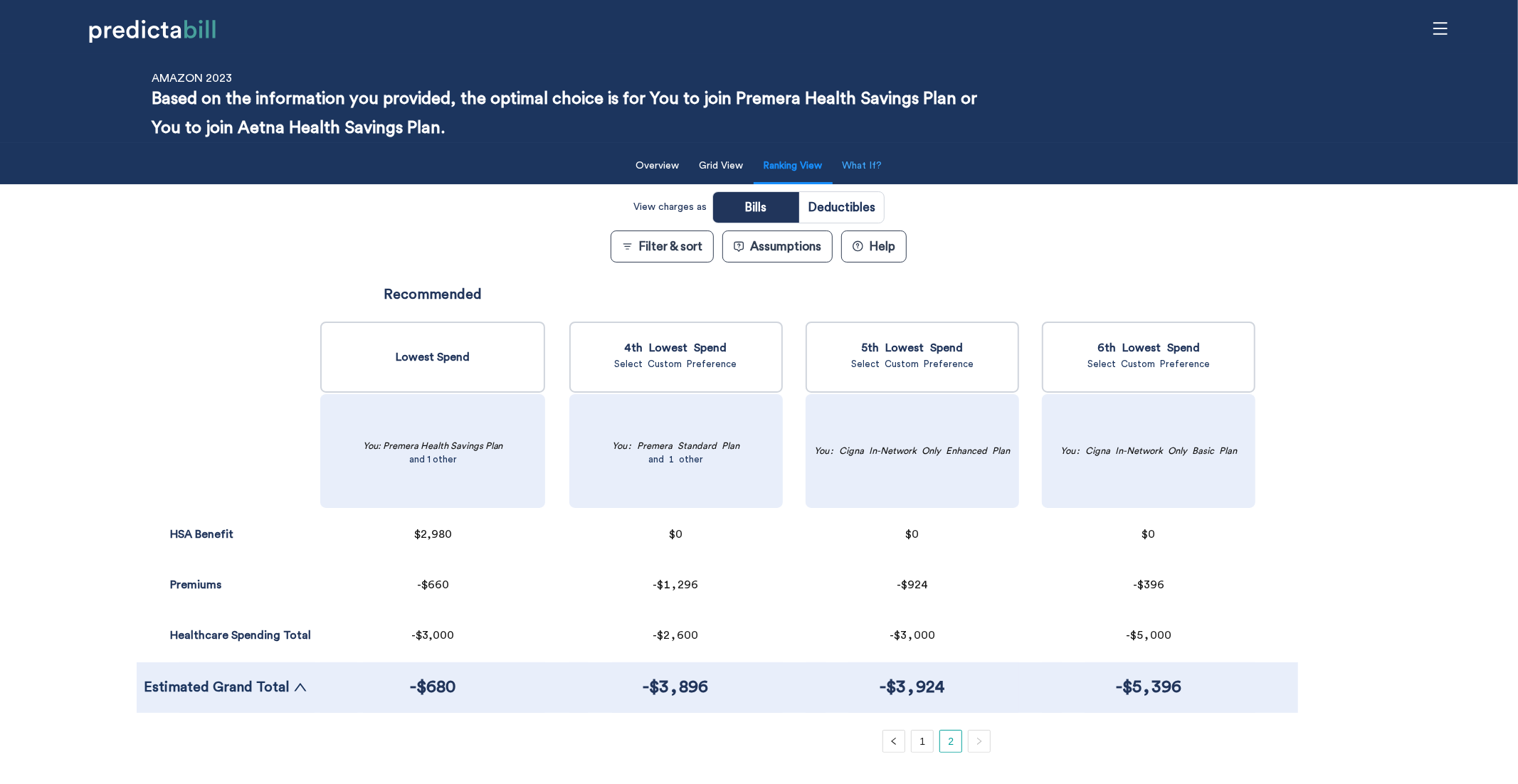
click at [875, 171] on button "What If?" at bounding box center [862, 166] width 57 height 29
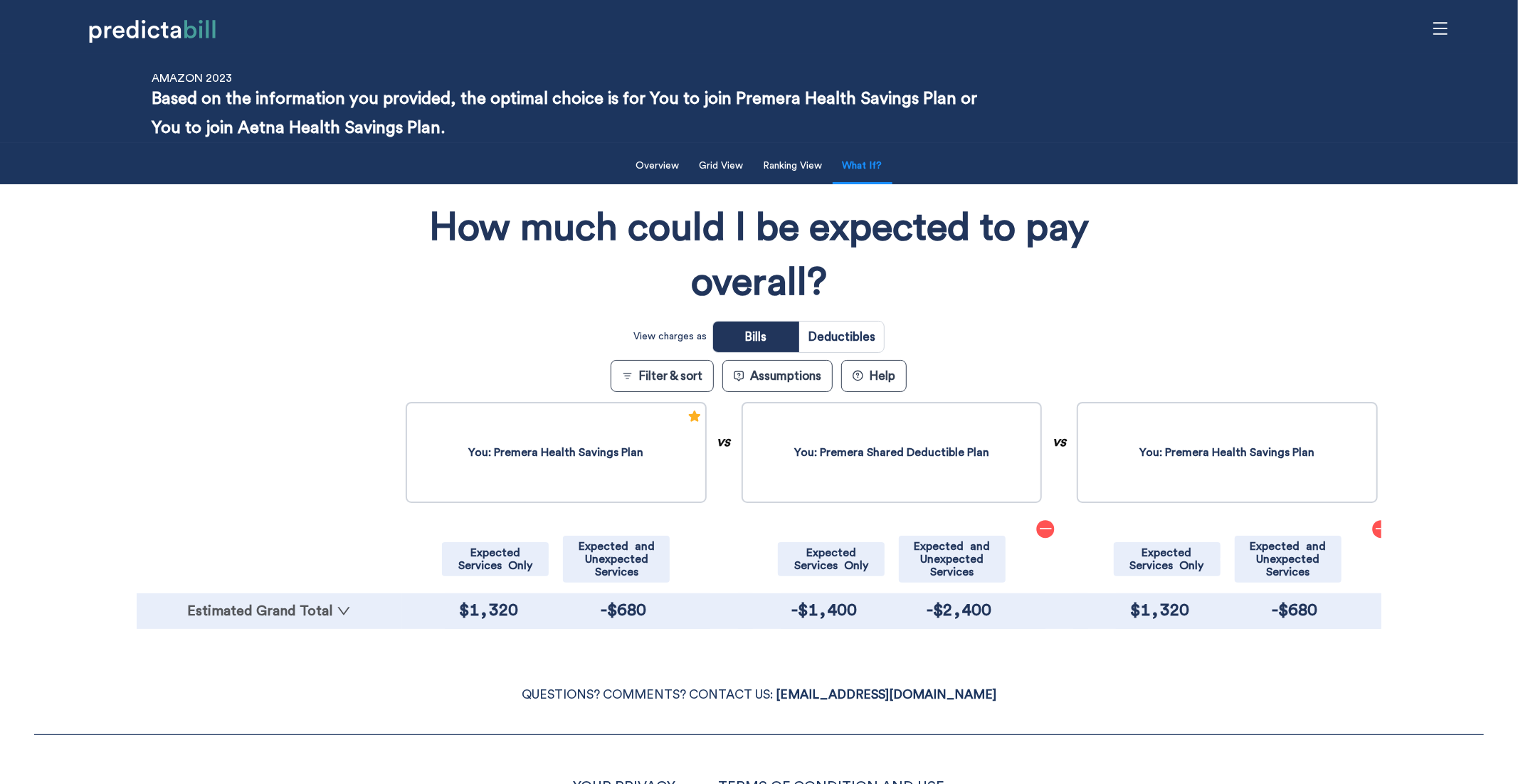
click at [305, 614] on link "Estimated Grand Total" at bounding box center [269, 611] width 251 height 14
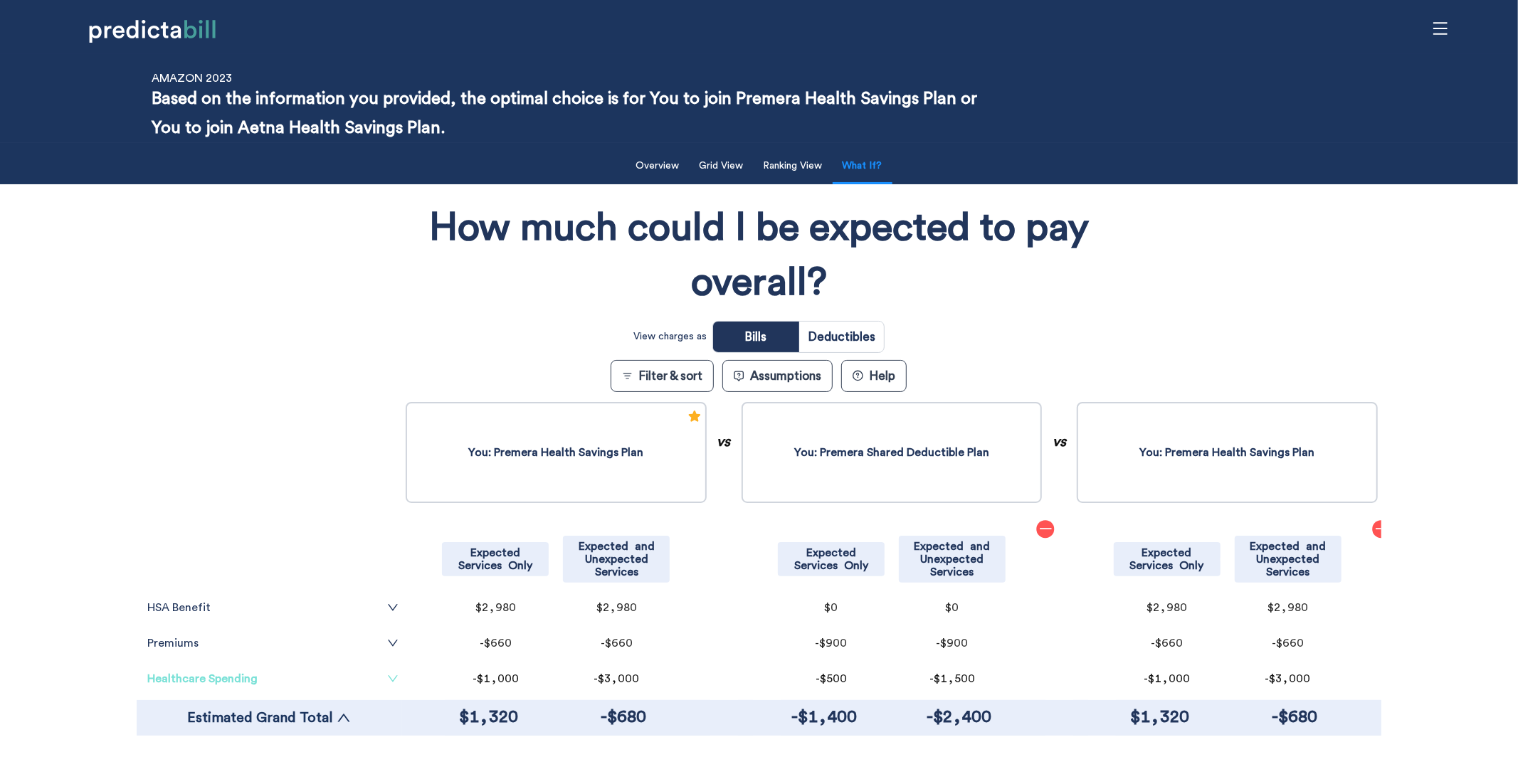
click at [226, 657] on link "Healthcare Spending" at bounding box center [273, 679] width 251 height 12
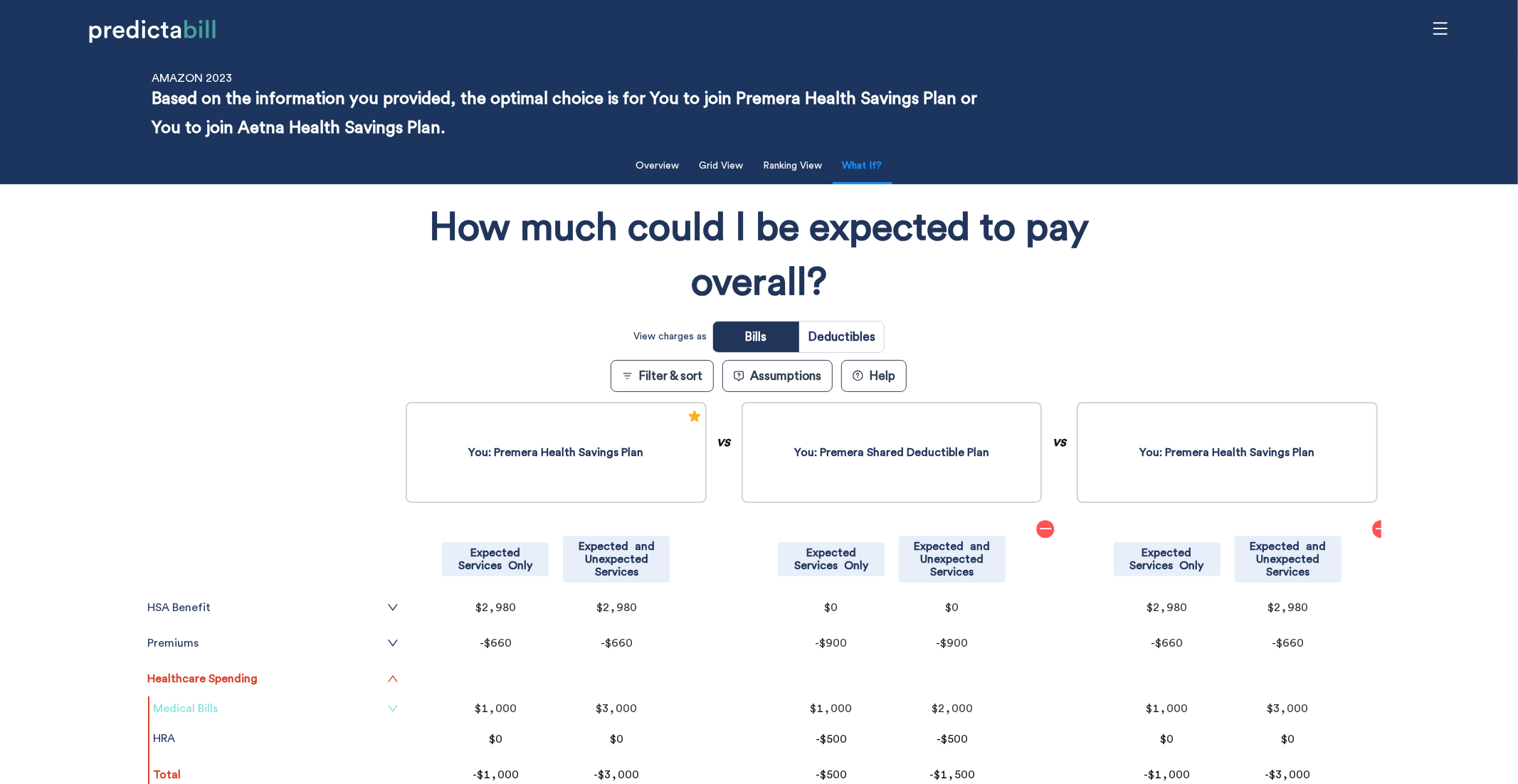
click at [210, 657] on link "Medical Bills" at bounding box center [275, 709] width 246 height 12
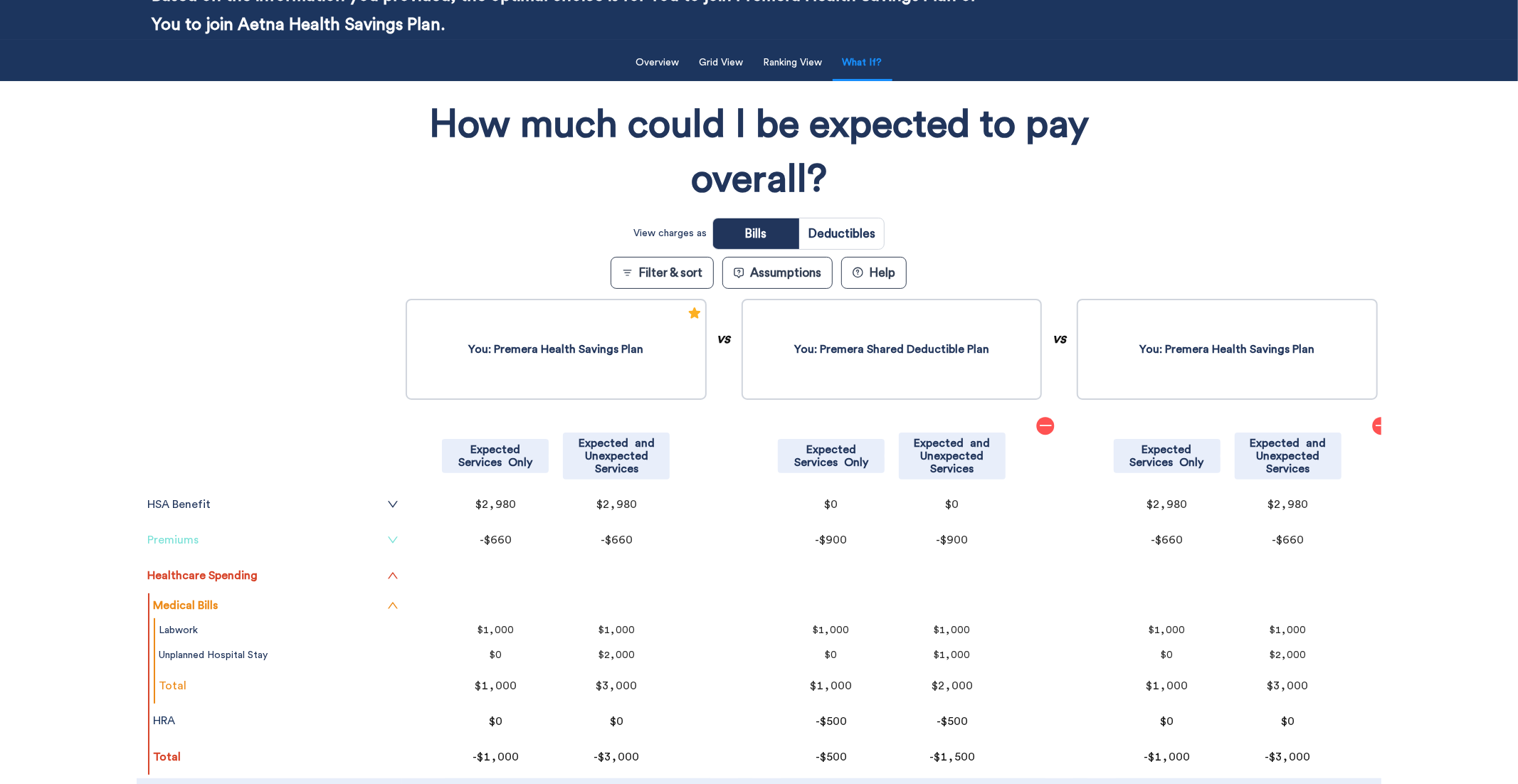
scroll to position [184, 0]
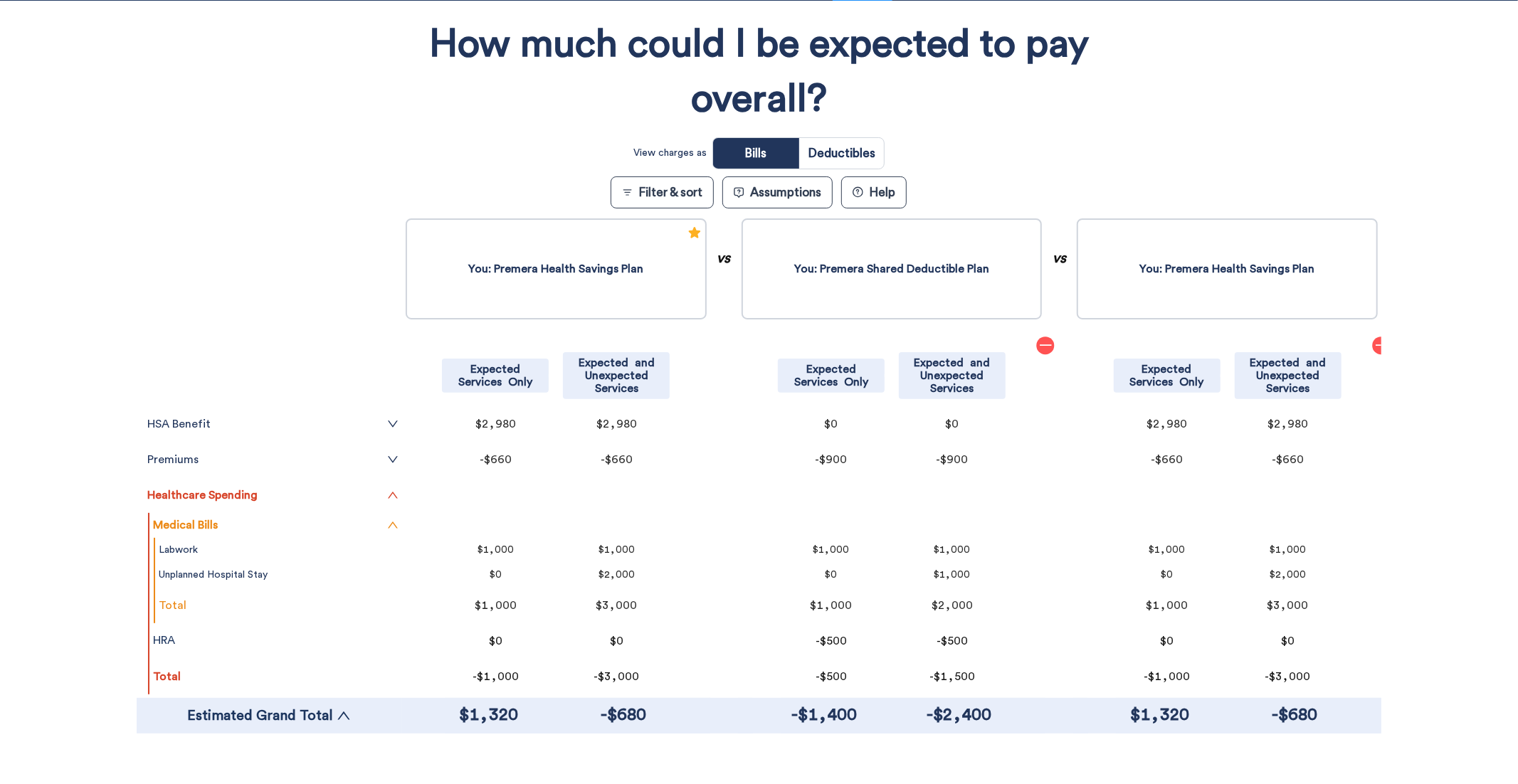
click at [1162, 345] on div at bounding box center [1381, 345] width 17 height 18
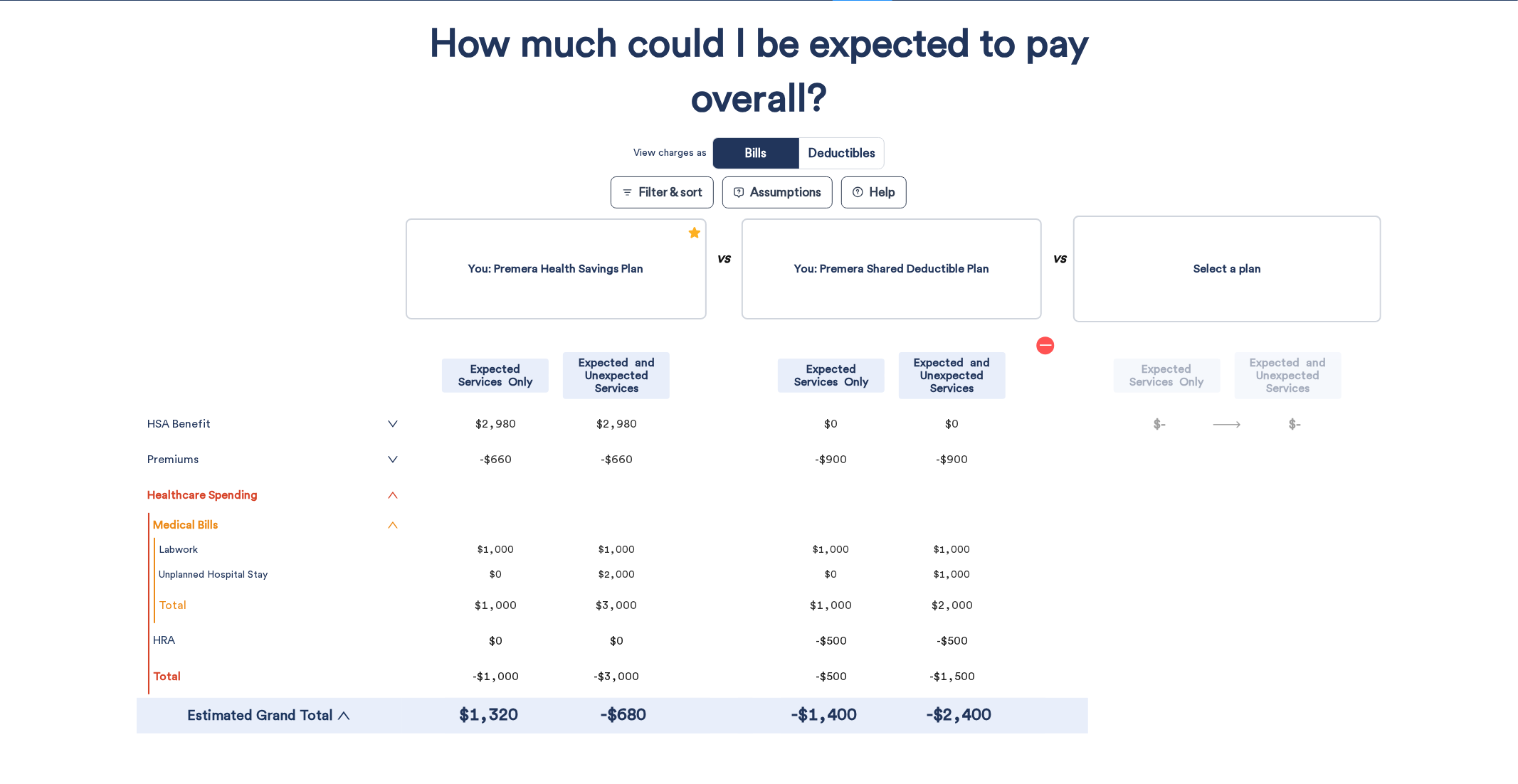
click at [1162, 262] on button "Select a plan" at bounding box center [1227, 269] width 308 height 107
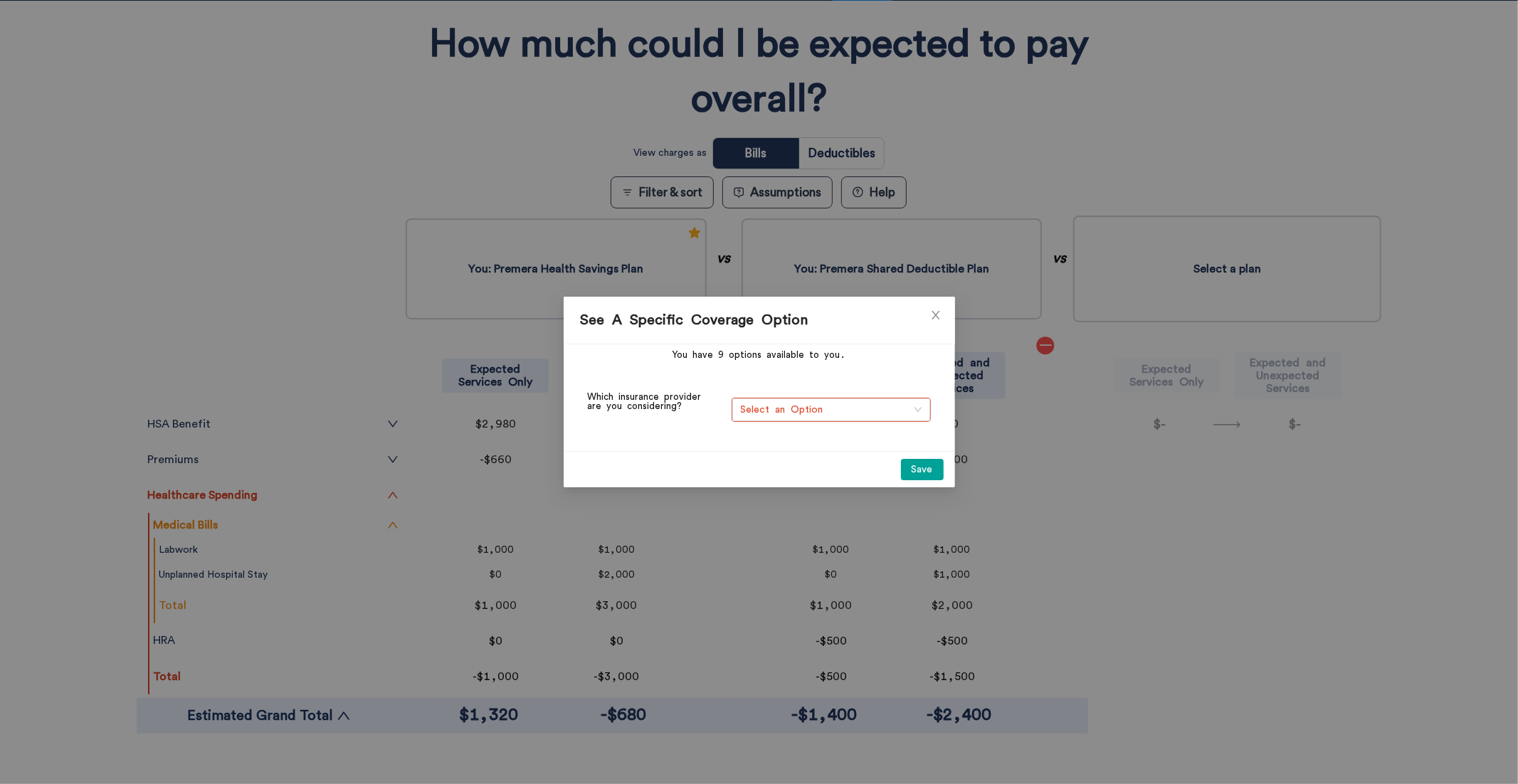
click at [778, 424] on td "Select an Option" at bounding box center [831, 401] width 214 height 52
click at [778, 414] on span "Select an Option" at bounding box center [831, 409] width 181 height 21
click at [829, 443] on div "Amazon" at bounding box center [830, 437] width 182 height 15
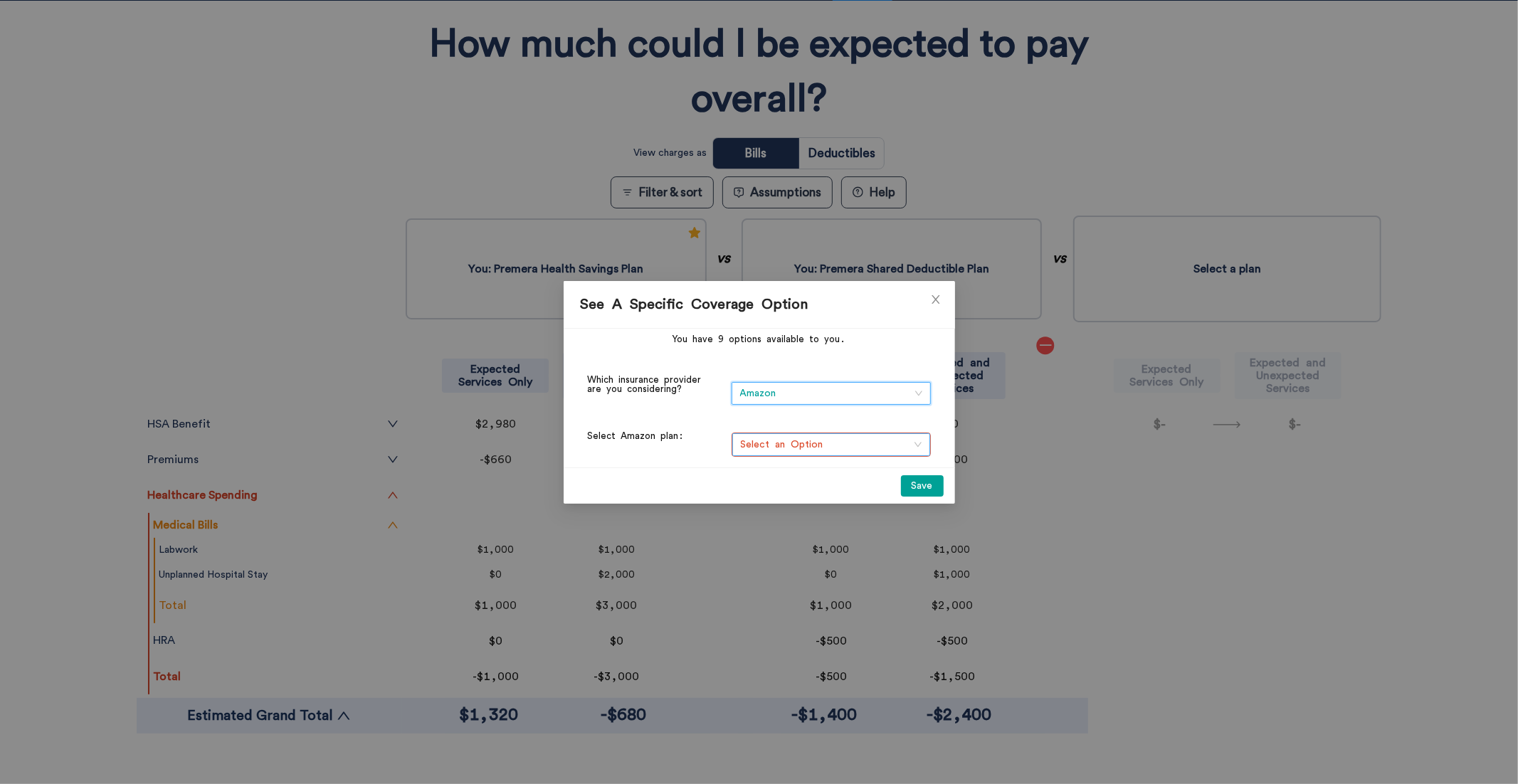
click at [811, 443] on span "Select an Option" at bounding box center [831, 445] width 181 height 21
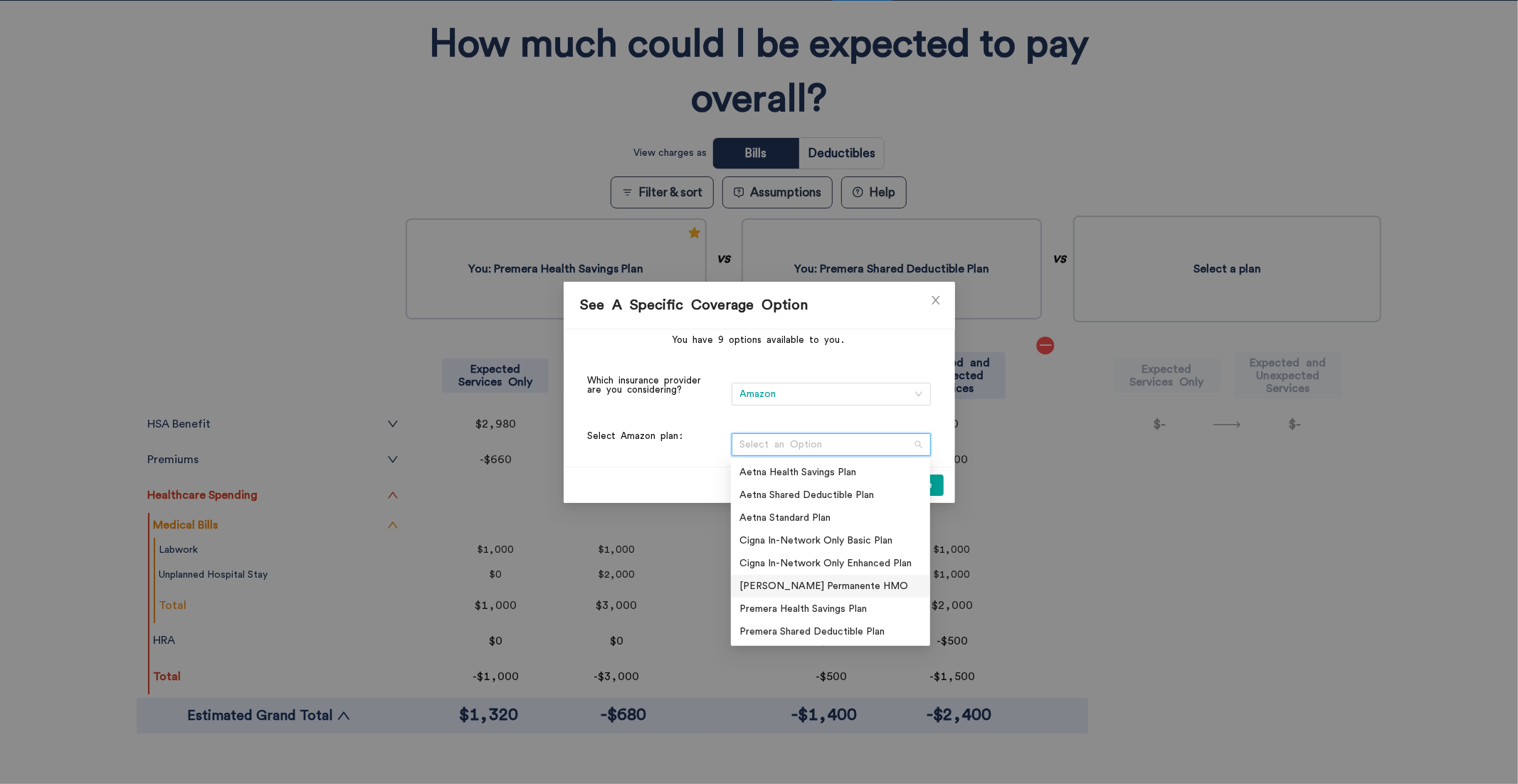
click at [777, 587] on div "Kaiser Permanente HMO" at bounding box center [830, 587] width 182 height 15
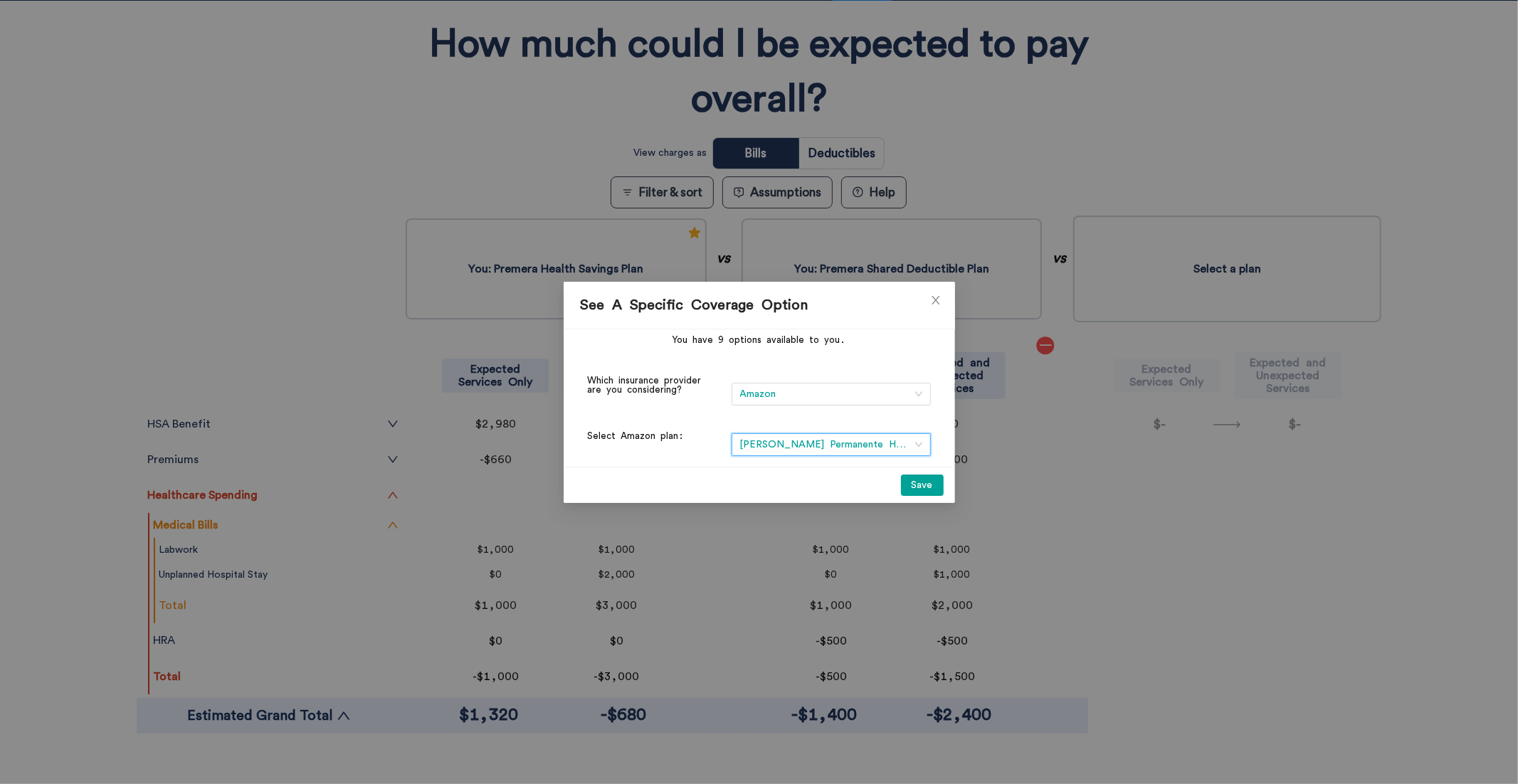
click at [931, 483] on button "Save" at bounding box center [922, 485] width 42 height 21
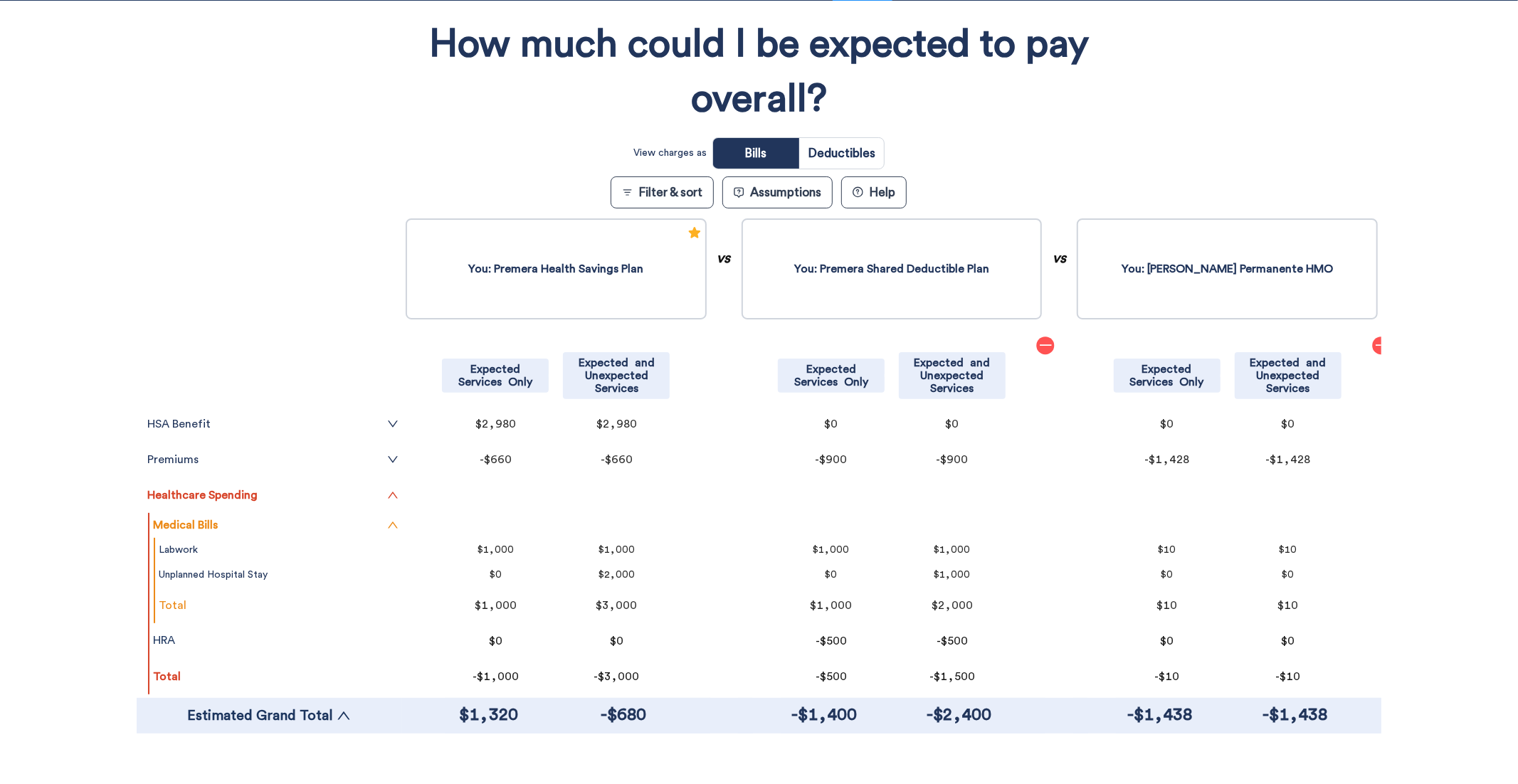
click at [805, 186] on button "Assumptions" at bounding box center [777, 192] width 111 height 32
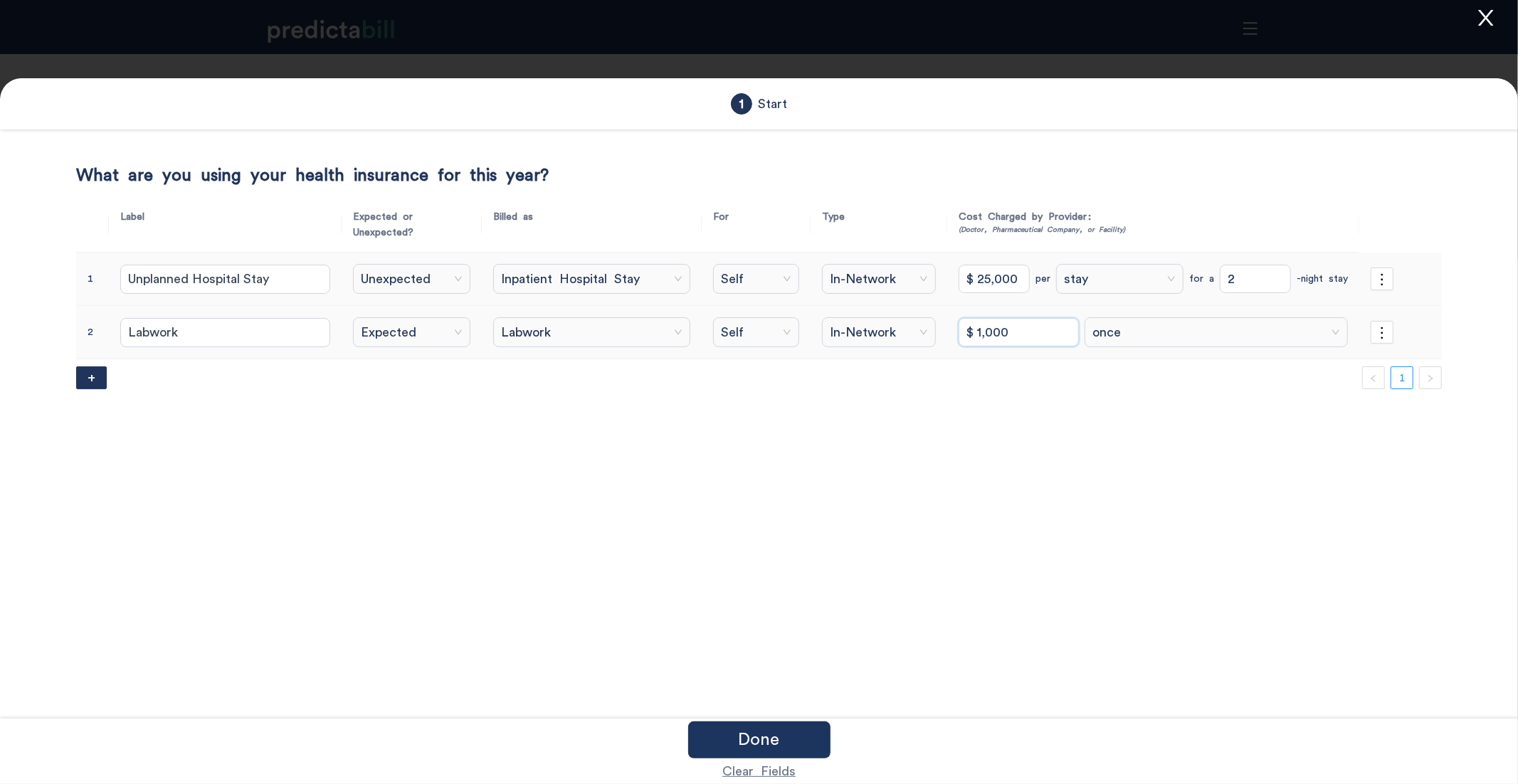
drag, startPoint x: 1001, startPoint y: 338, endPoint x: 689, endPoint y: 276, distance: 318.1
click at [689, 276] on tbody "1 Unplanned Hospital Stay Unexpected Inpatient Hospital Stay Self In-Network $ …" at bounding box center [759, 305] width 1366 height 107
type input "$ 1,218.03"
click at [807, 657] on div "Done" at bounding box center [759, 740] width 143 height 37
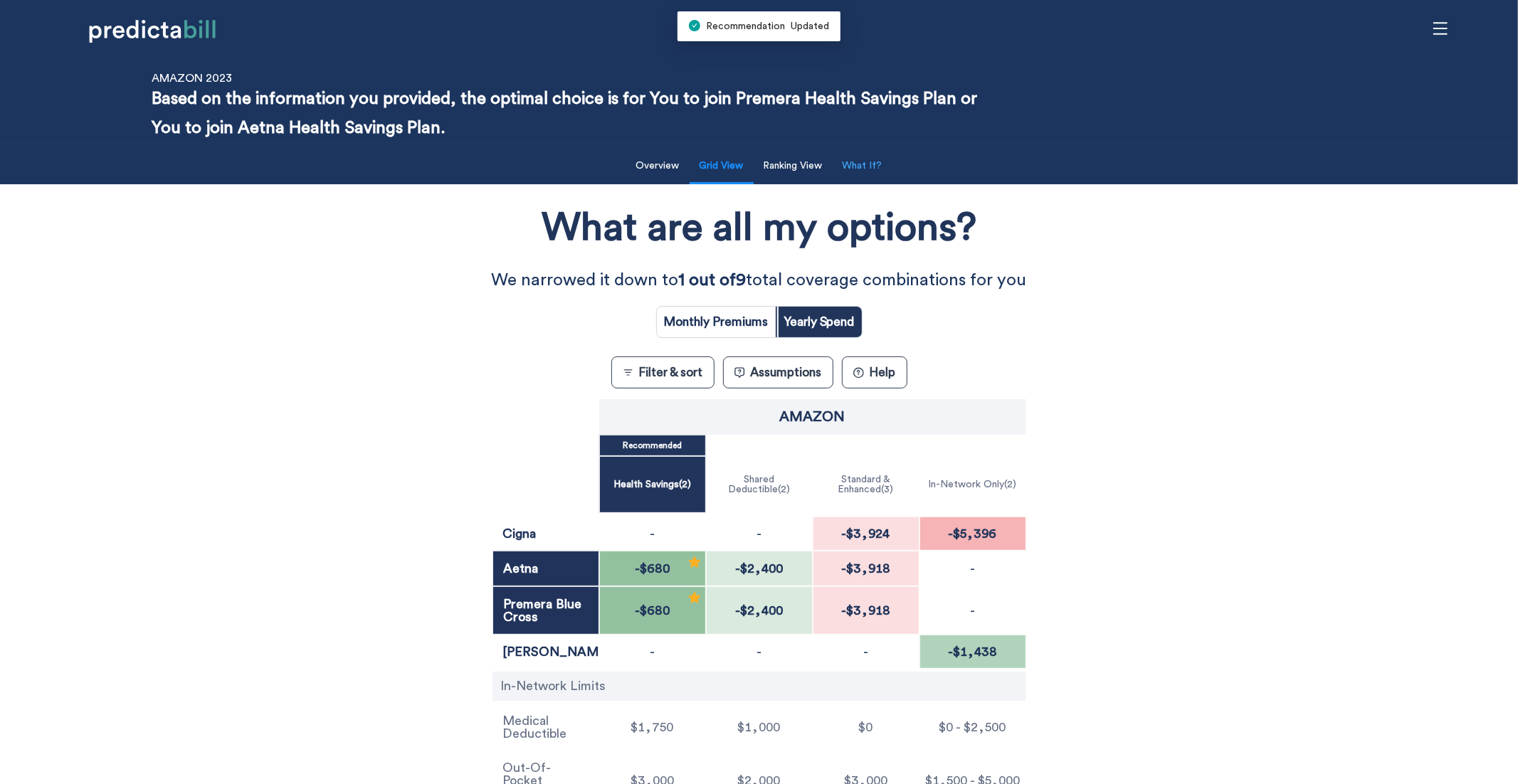
click at [849, 168] on button "What If?" at bounding box center [862, 166] width 57 height 29
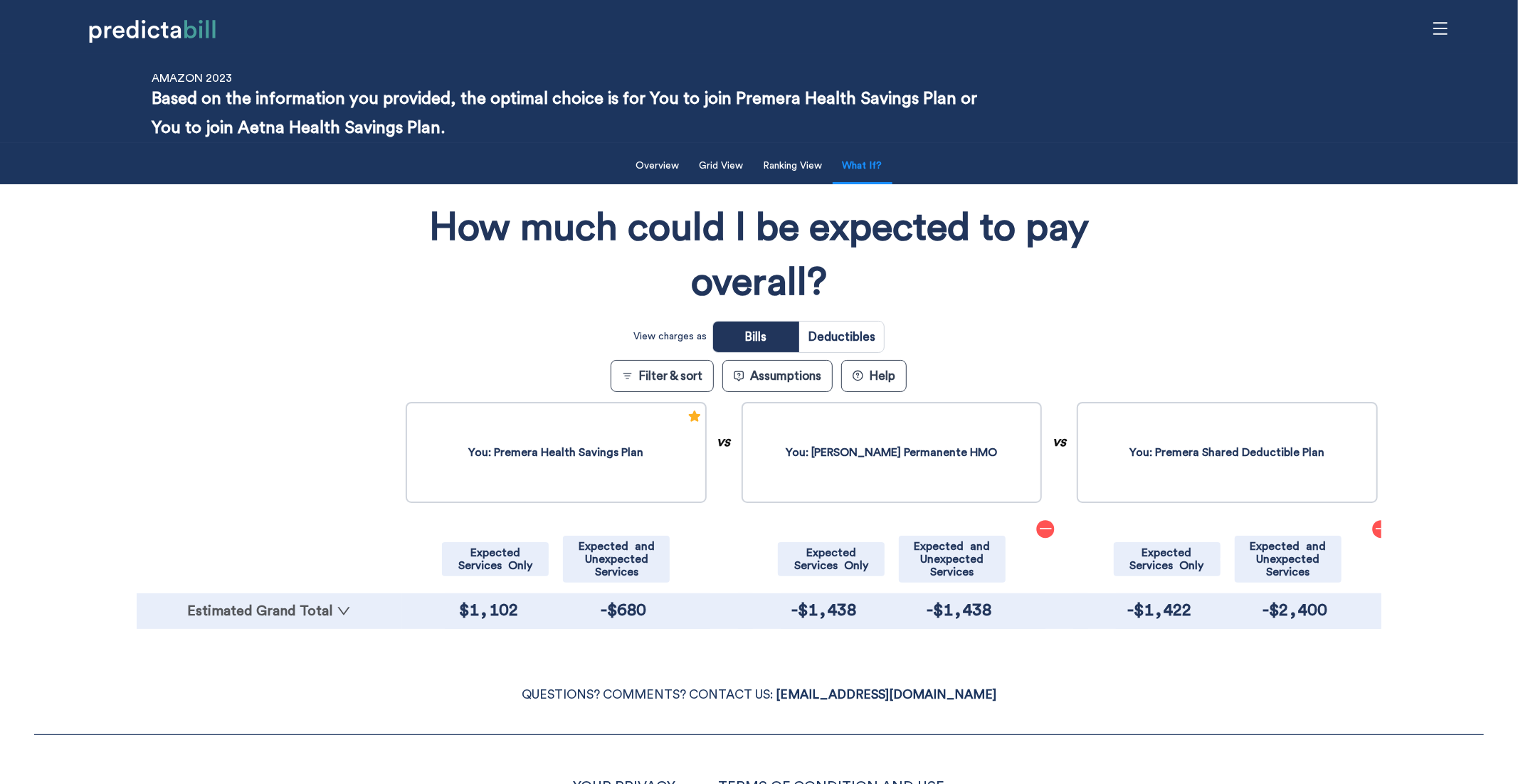
click at [247, 614] on link "Estimated Grand Total" at bounding box center [269, 611] width 251 height 14
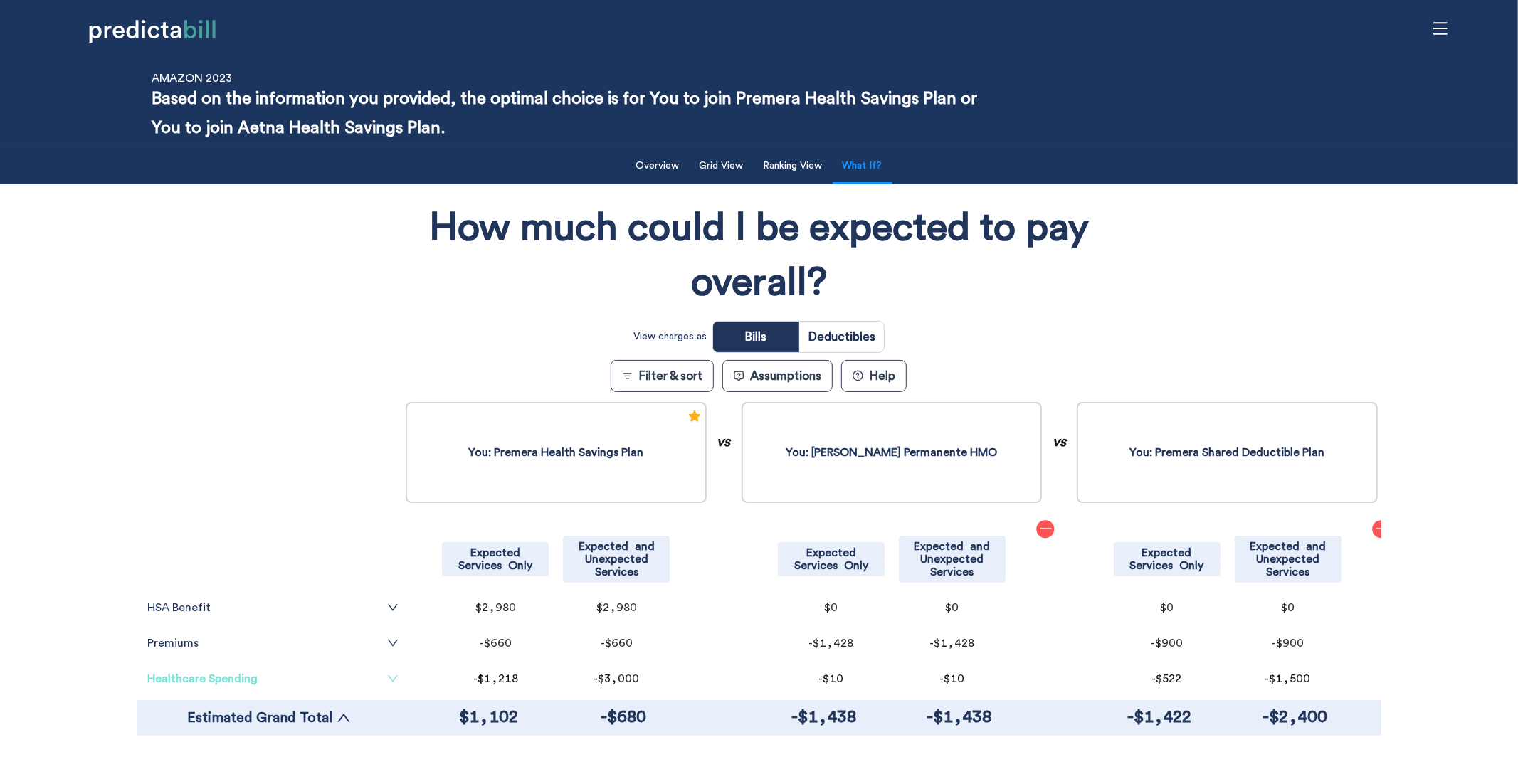
click at [217, 657] on link "Healthcare Spending" at bounding box center [273, 679] width 251 height 12
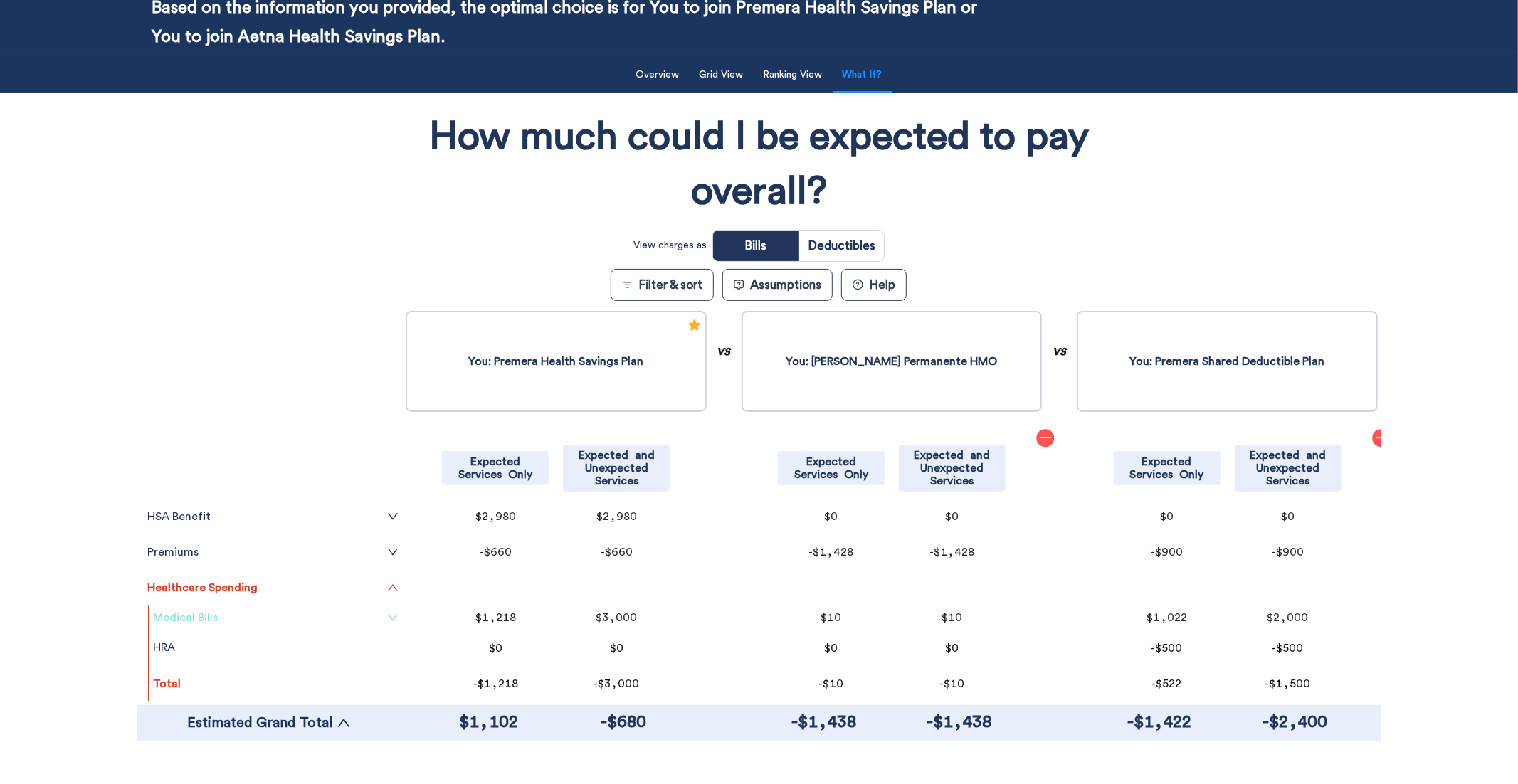
scroll to position [92, 0]
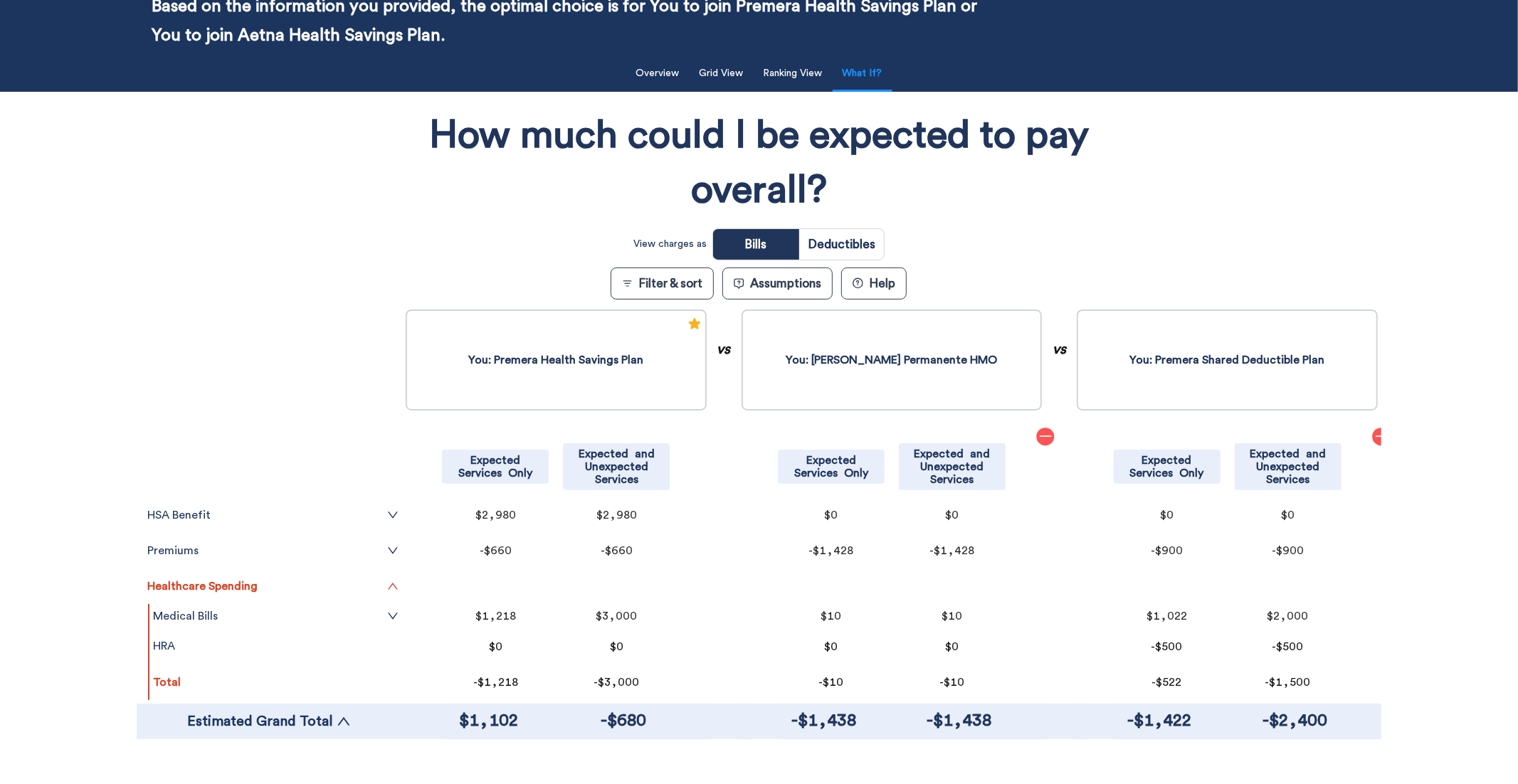
click at [246, 268] on div "How much could I be expected to pay overall? View charges as Bills Deductibles …" at bounding box center [759, 427] width 1244 height 655
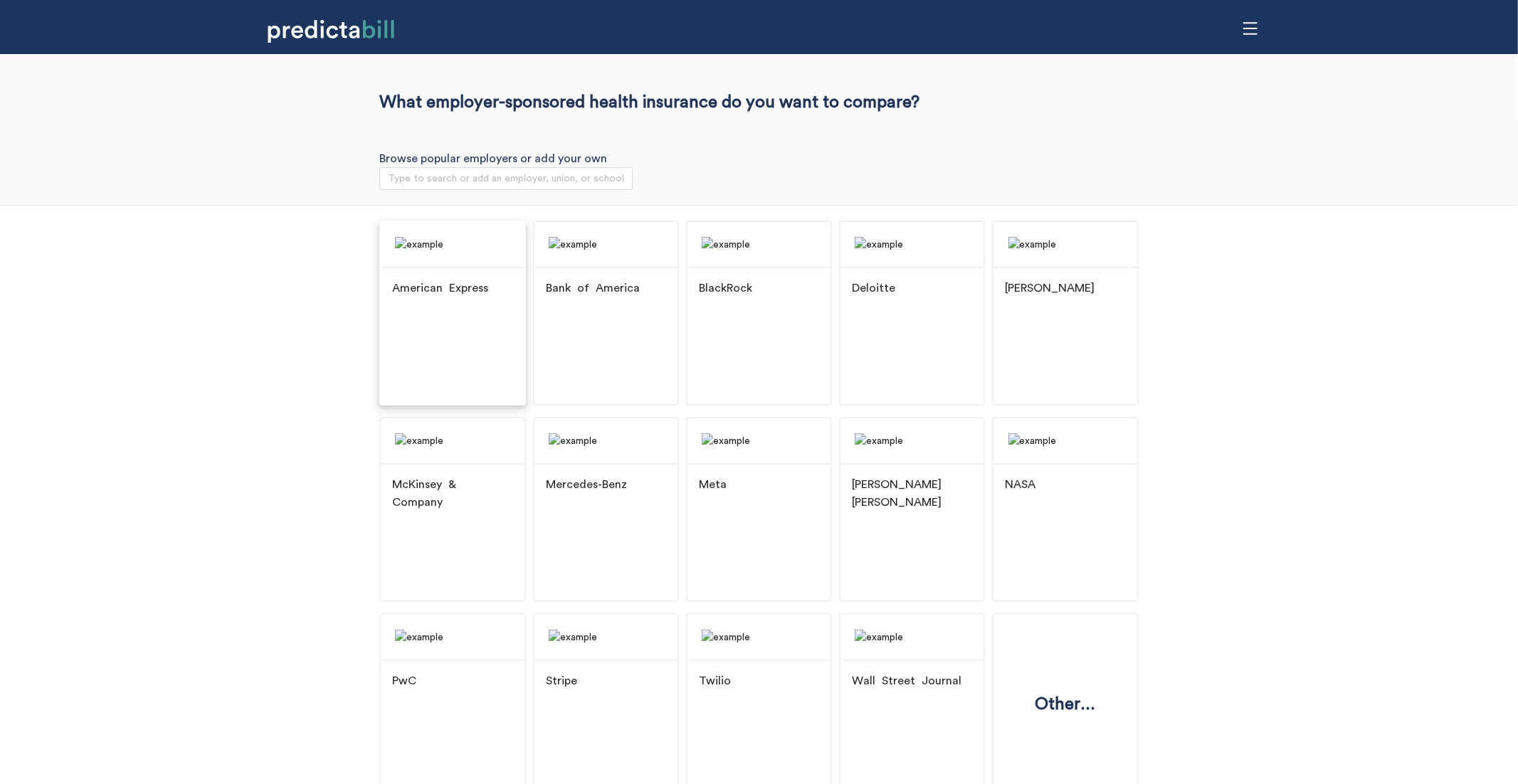
click at [485, 312] on div "American Express" at bounding box center [452, 289] width 143 height 45
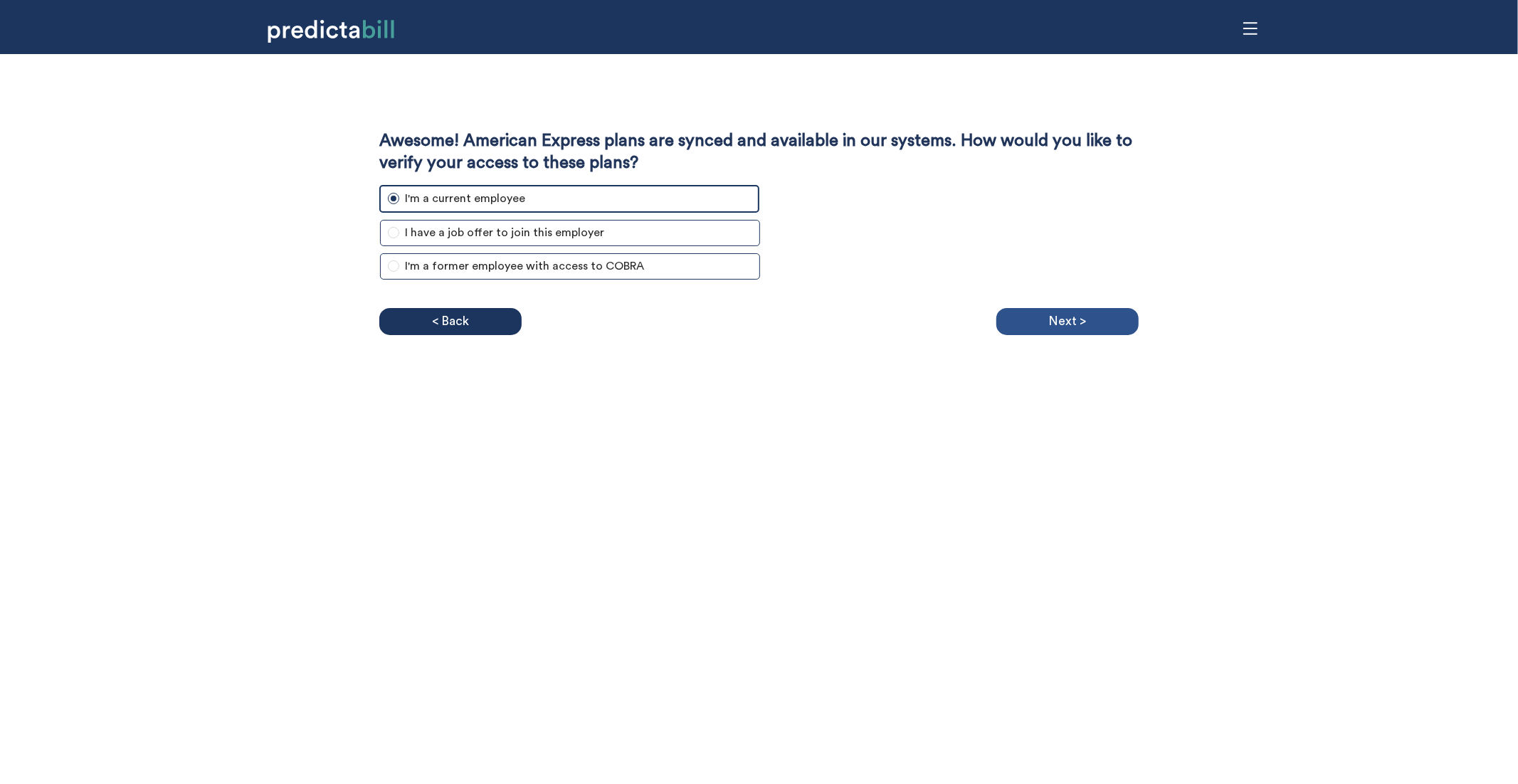
click at [1082, 322] on p "Next >" at bounding box center [1066, 322] width 38 height 21
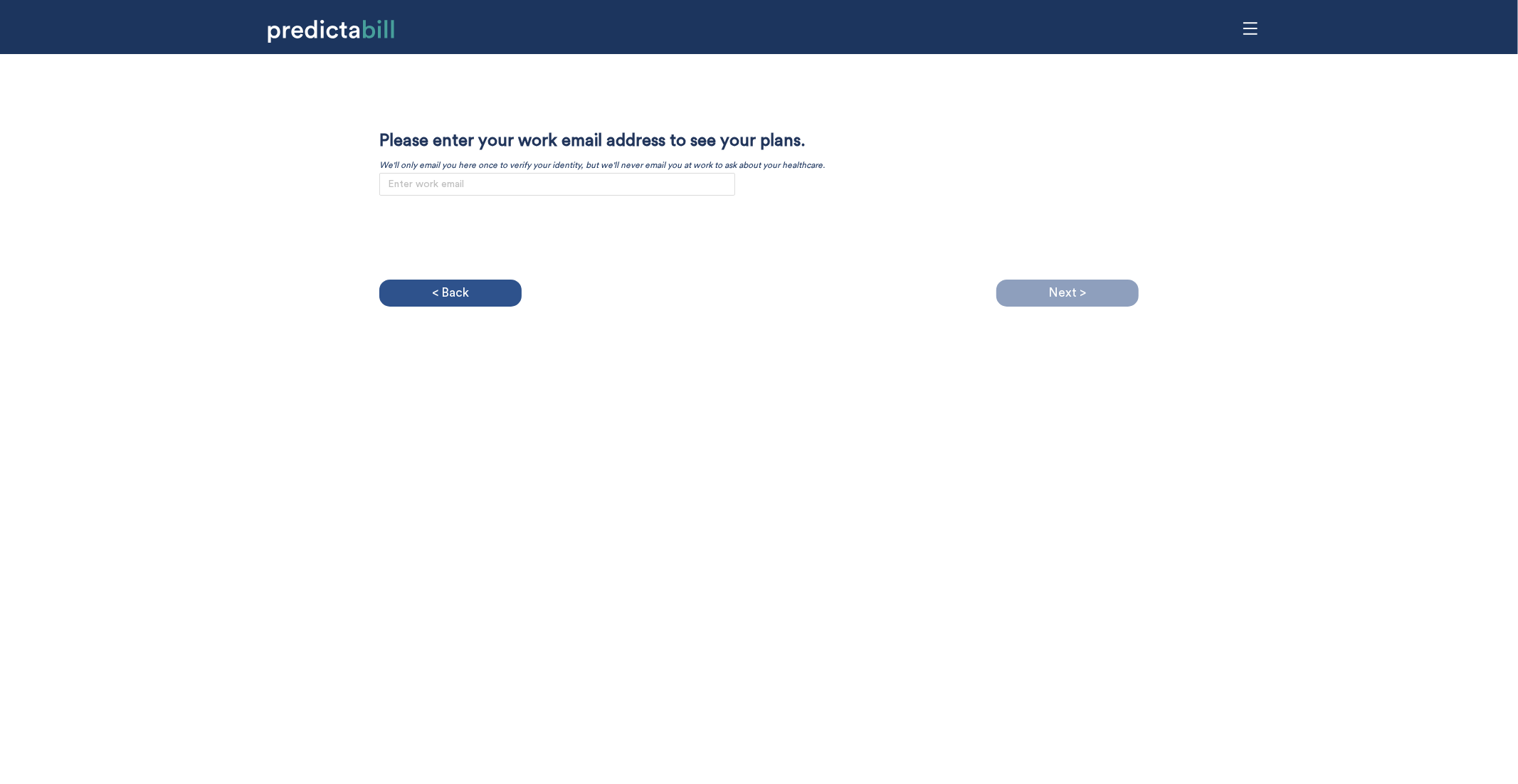
click at [454, 296] on p "< Back" at bounding box center [450, 293] width 37 height 21
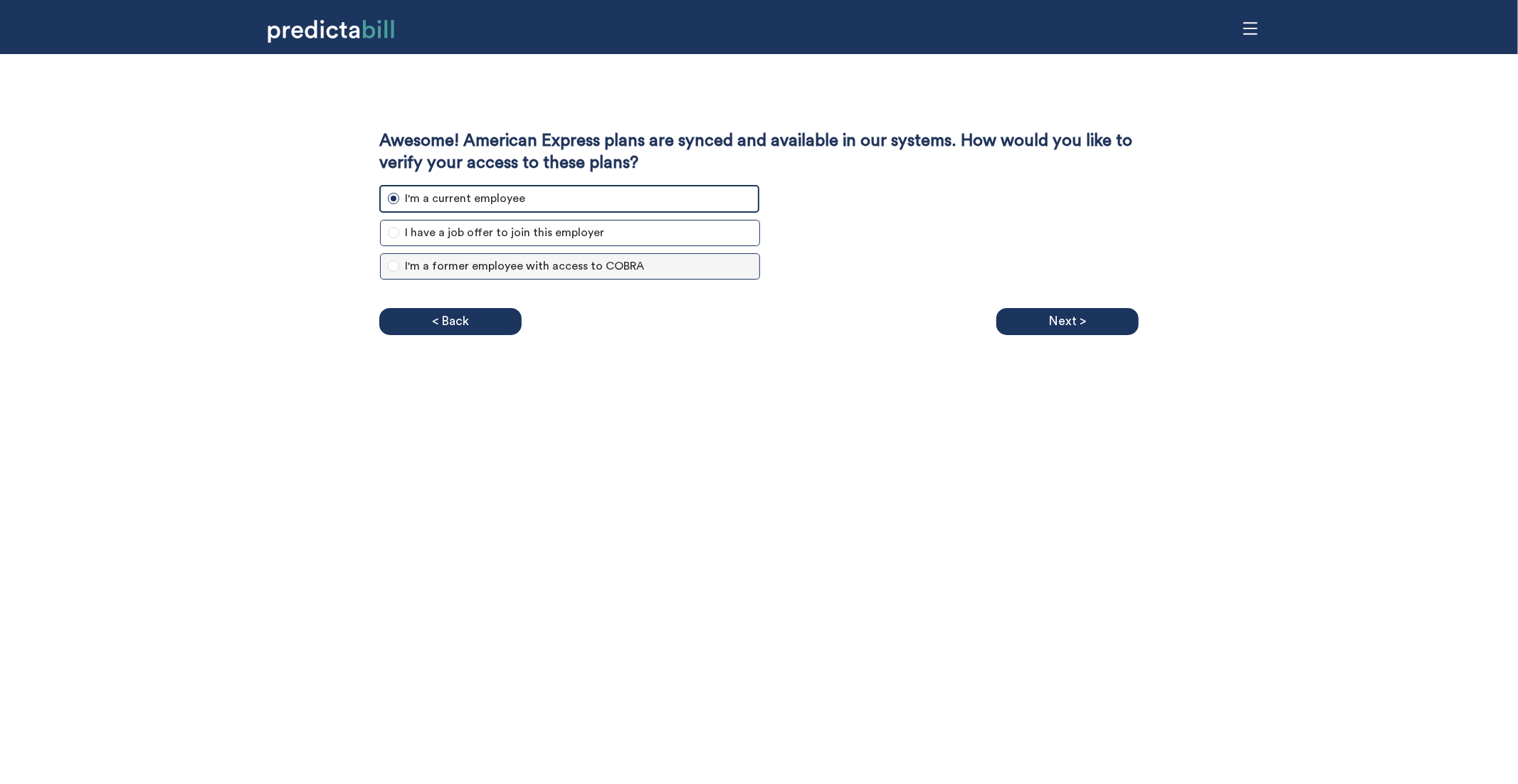
click at [589, 271] on span "I'm a former employee with access to COBRA" at bounding box center [524, 266] width 250 height 17
click at [399, 271] on input "I'm a former employee with access to COBRA" at bounding box center [394, 266] width 12 height 12
radio input "true"
radio input "false"
click at [222, 252] on div "Awesome! American Express plans are synced and available in our systems. How wo…" at bounding box center [759, 195] width 1518 height 281
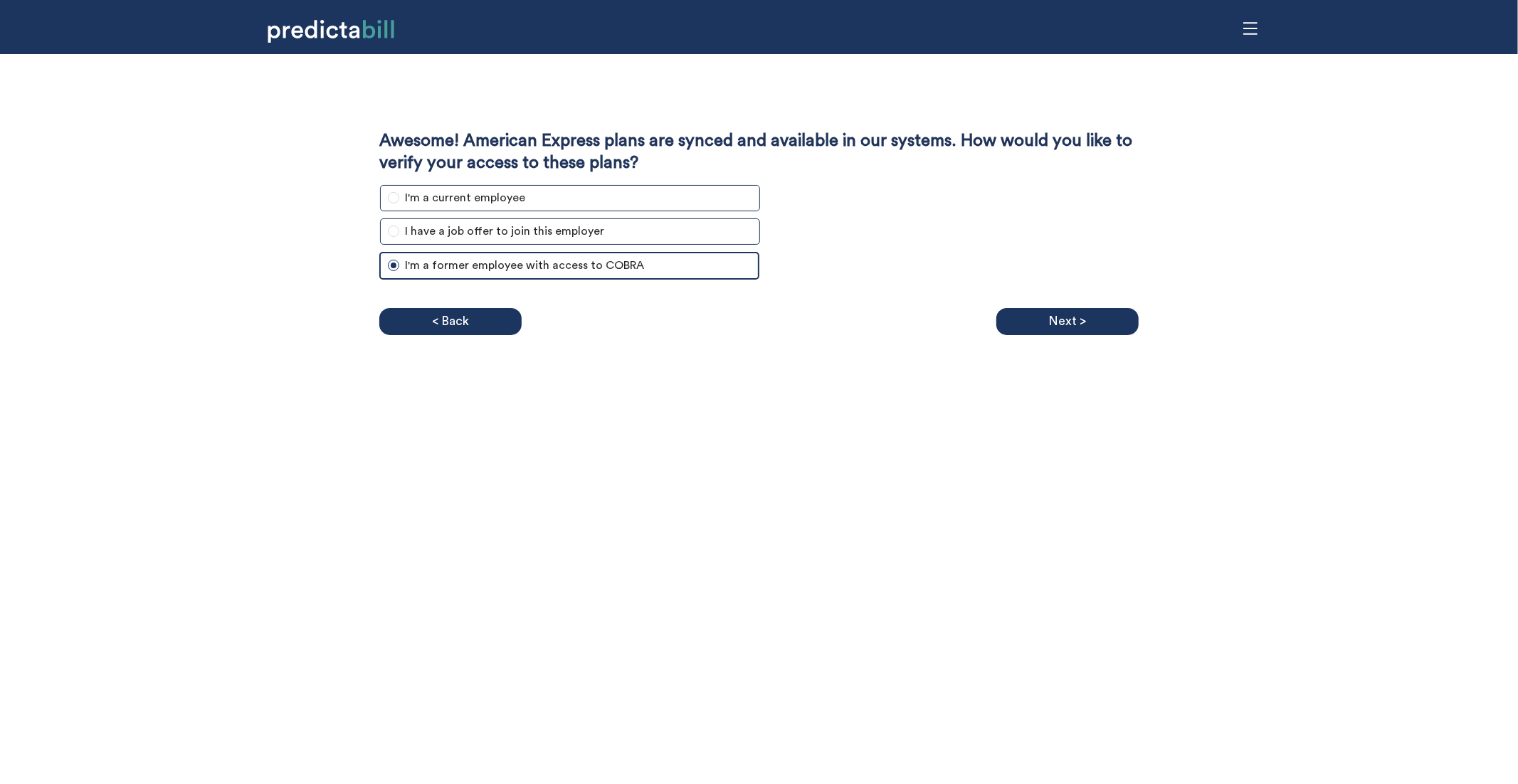
click at [132, 187] on div "Awesome! American Express plans are synced and available in our systems. How wo…" at bounding box center [759, 195] width 1518 height 281
click at [287, 261] on div "Awesome! American Express plans are synced and available in our systems. How wo…" at bounding box center [759, 195] width 1518 height 281
